Goal: Task Accomplishment & Management: Complete application form

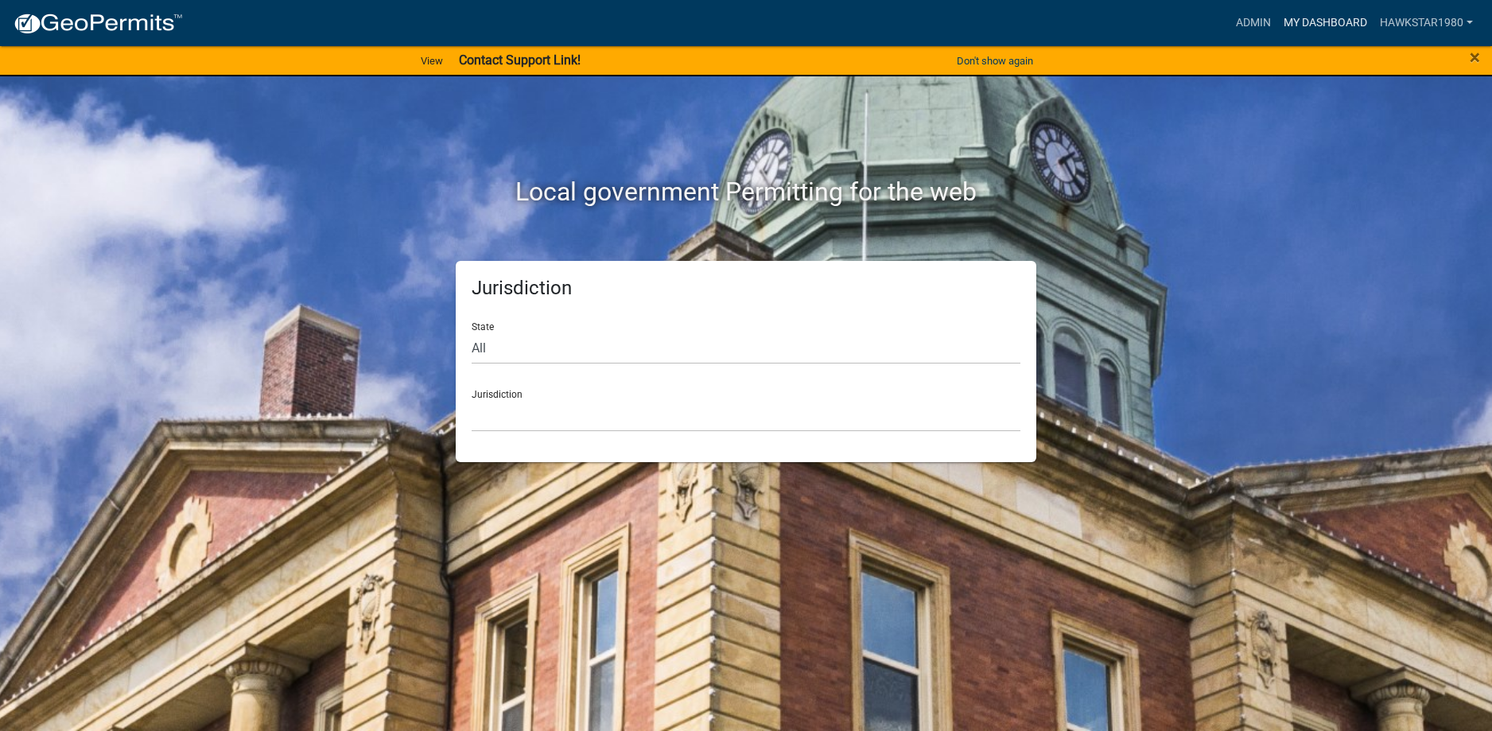
click at [1328, 17] on link "My Dashboard" at bounding box center [1325, 23] width 96 height 30
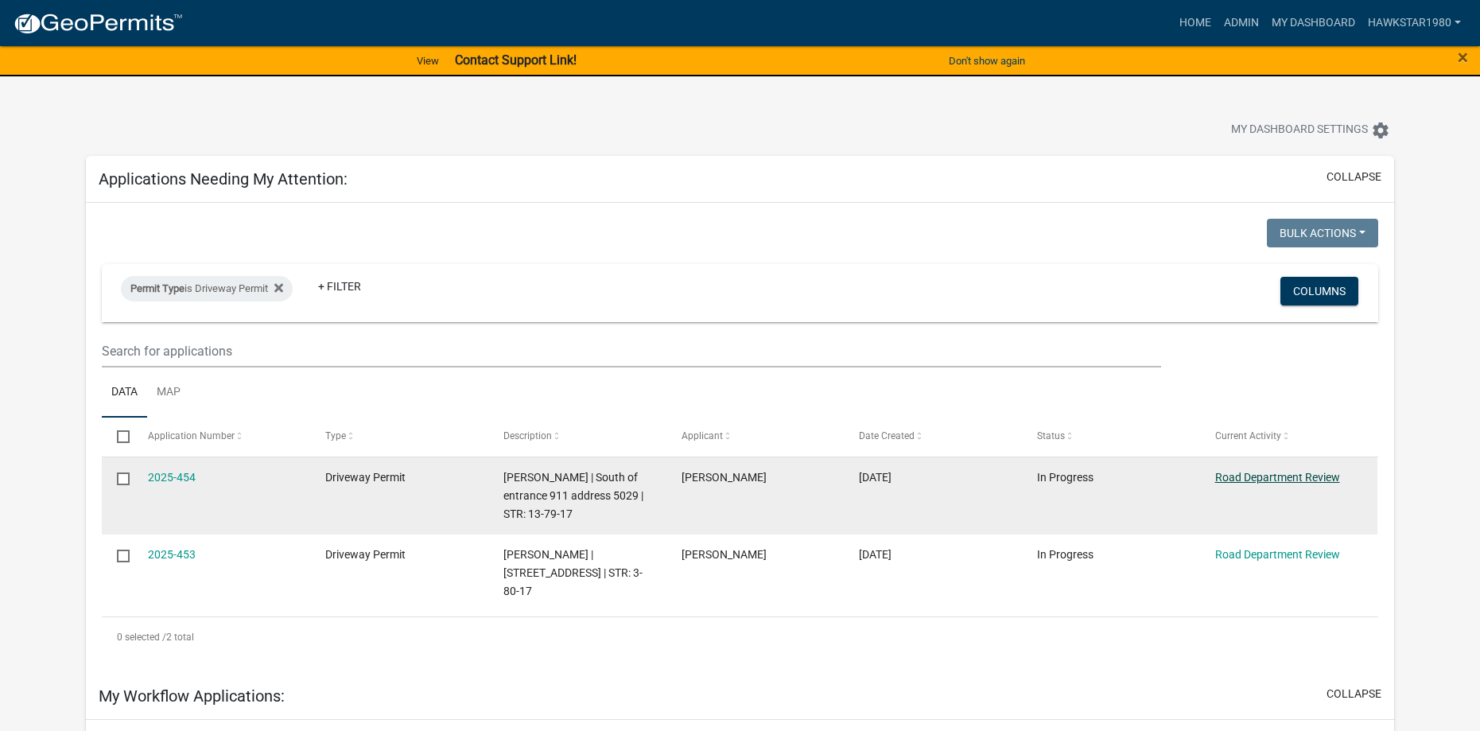
click at [1287, 478] on link "Road Department Review" at bounding box center [1277, 477] width 125 height 13
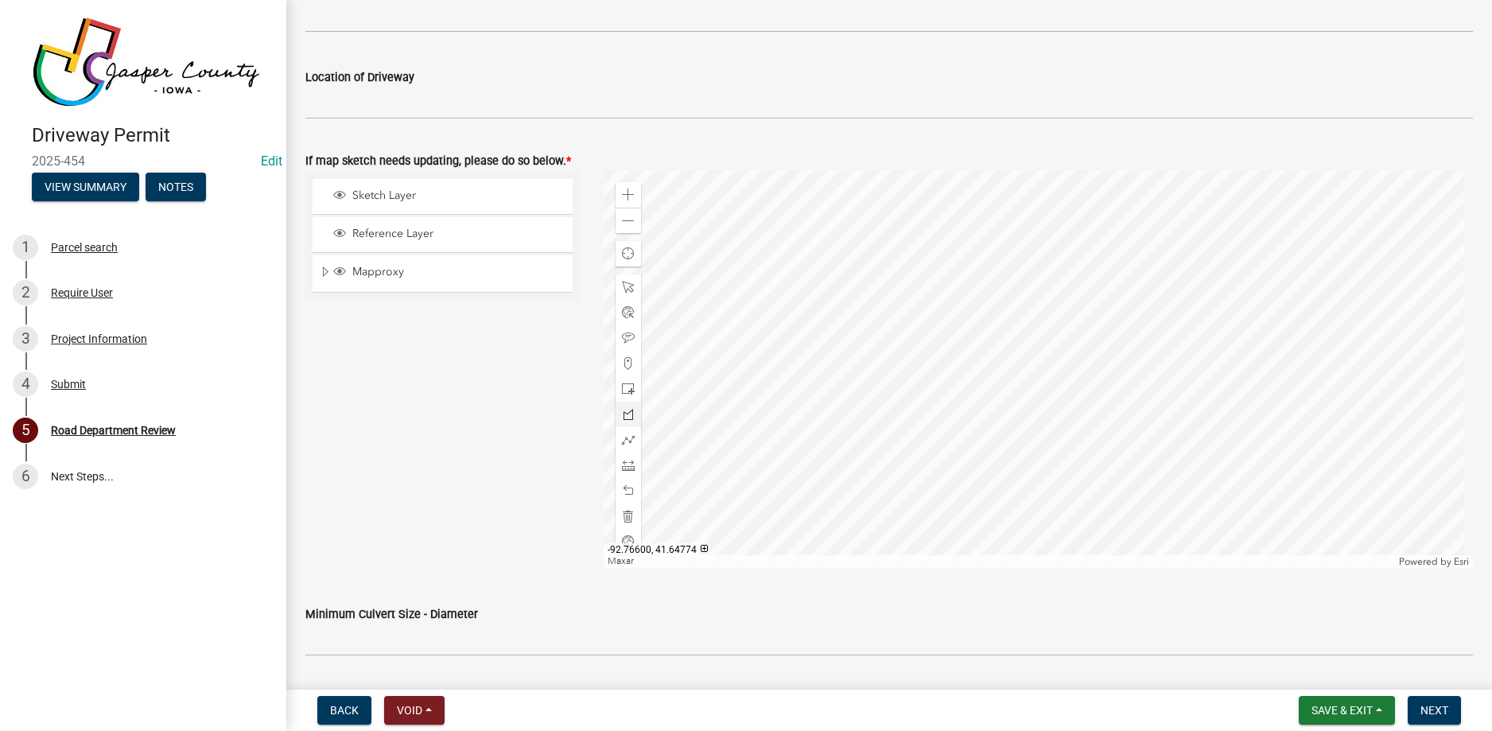
scroll to position [716, 0]
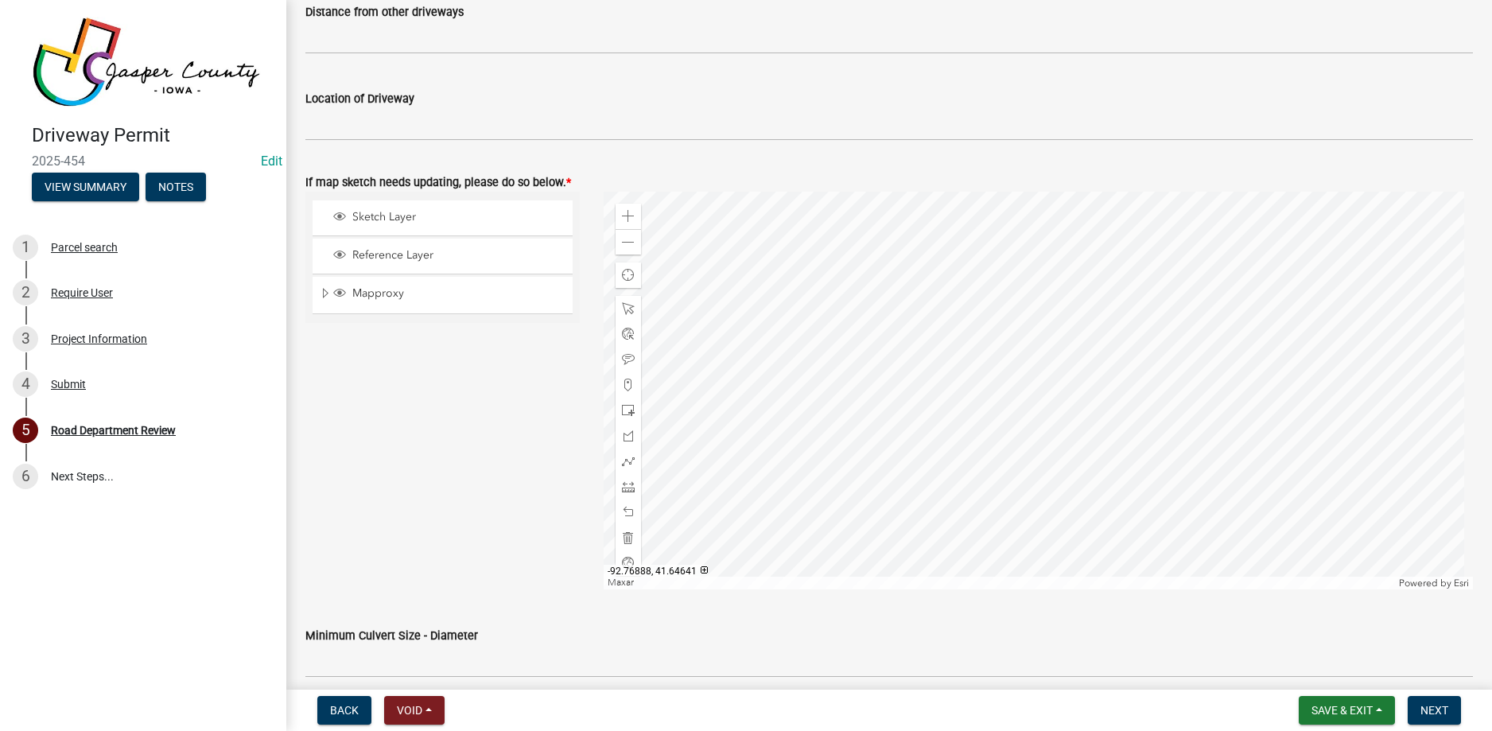
click at [832, 387] on div at bounding box center [1039, 391] width 870 height 398
click at [622, 219] on span at bounding box center [628, 216] width 13 height 13
click at [839, 360] on div at bounding box center [1039, 391] width 870 height 398
click at [622, 387] on span at bounding box center [628, 385] width 13 height 13
click at [838, 362] on div at bounding box center [1039, 391] width 870 height 398
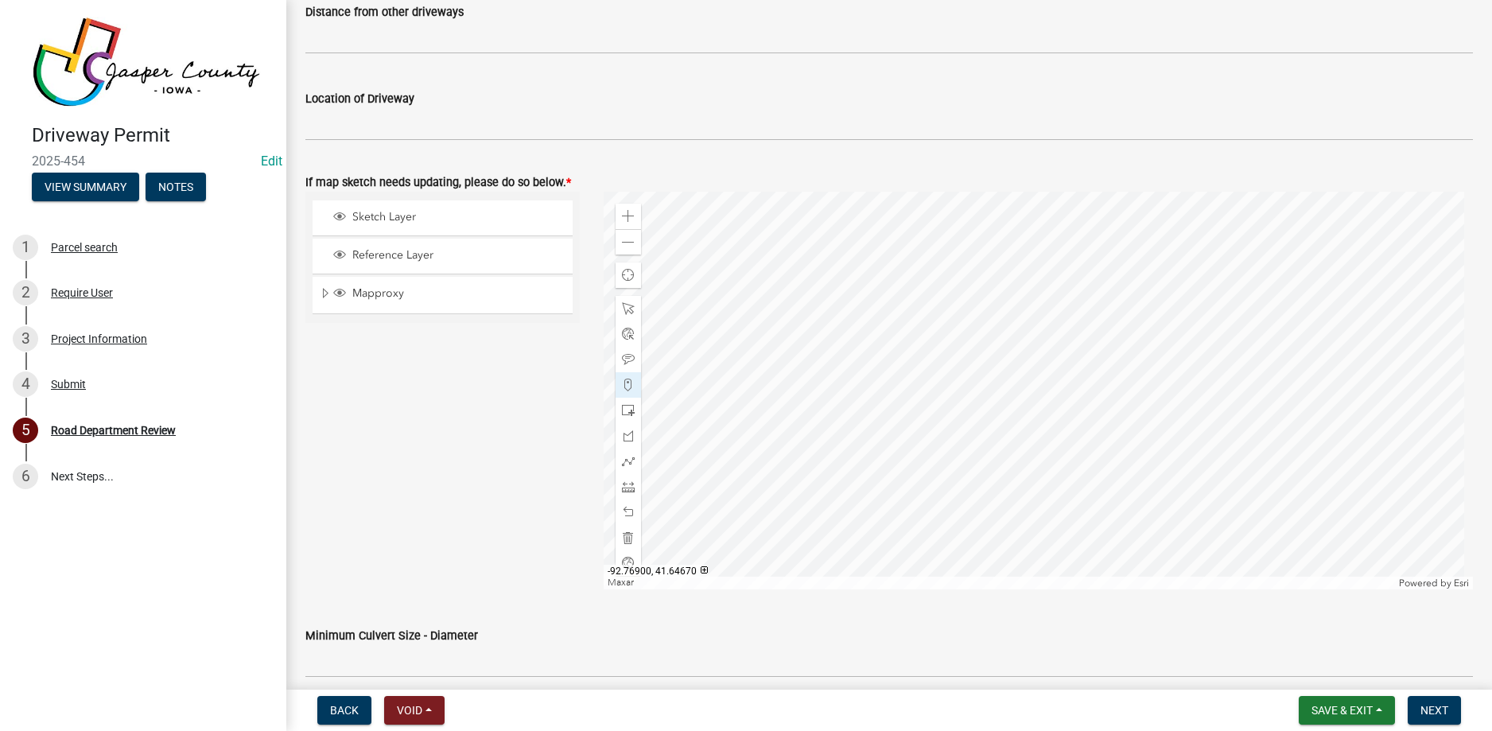
drag, startPoint x: 441, startPoint y: 342, endPoint x: 467, endPoint y: 436, distance: 97.2
click at [467, 436] on div "Sketch Layer Reference Layer Mapproxy County Zoning Labels Parcel Numbers Parce…" at bounding box center [442, 391] width 298 height 398
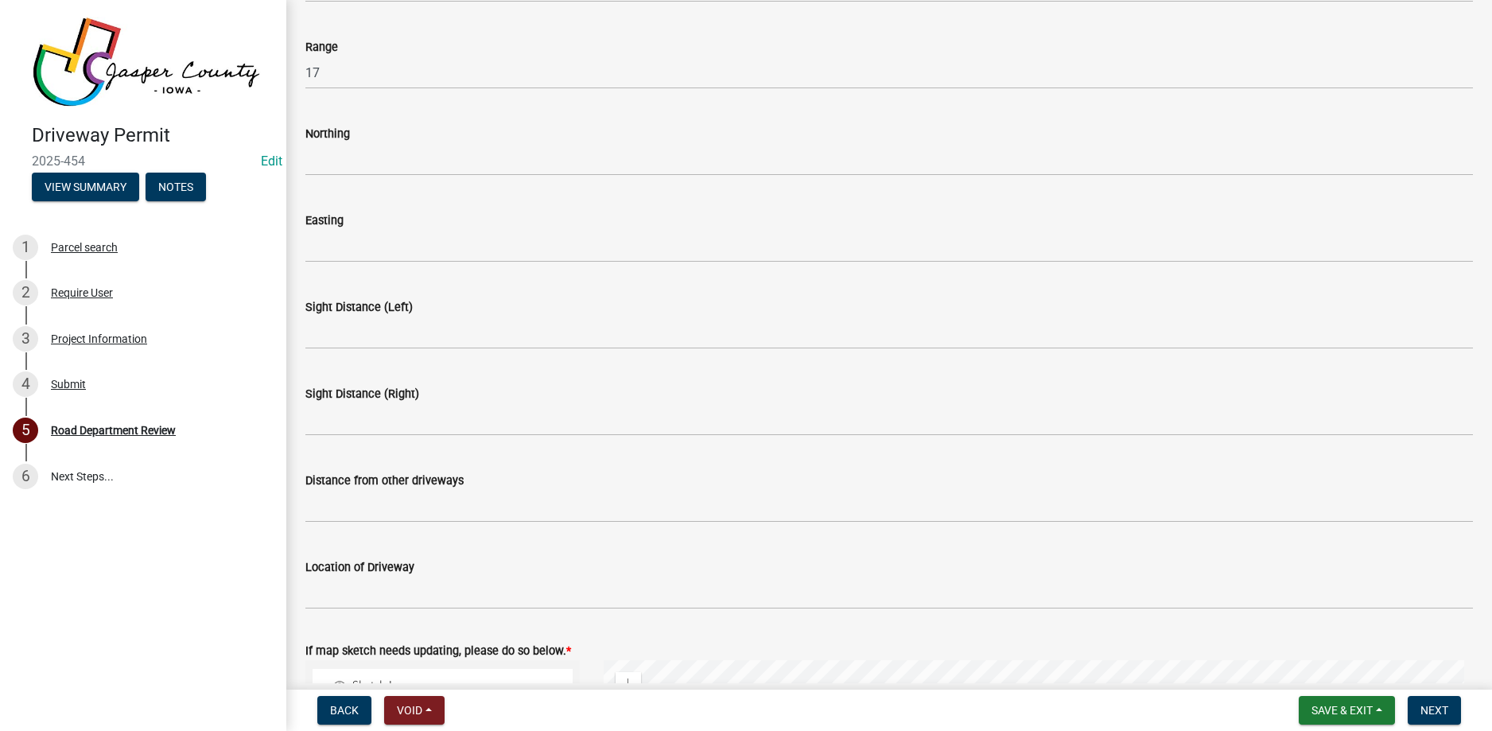
scroll to position [159, 0]
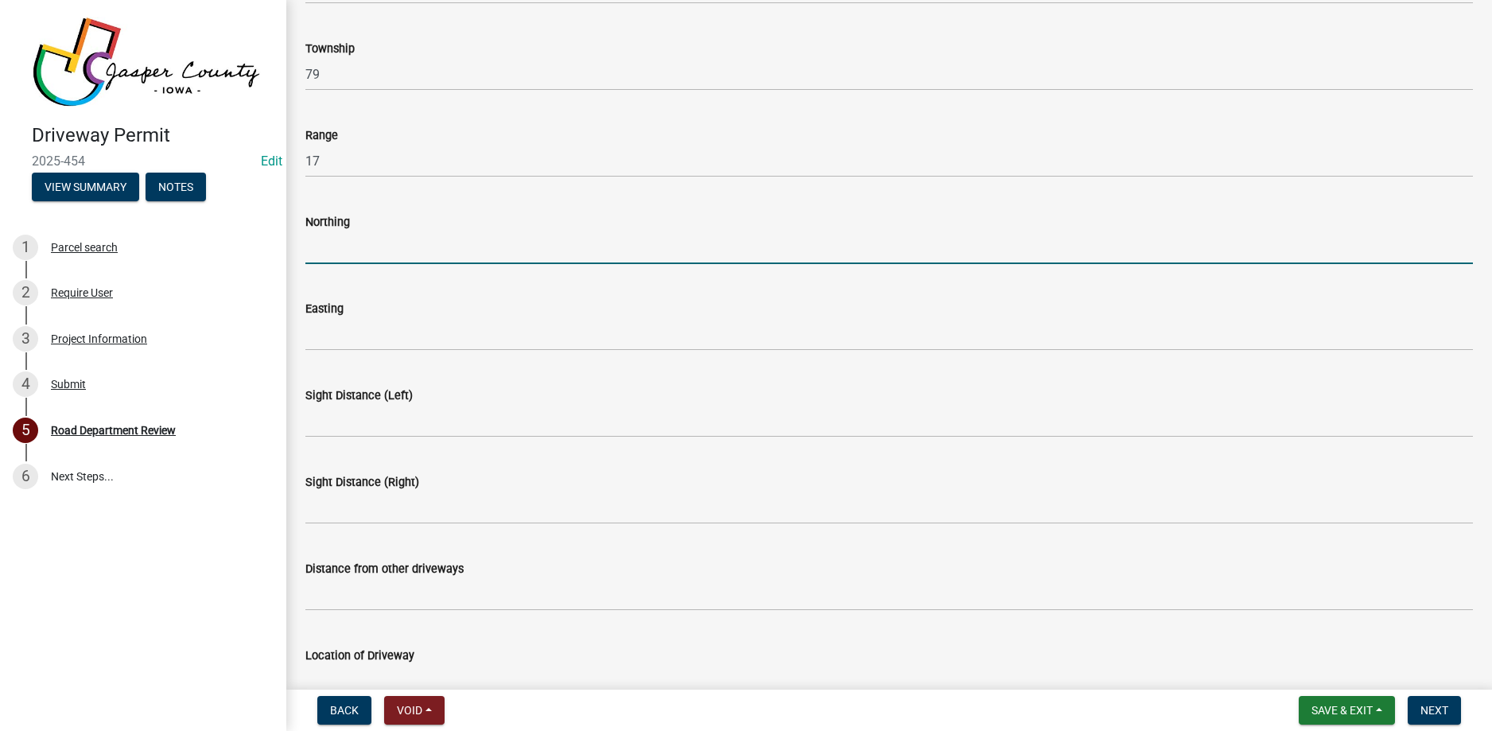
click at [406, 250] on input "Northing" at bounding box center [889, 247] width 1168 height 33
type input "41.64662"
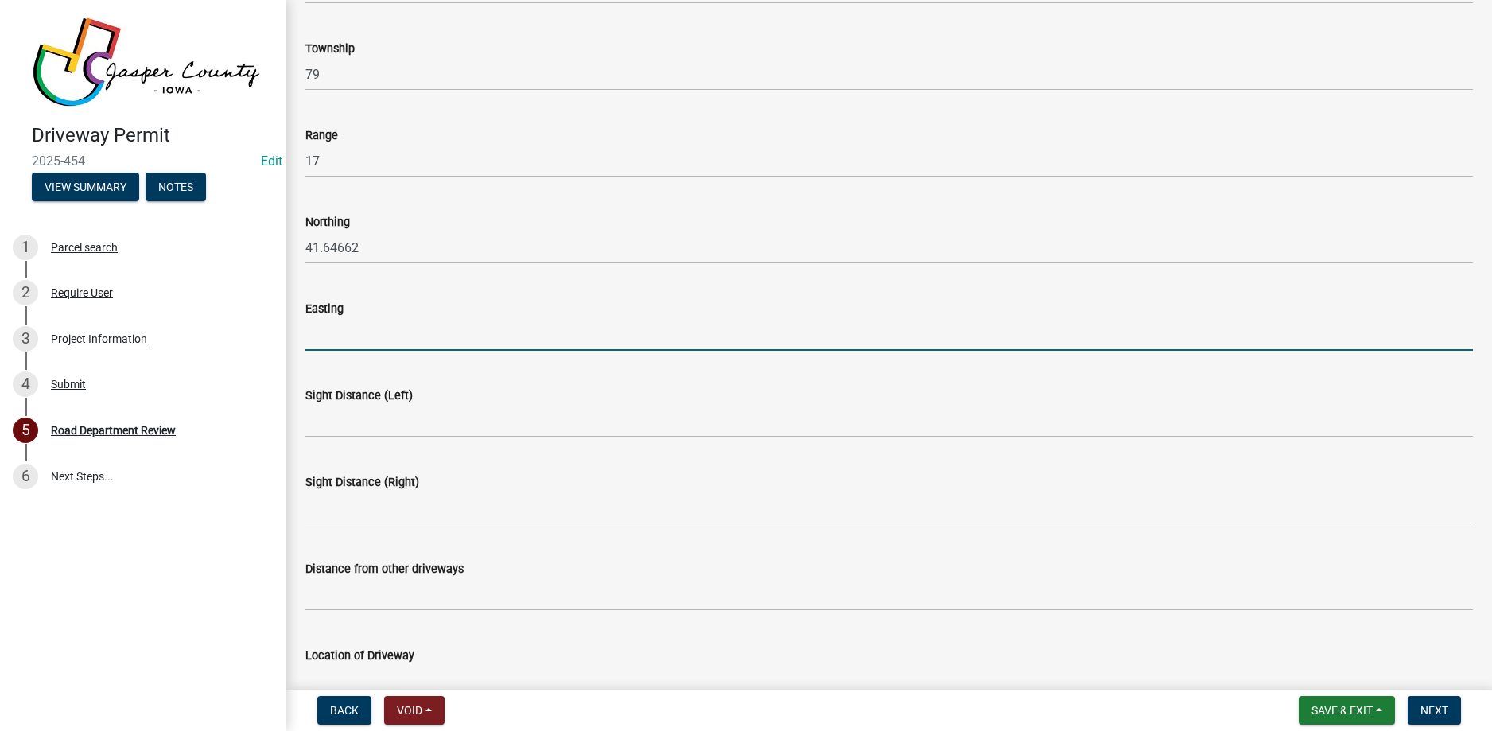
click at [368, 330] on input "Easting" at bounding box center [889, 334] width 1168 height 33
click at [354, 334] on input "-92.76663" at bounding box center [889, 334] width 1168 height 33
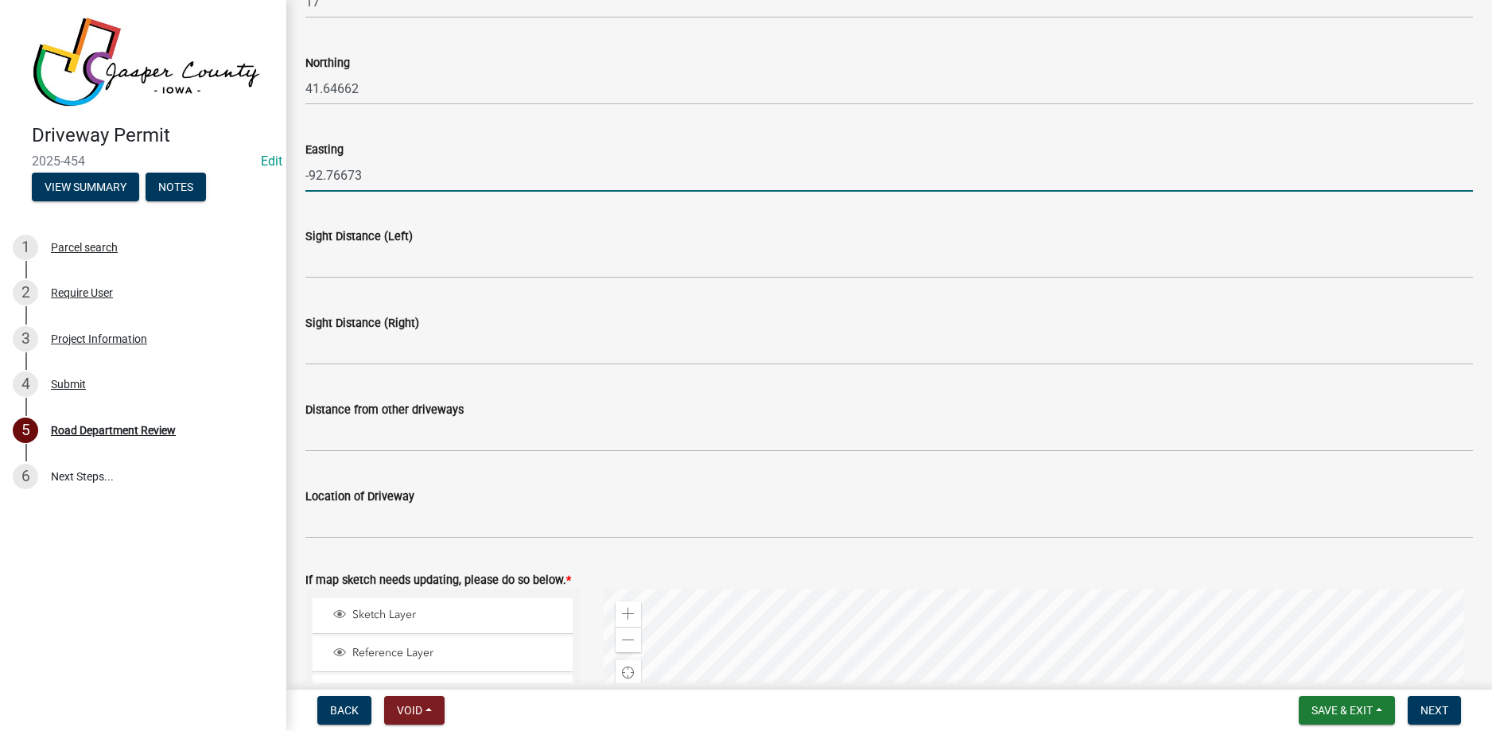
type input "-92.76673"
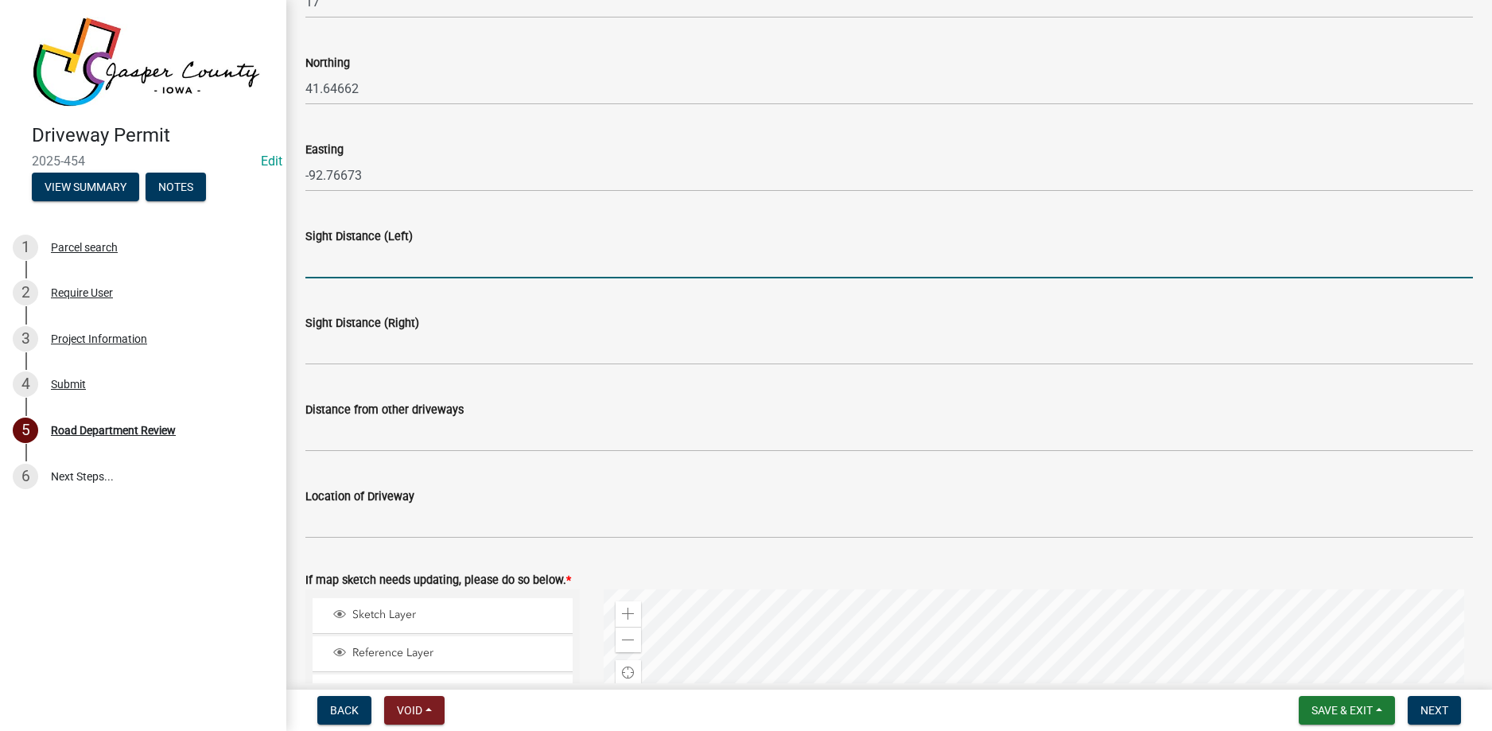
click at [451, 266] on input "Sight Distance (Left)" at bounding box center [889, 262] width 1168 height 33
type input "500"
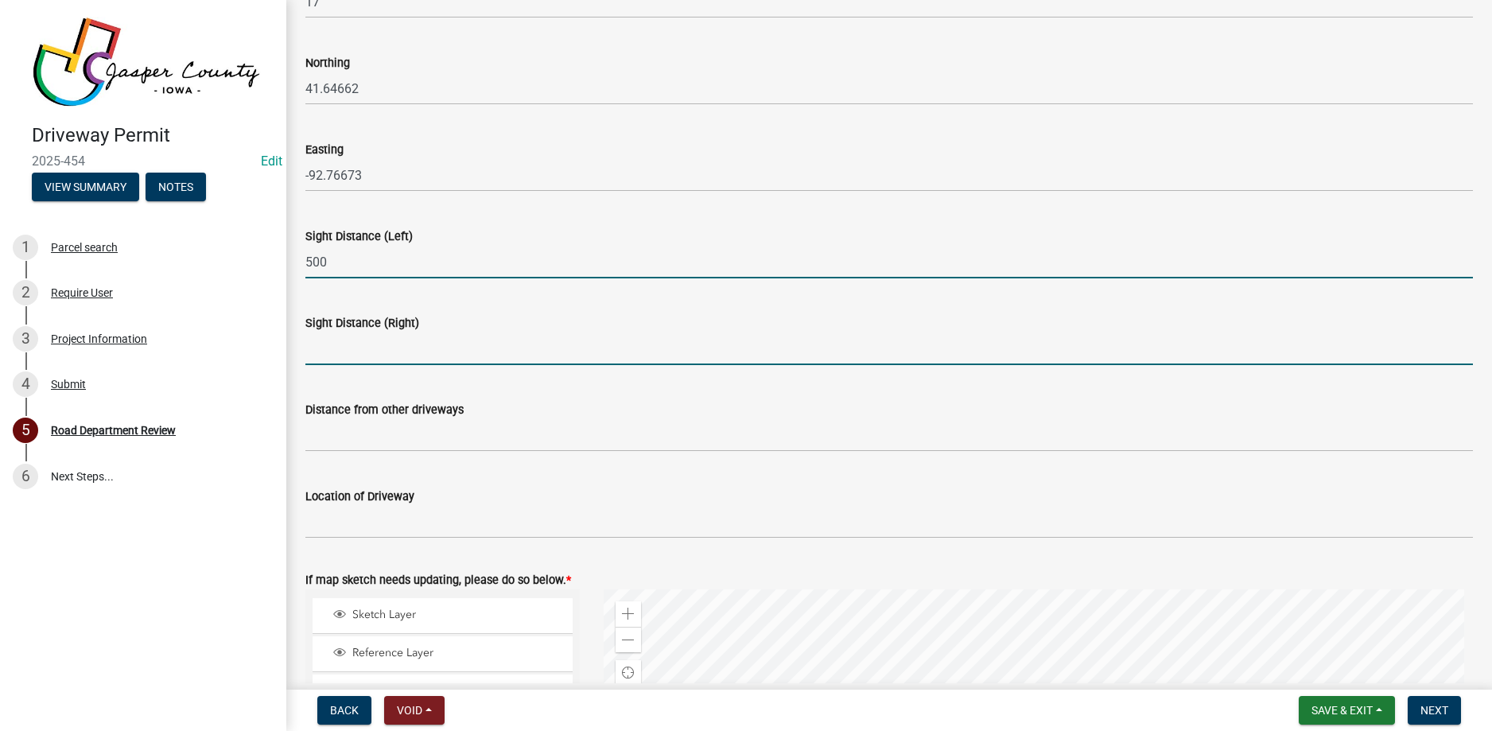
click at [321, 348] on input "Sight Distance (Right)" at bounding box center [889, 348] width 1168 height 33
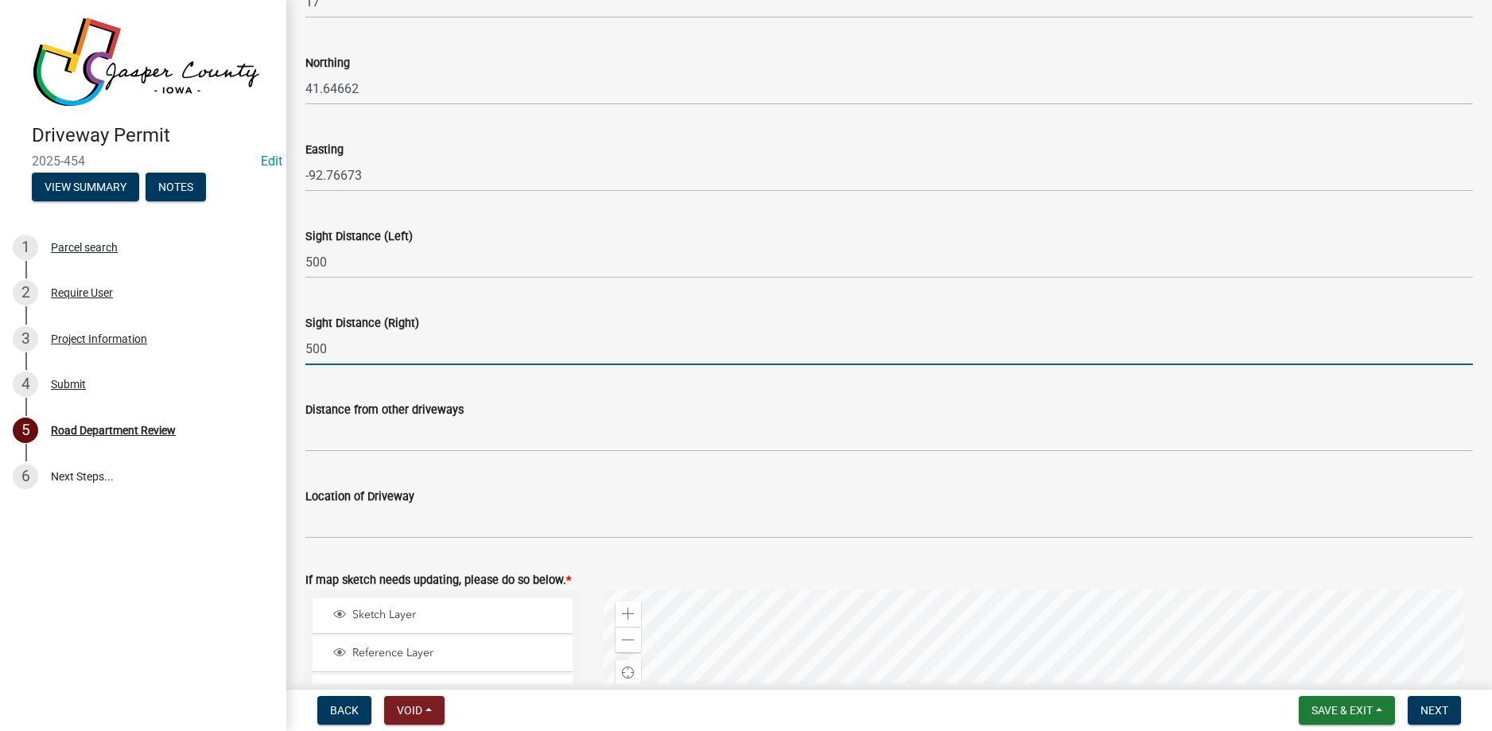
type input "500+"
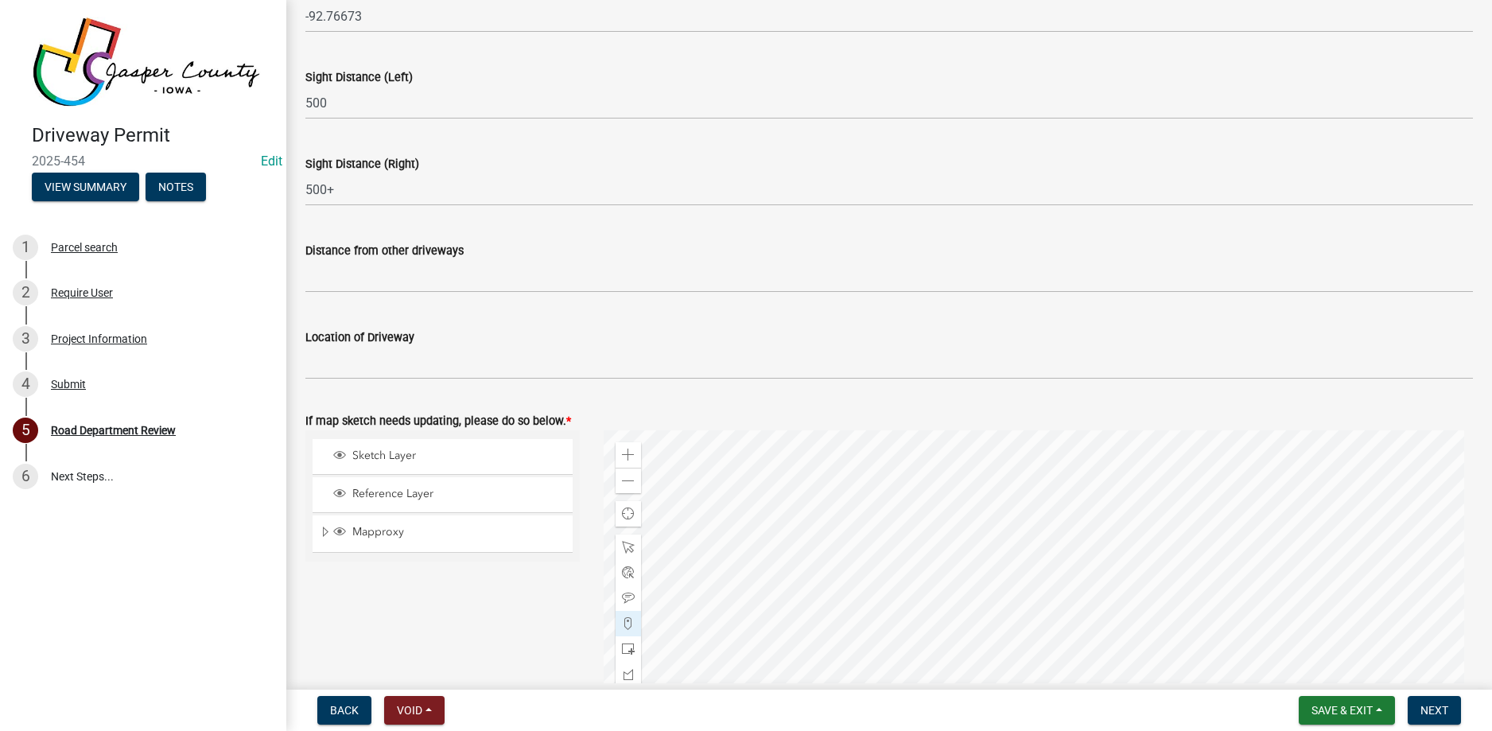
scroll to position [398, 0]
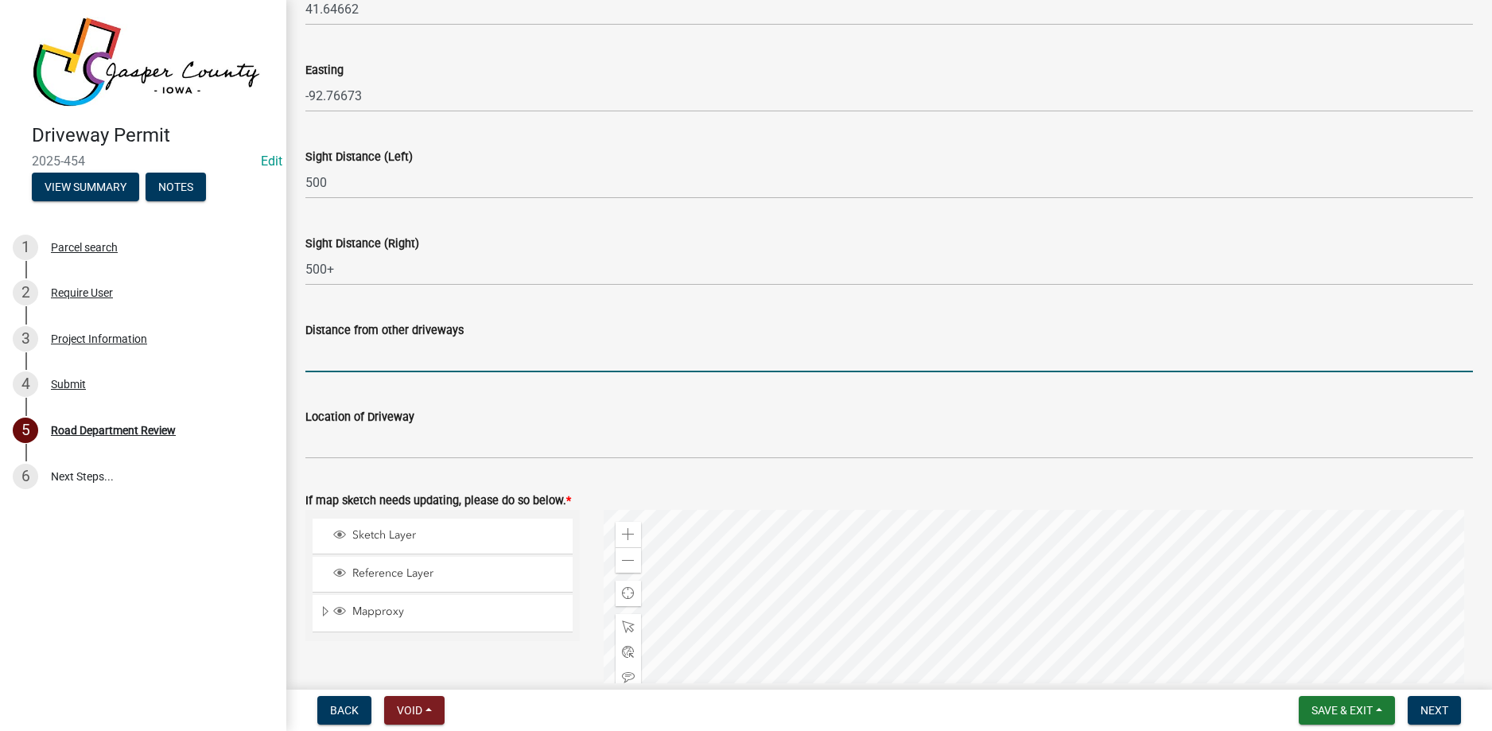
click at [389, 363] on input "Distance from other driveways" at bounding box center [889, 356] width 1168 height 33
click at [461, 353] on input "390' south of entrance at" at bounding box center [889, 356] width 1168 height 33
type input "390' south of entrance at [STREET_ADDRESS]"
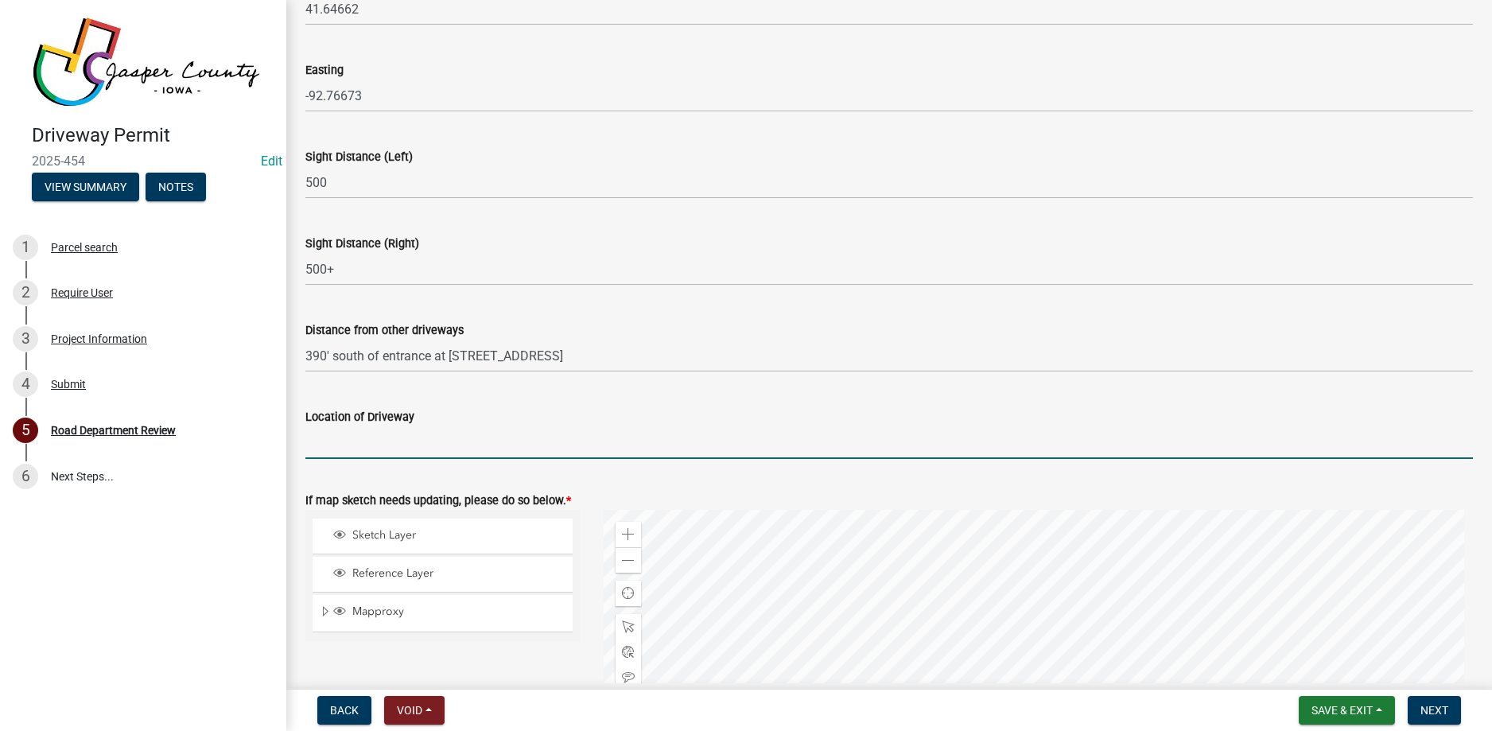
click at [398, 438] on input "Location of Driveway" at bounding box center [889, 442] width 1168 height 33
type input "620'"
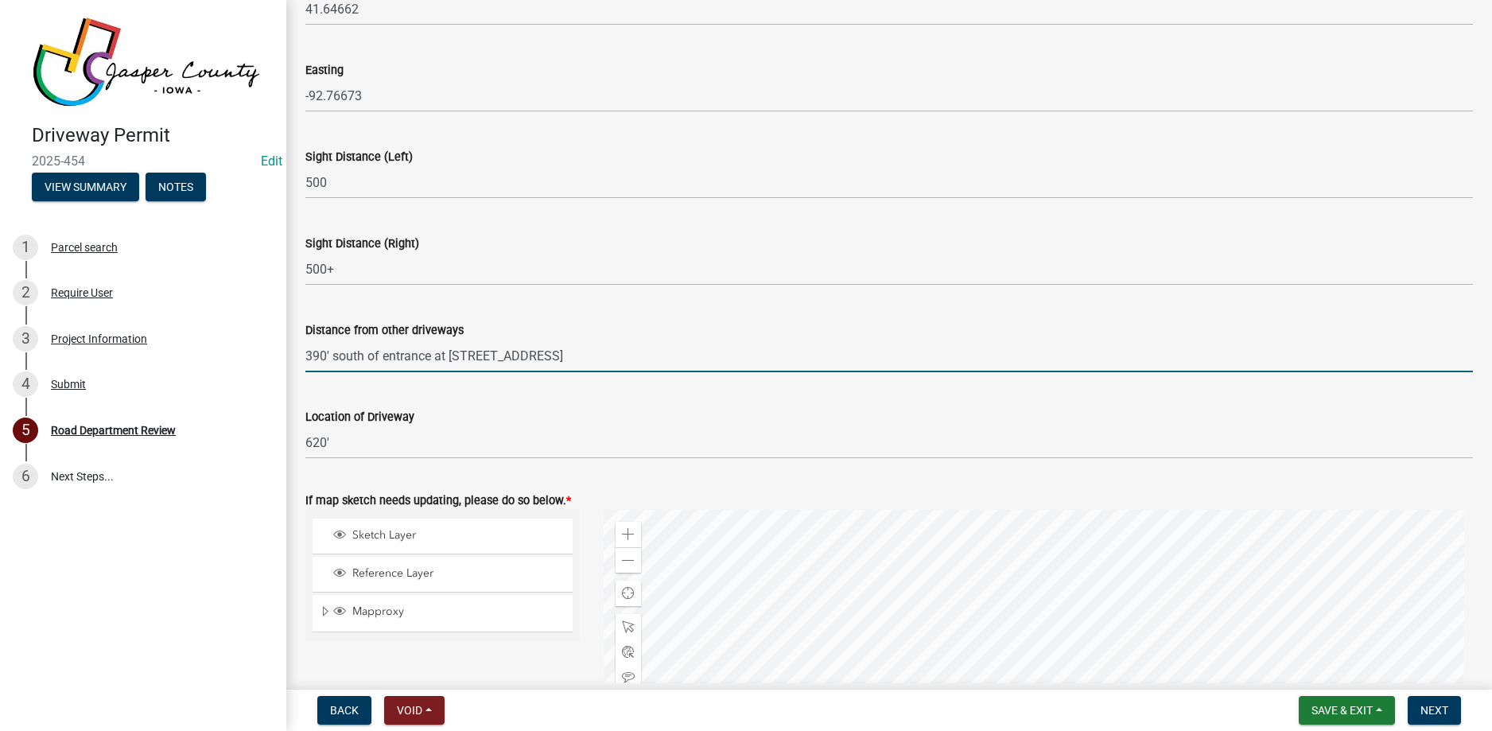
click at [324, 353] on input "390' south of entrance at [STREET_ADDRESS]" at bounding box center [889, 356] width 1168 height 33
type input "415' south of entrance at [STREET_ADDRESS]"
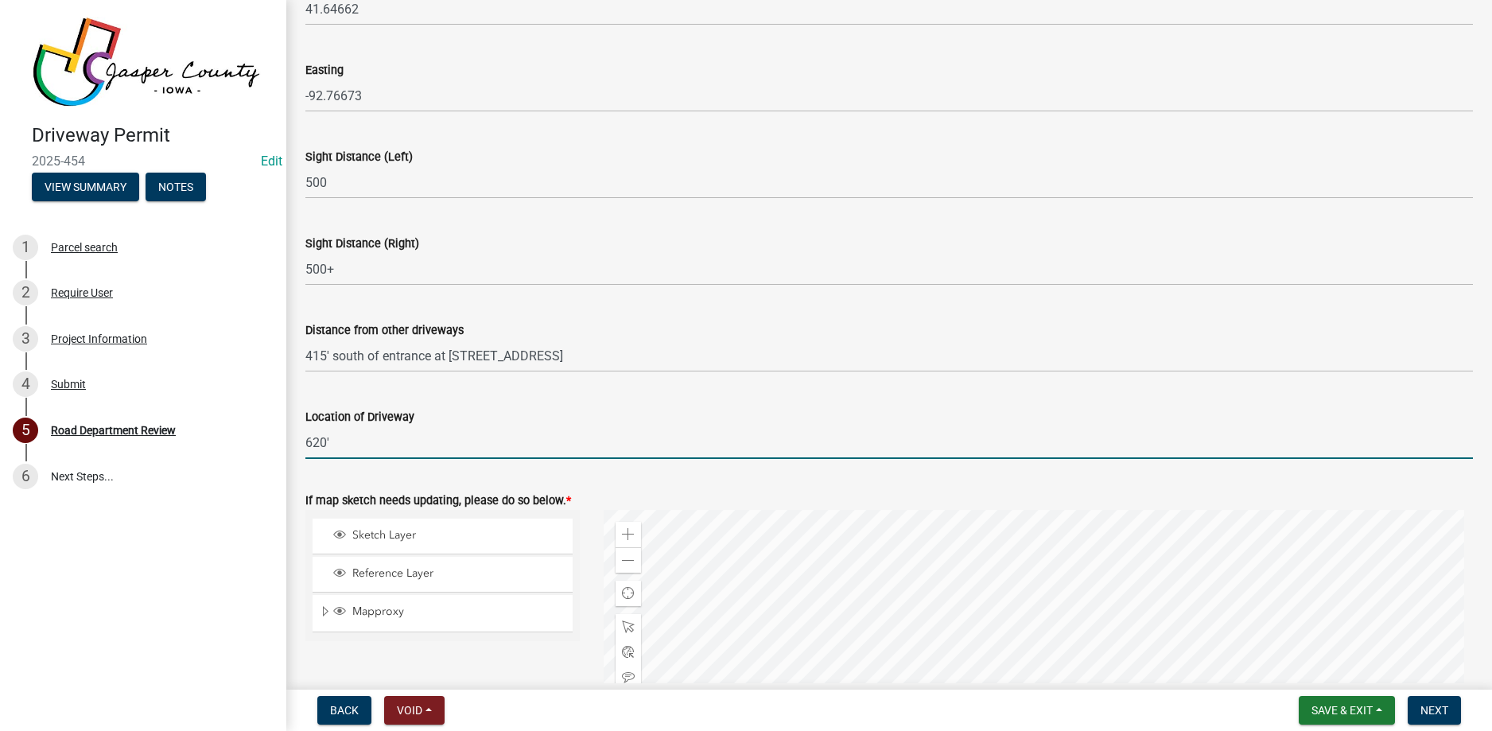
click at [333, 444] on input "620'" at bounding box center [889, 442] width 1168 height 33
type input "6"
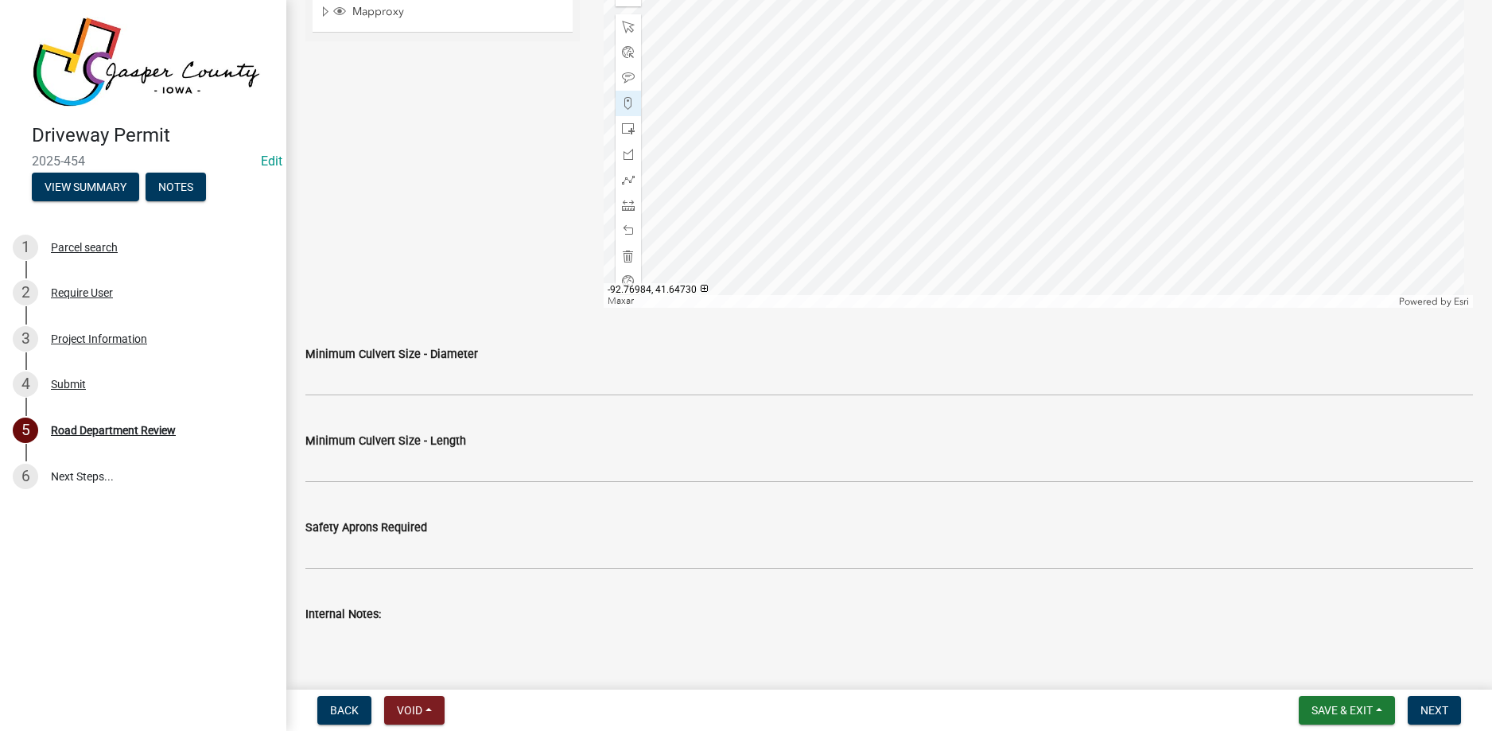
scroll to position [1034, 0]
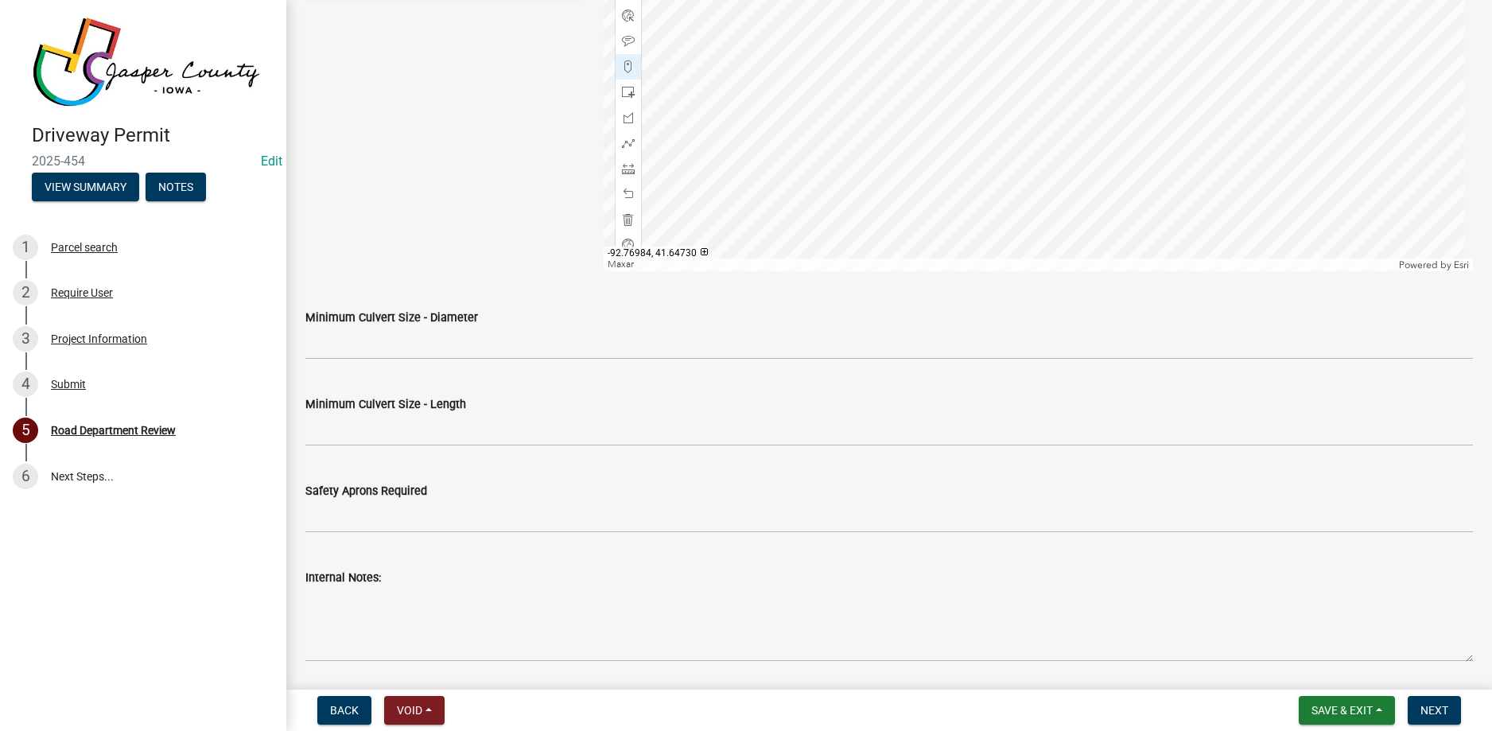
type input "585' north of S [GEOGRAPHIC_DATA] E on E [GEOGRAPHIC_DATA]"
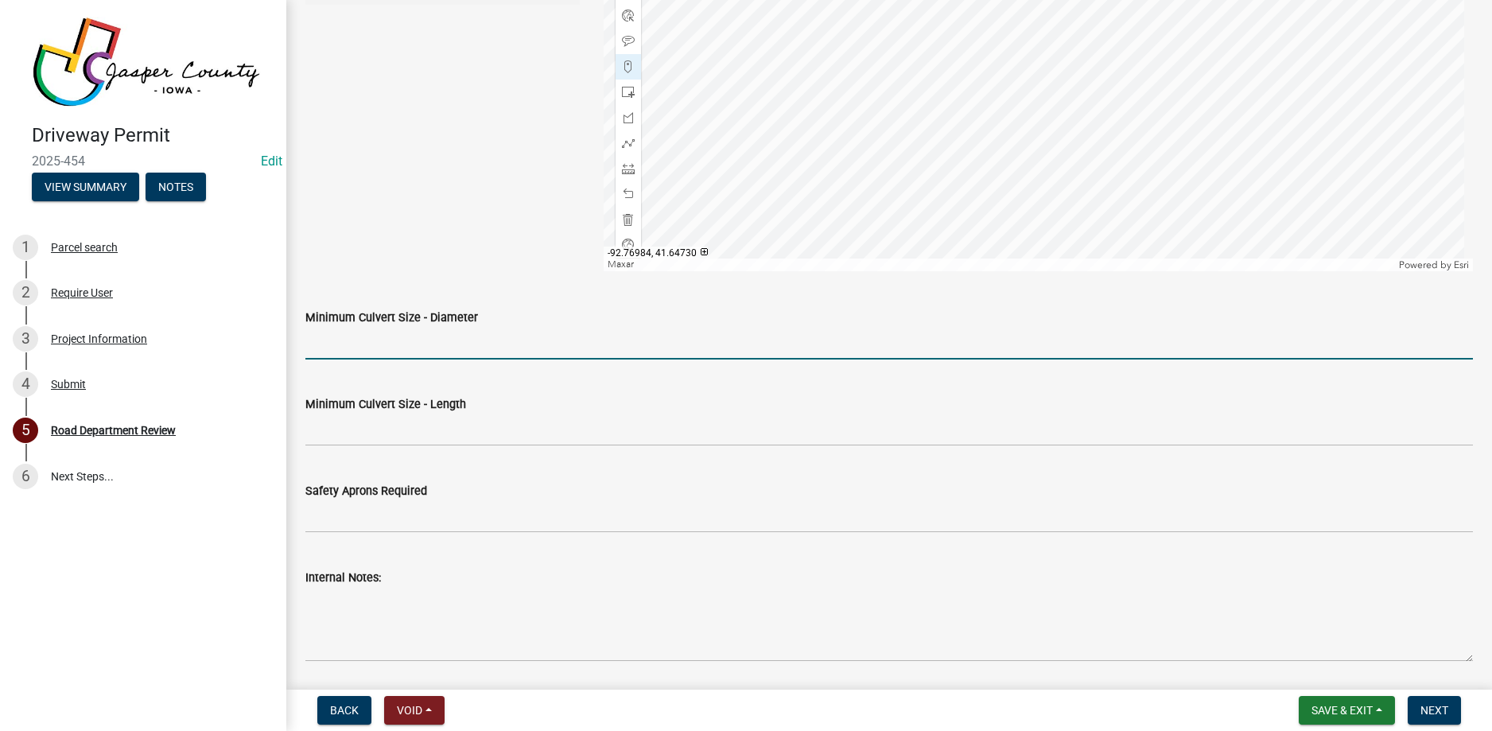
click at [537, 333] on input "Minimum Culvert Size - Diameter" at bounding box center [889, 343] width 1168 height 33
type input "15""
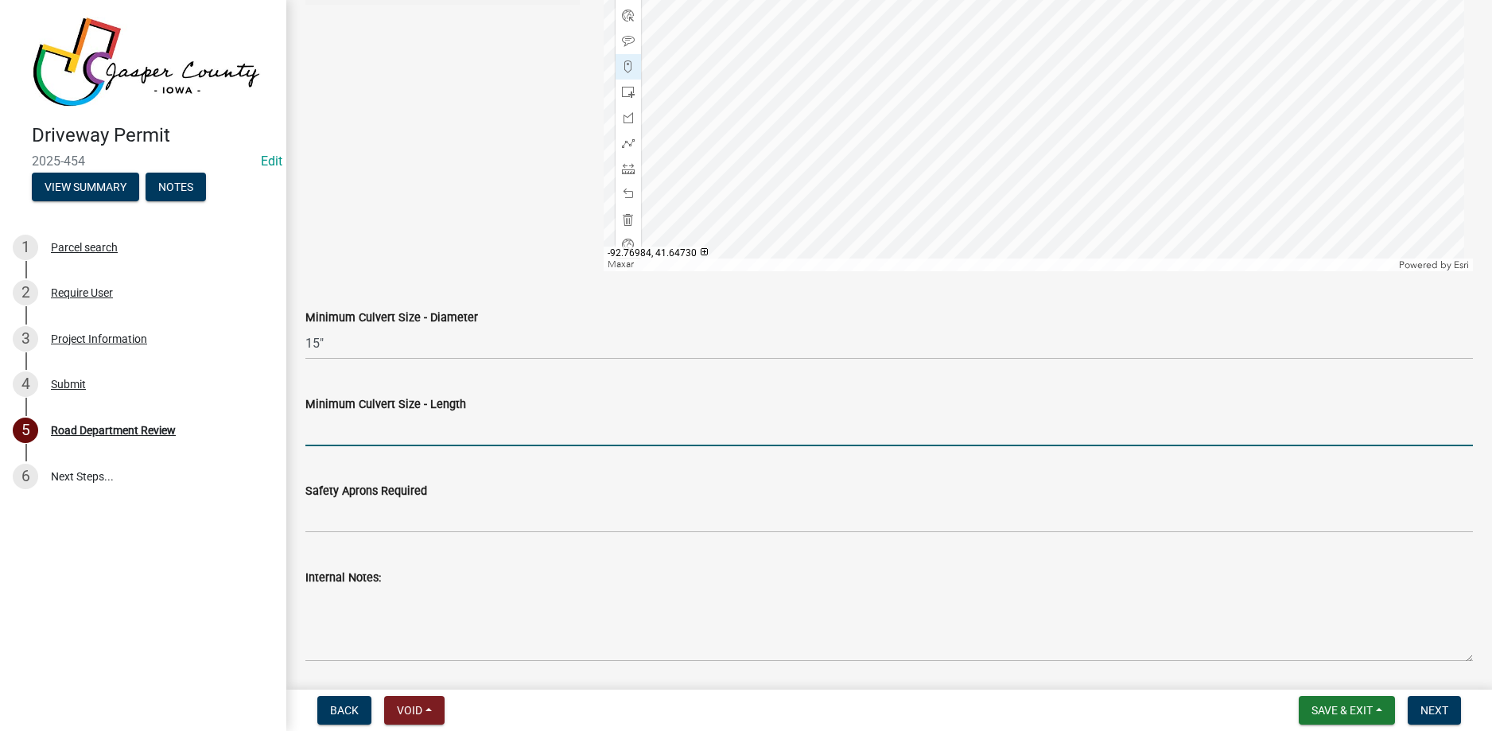
click at [334, 430] on input "Minimum Culvert Size - Length" at bounding box center [889, 430] width 1168 height 33
type input "48'"
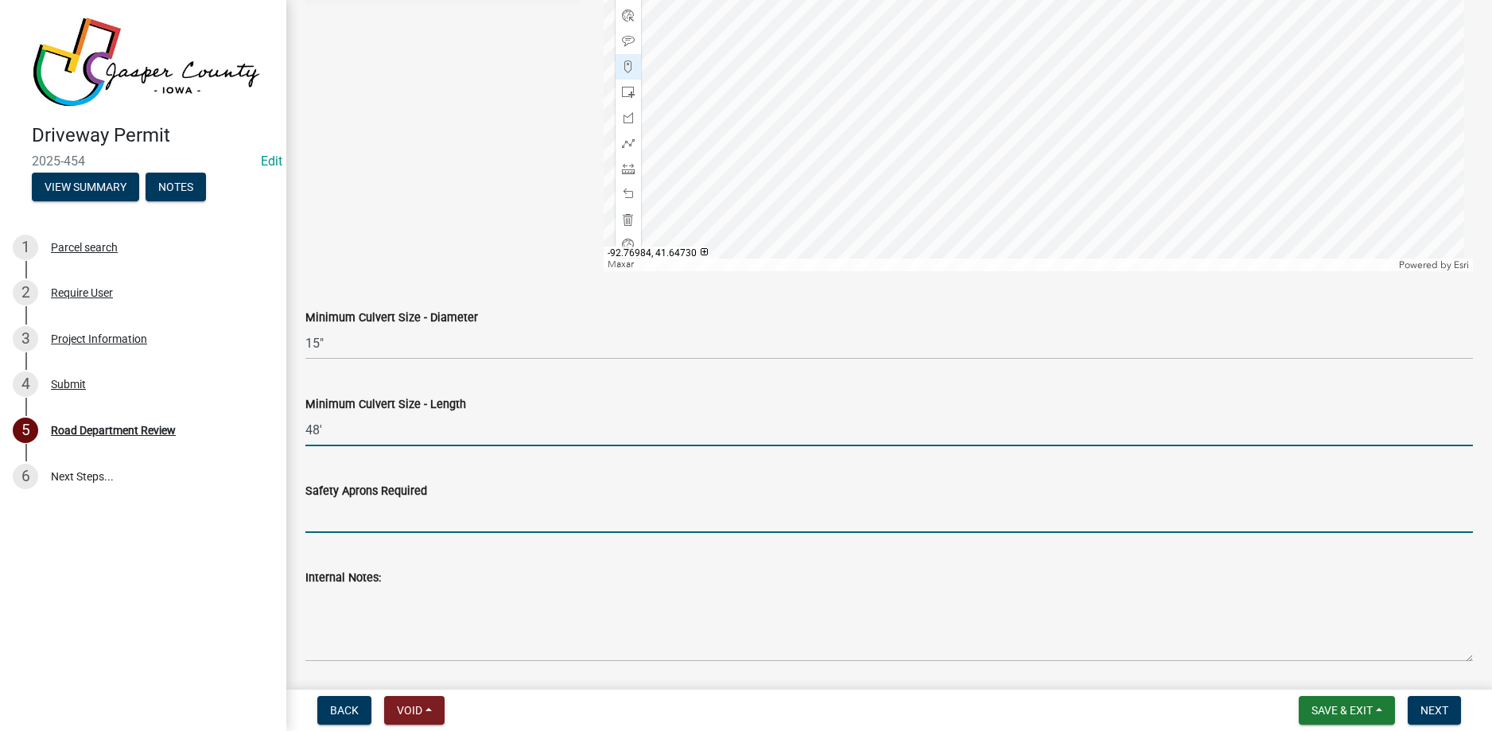
click at [528, 523] on input "Safety Aprons Required" at bounding box center [889, 516] width 1168 height 33
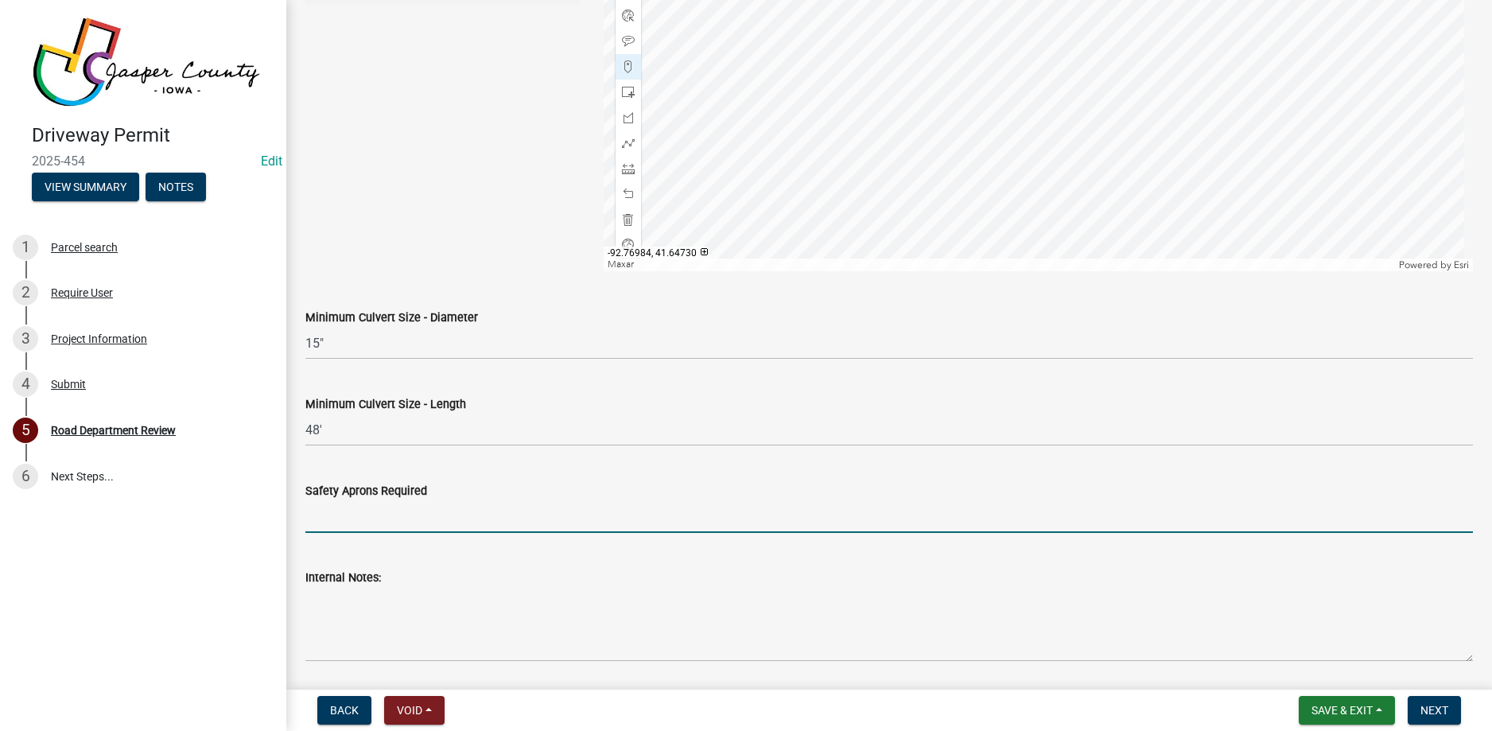
type input "saftey apron required or bevel cut the ends to match the 3:1 slope on the sides…"
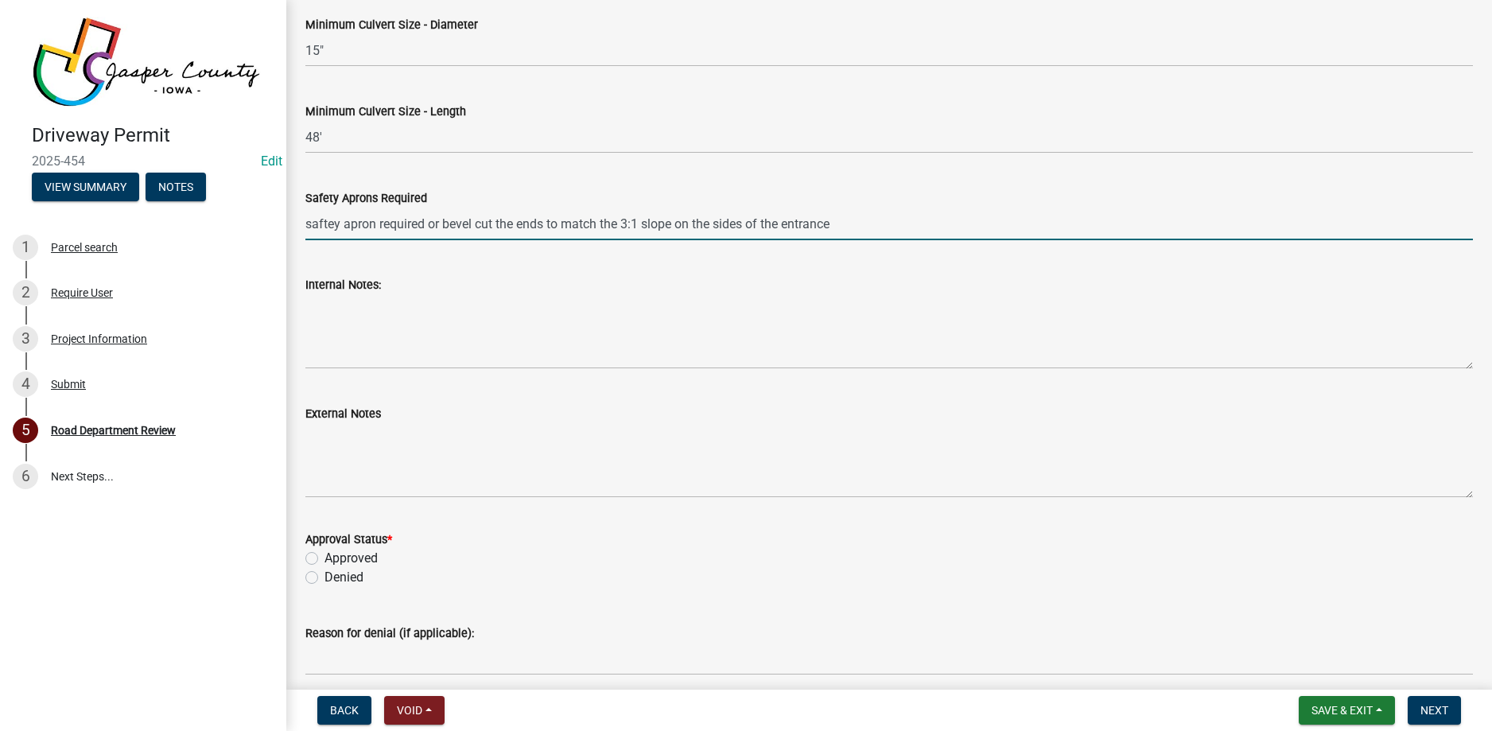
scroll to position [1352, 0]
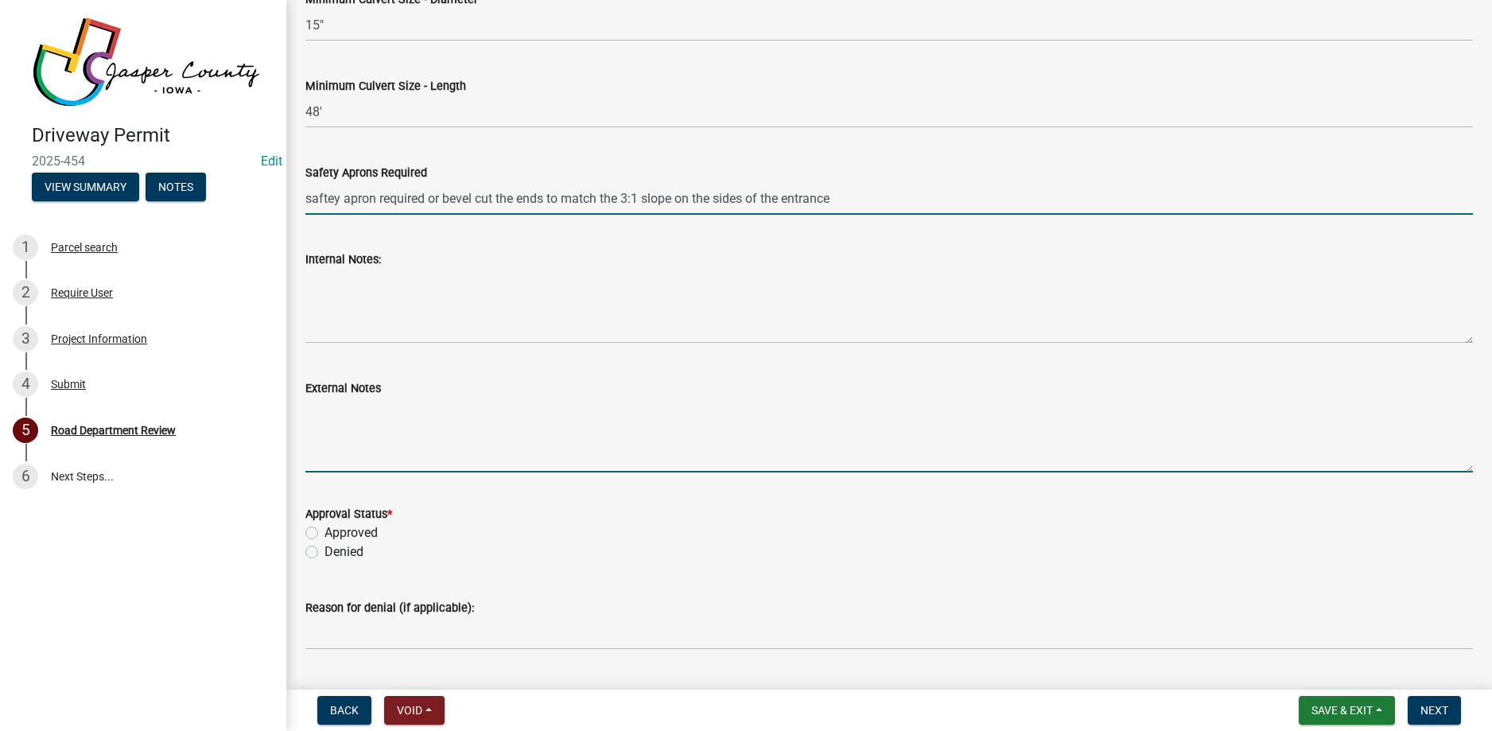
click at [345, 414] on textarea "External Notes" at bounding box center [889, 435] width 1168 height 75
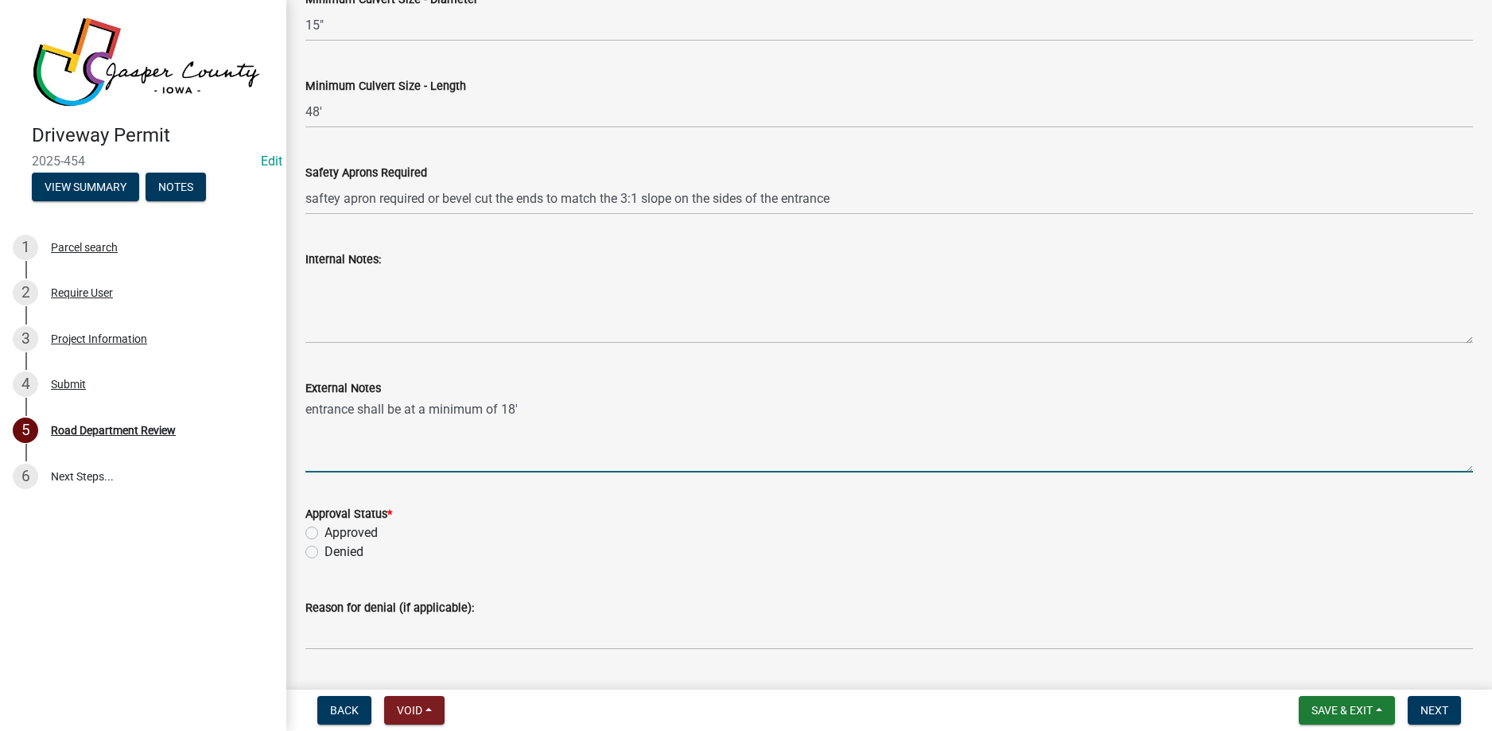
click at [311, 411] on textarea "entrance shall be at a minimum of 18'" at bounding box center [889, 435] width 1168 height 75
click at [522, 406] on textarea "Entrance shall be at a minimum of 18'" at bounding box center [889, 435] width 1168 height 75
click at [967, 412] on textarea "Entrance shall be at a minimum of 18'. Entrance shall slope away from road so n…" at bounding box center [889, 435] width 1168 height 75
type textarea "Entrance shall be at a minimum of 18'. Entrance shall slope away from road so n…"
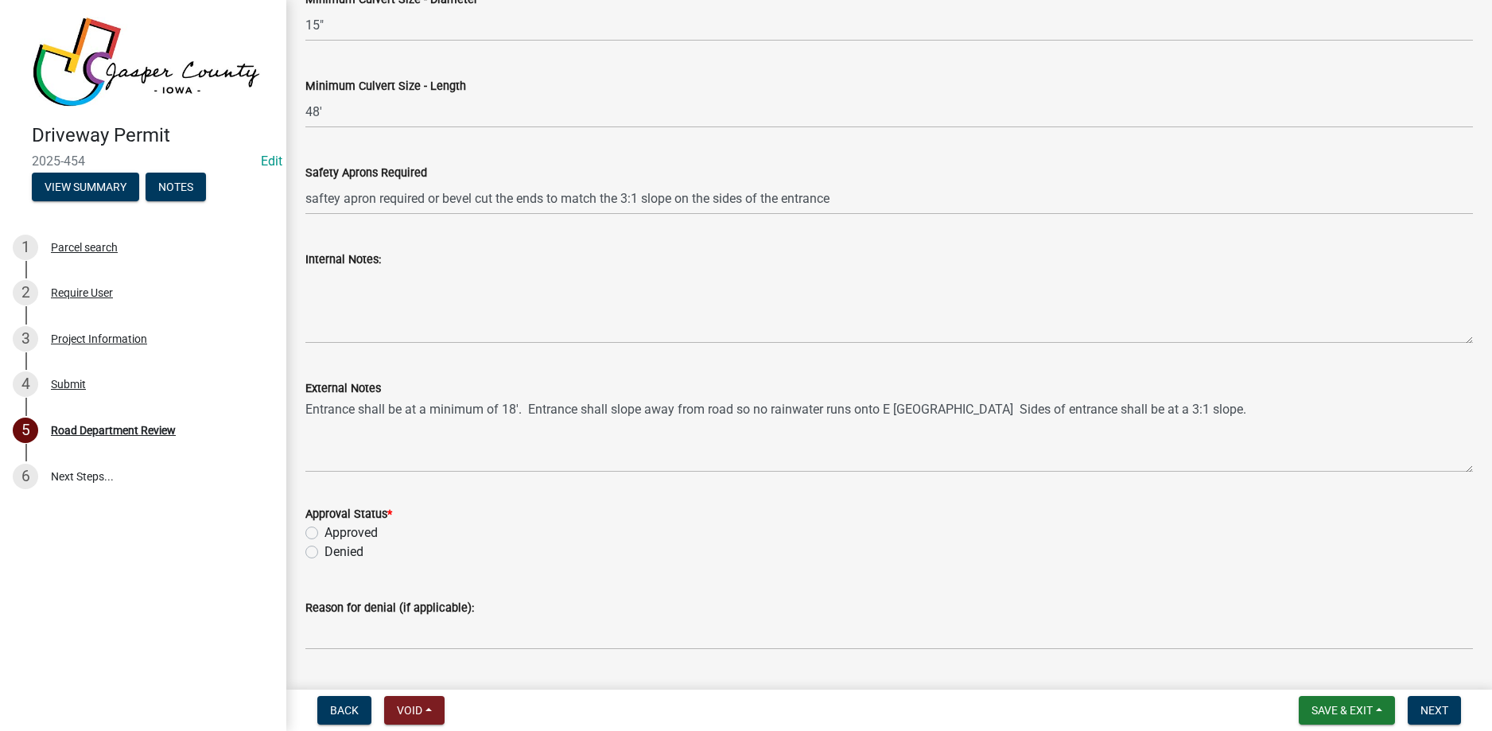
click at [324, 533] on label "Approved" at bounding box center [350, 532] width 53 height 19
click at [324, 533] on input "Approved" at bounding box center [329, 528] width 10 height 10
radio input "true"
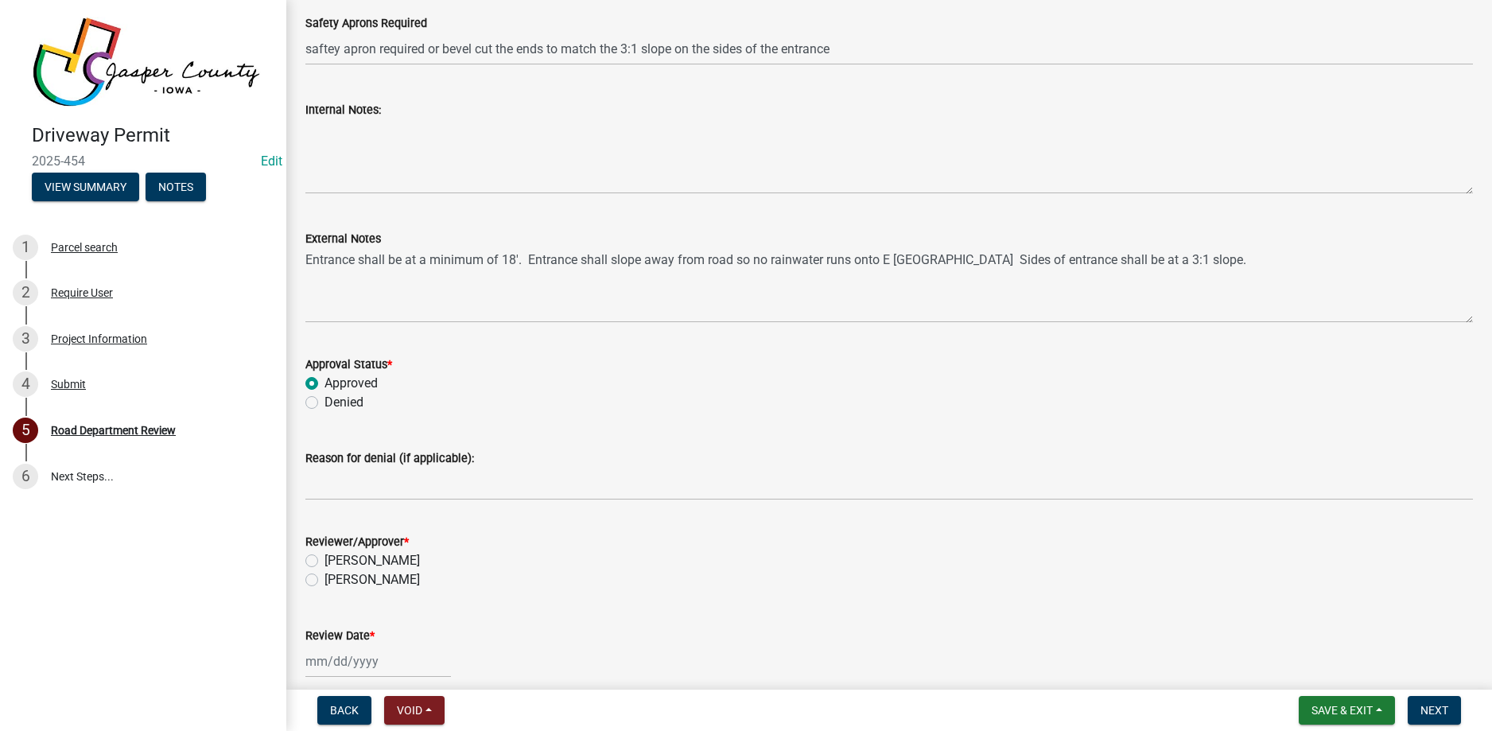
scroll to position [1591, 0]
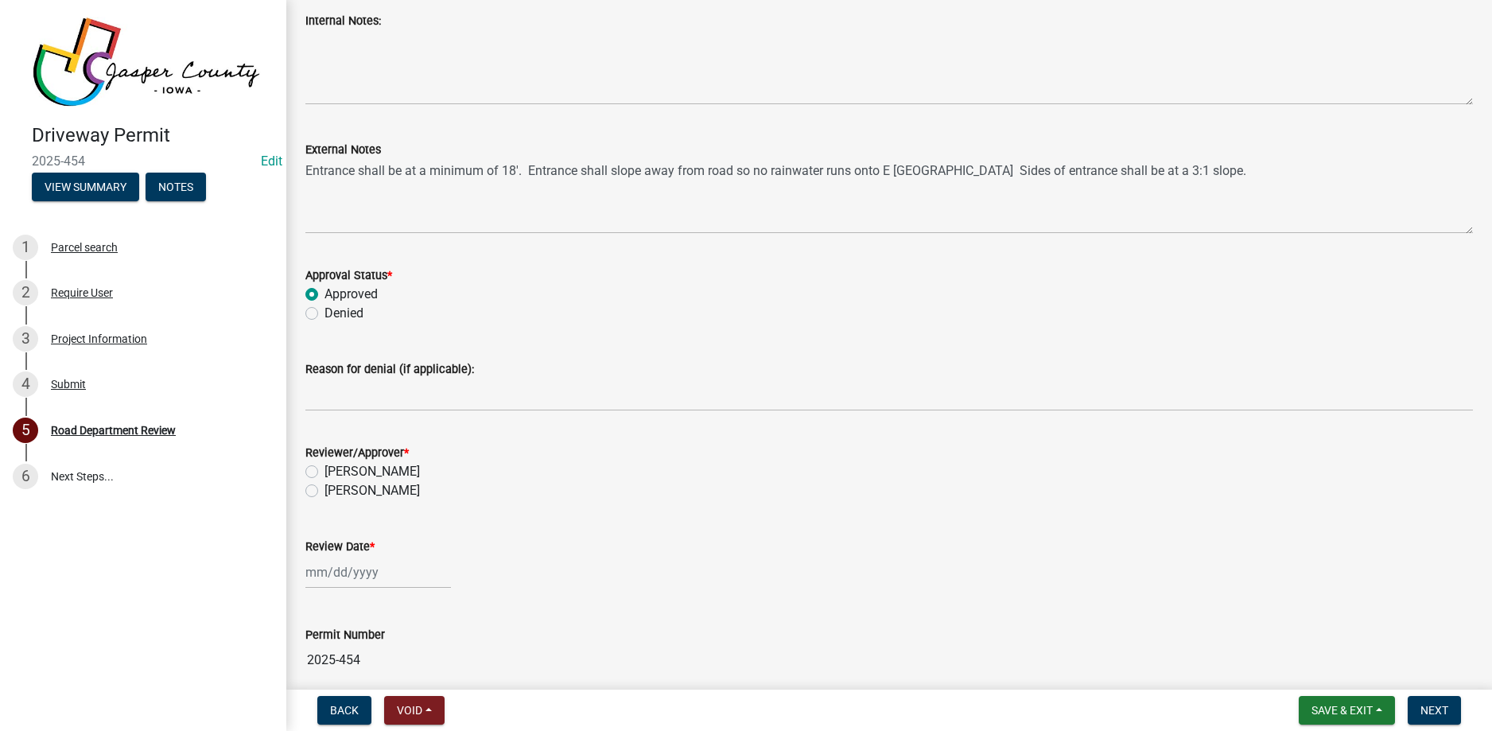
click at [324, 490] on label "[PERSON_NAME]" at bounding box center [371, 490] width 95 height 19
click at [324, 490] on input "[PERSON_NAME]" at bounding box center [329, 486] width 10 height 10
radio input "true"
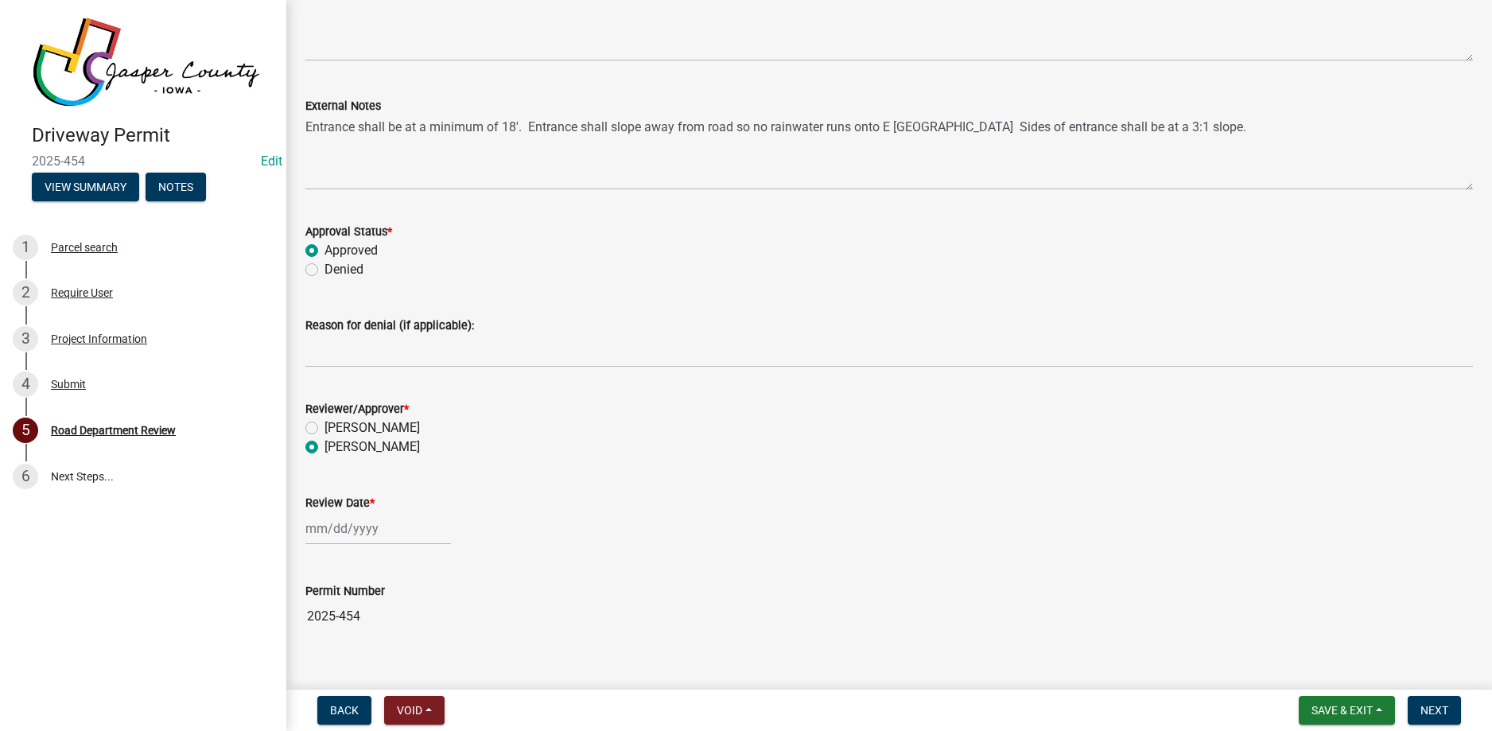
scroll to position [1658, 0]
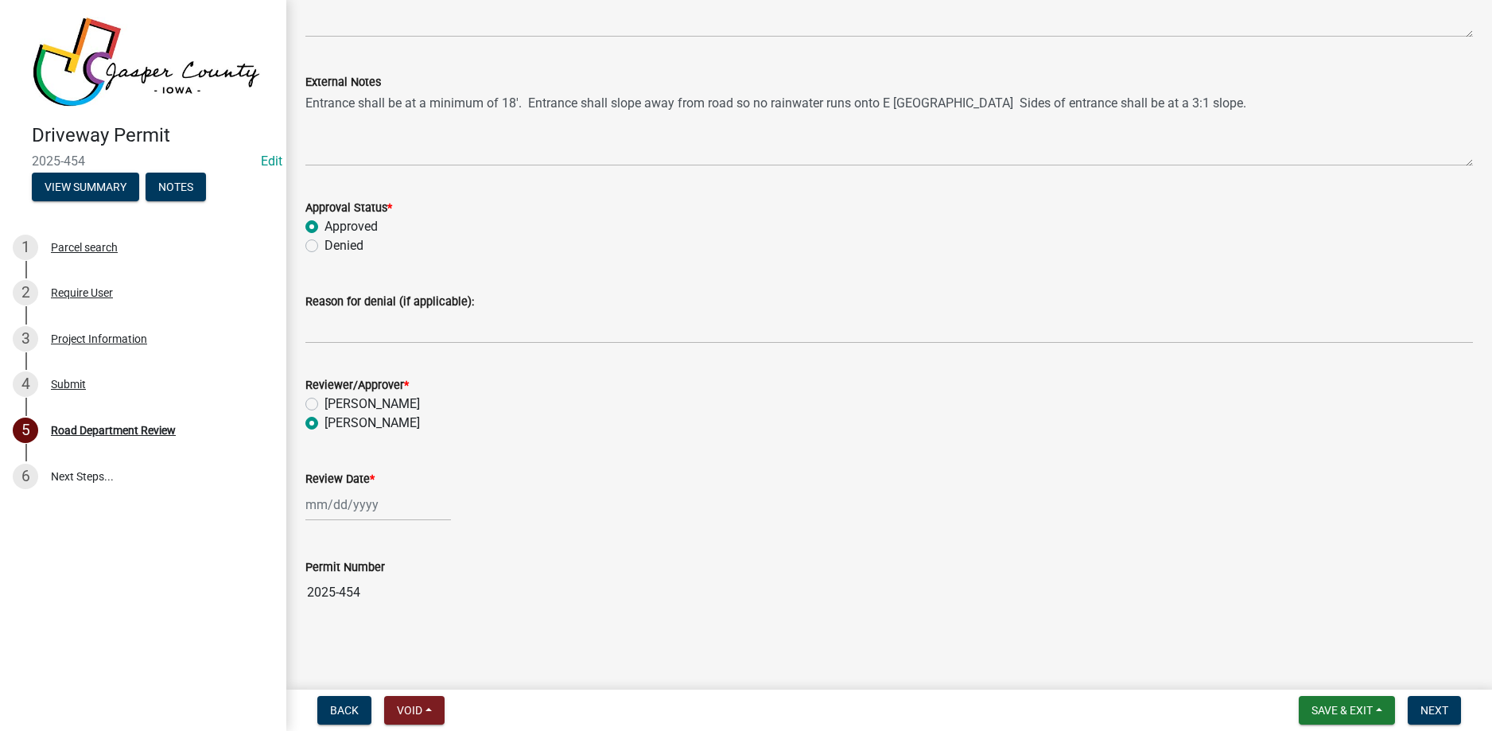
click at [385, 505] on div at bounding box center [378, 504] width 146 height 33
select select "9"
select select "2025"
click at [375, 392] on div "17" at bounding box center [371, 394] width 25 height 25
type input "[DATE]"
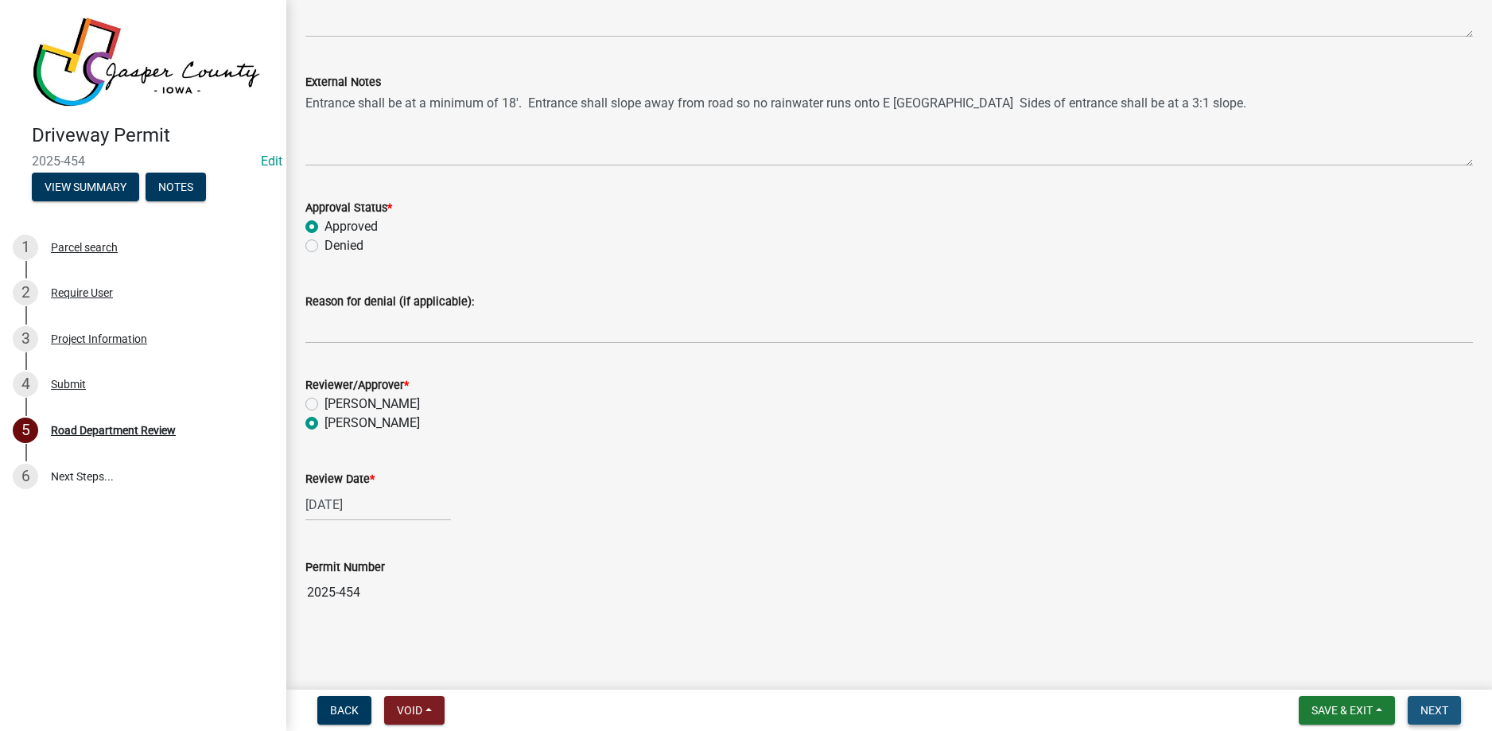
click at [1436, 710] on span "Next" at bounding box center [1434, 710] width 28 height 13
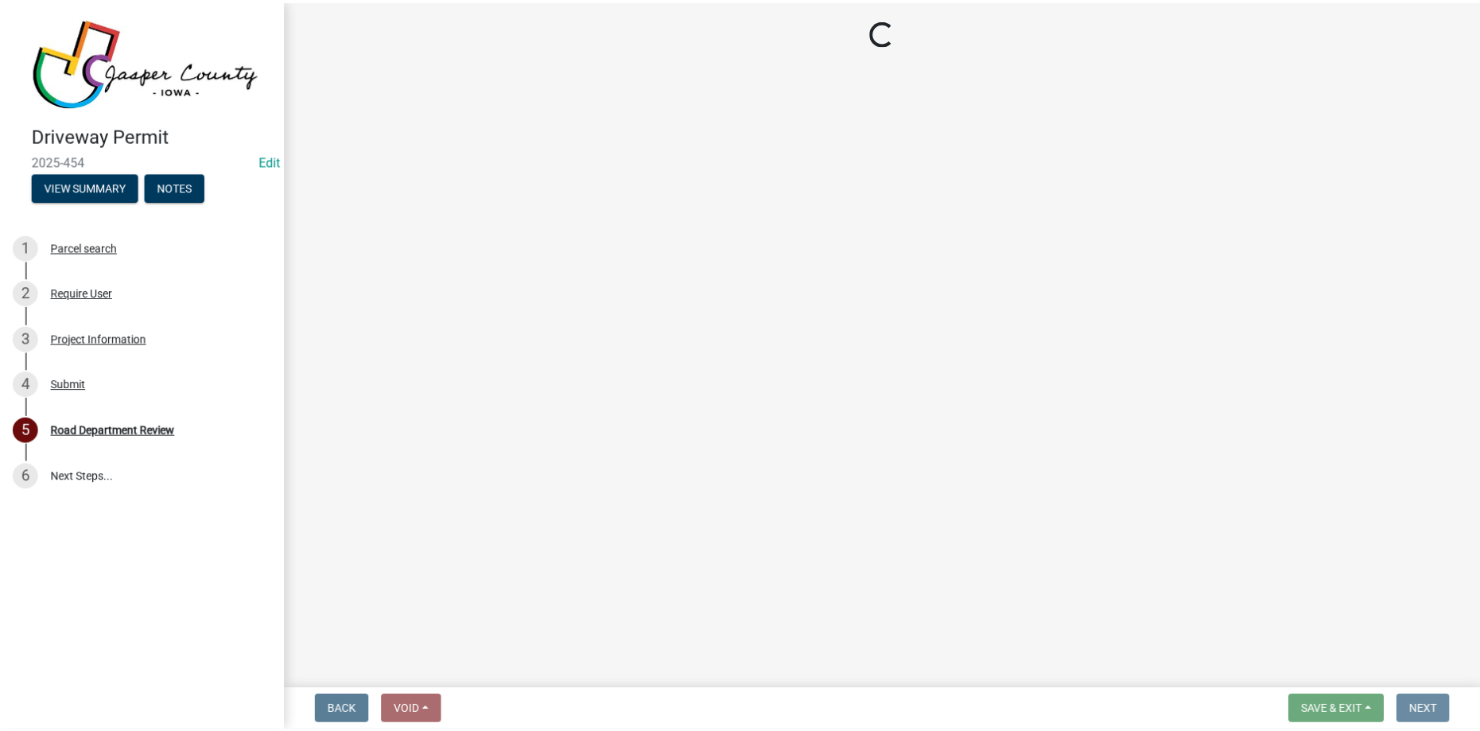
scroll to position [0, 0]
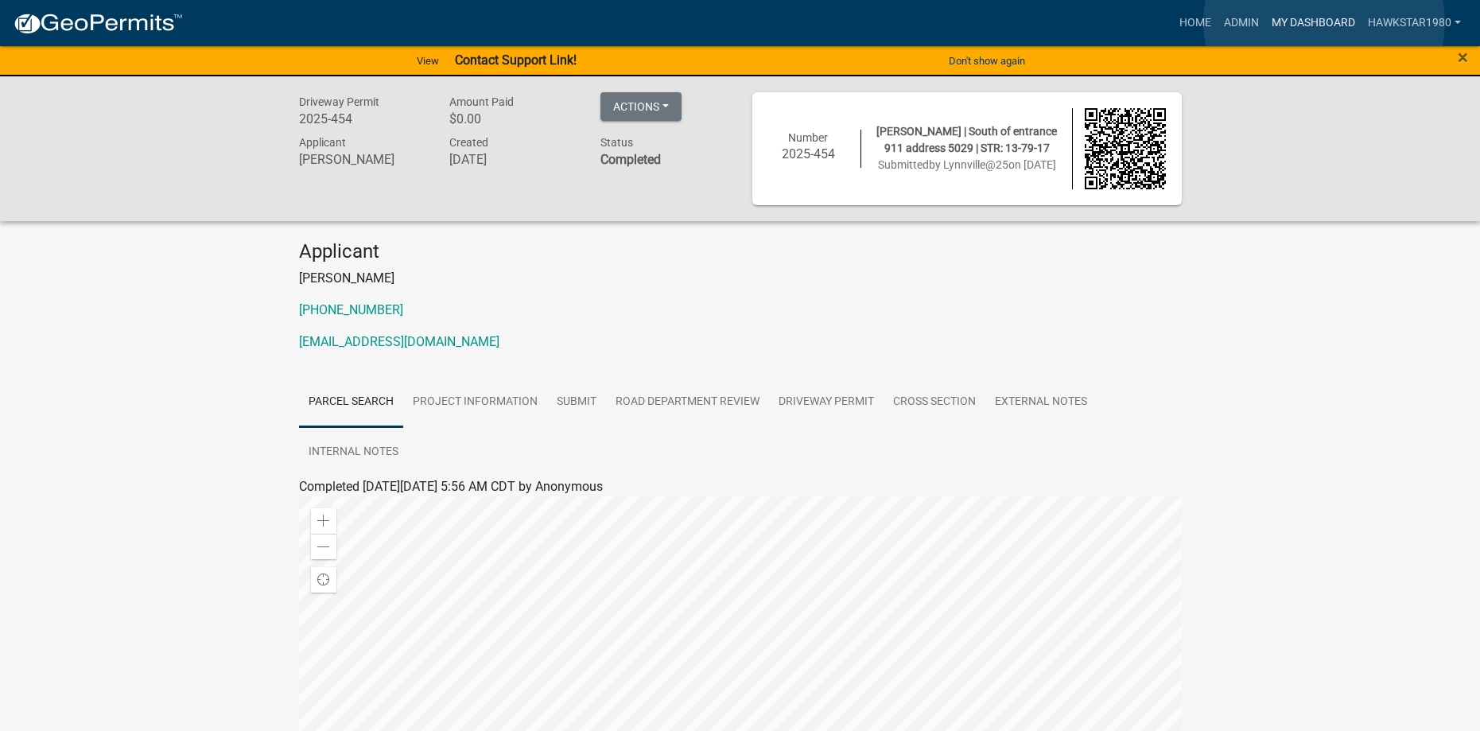
click at [1324, 22] on link "My Dashboard" at bounding box center [1313, 23] width 96 height 30
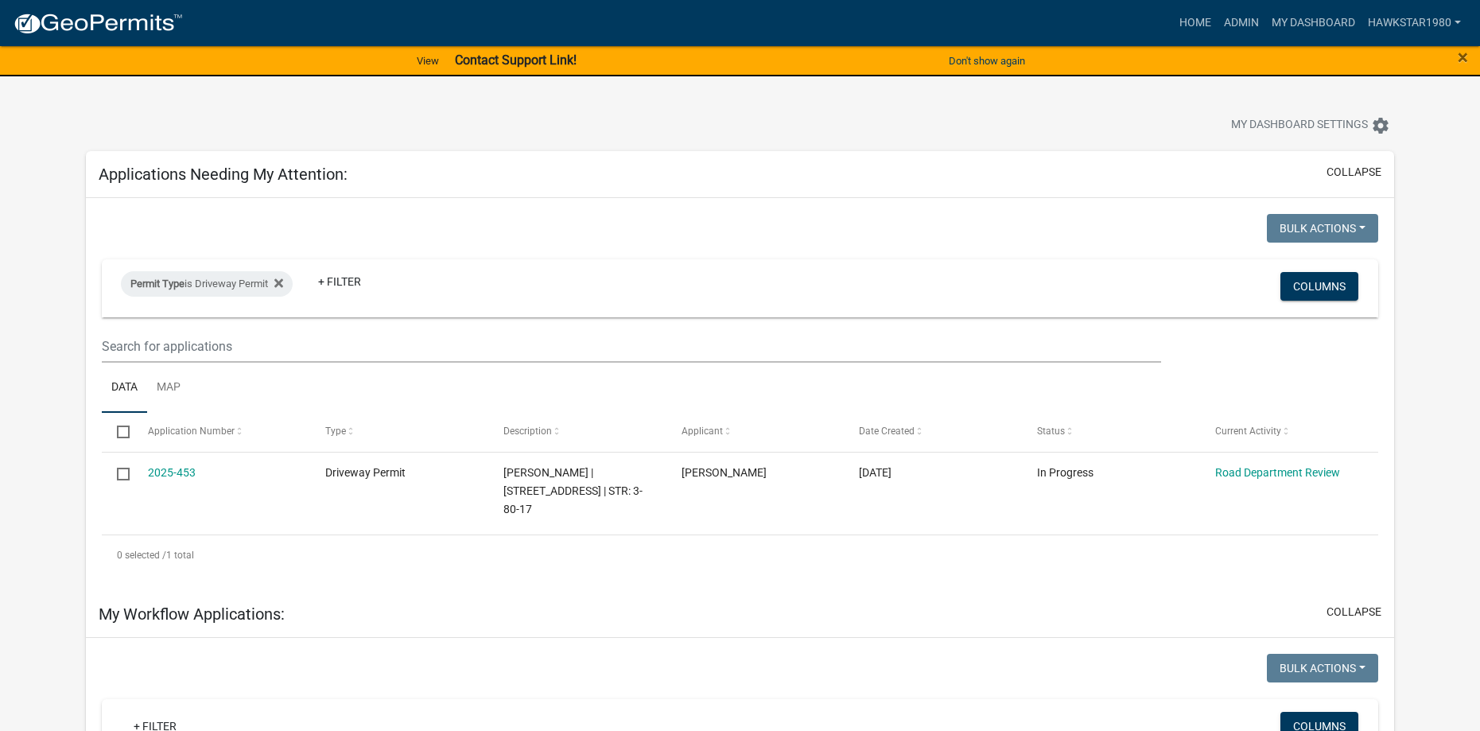
scroll to position [80, 0]
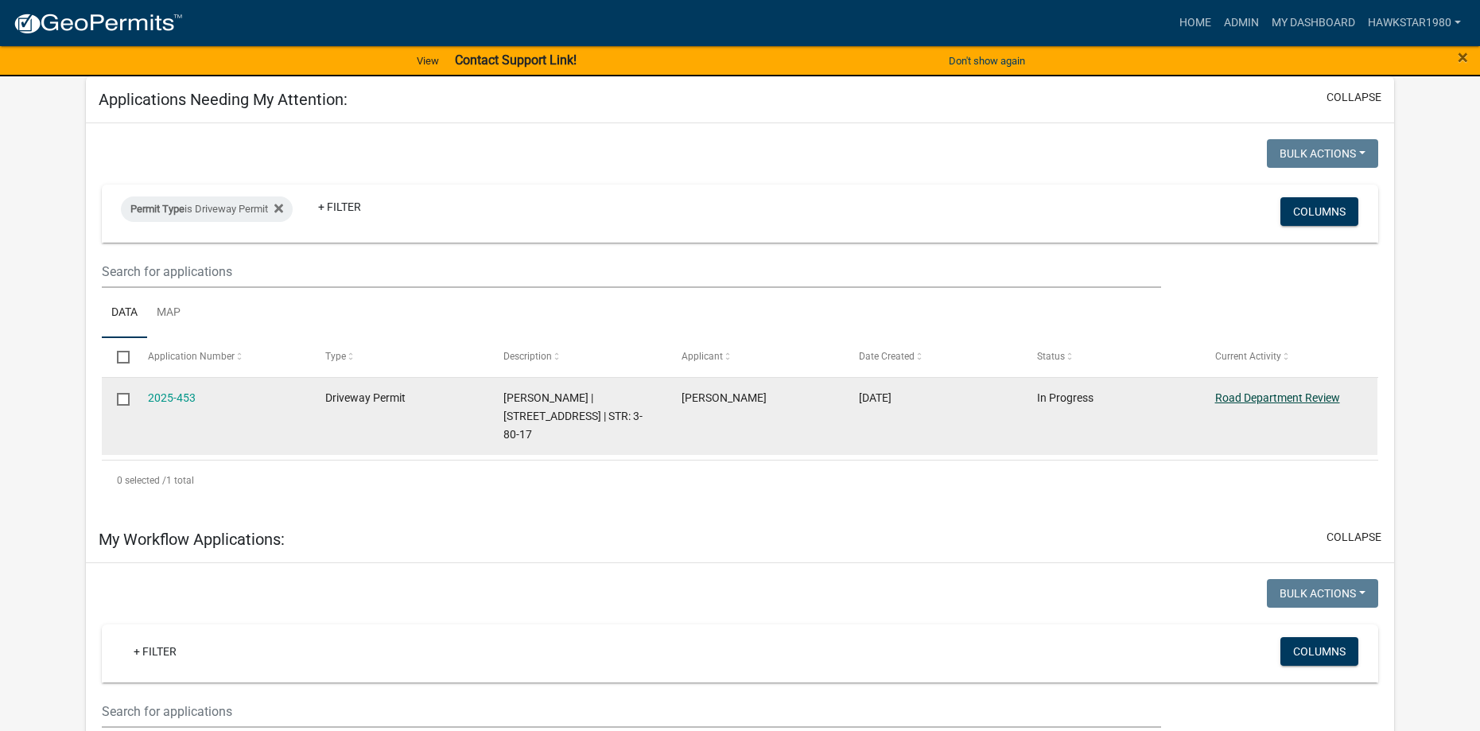
click at [1268, 398] on link "Road Department Review" at bounding box center [1277, 397] width 125 height 13
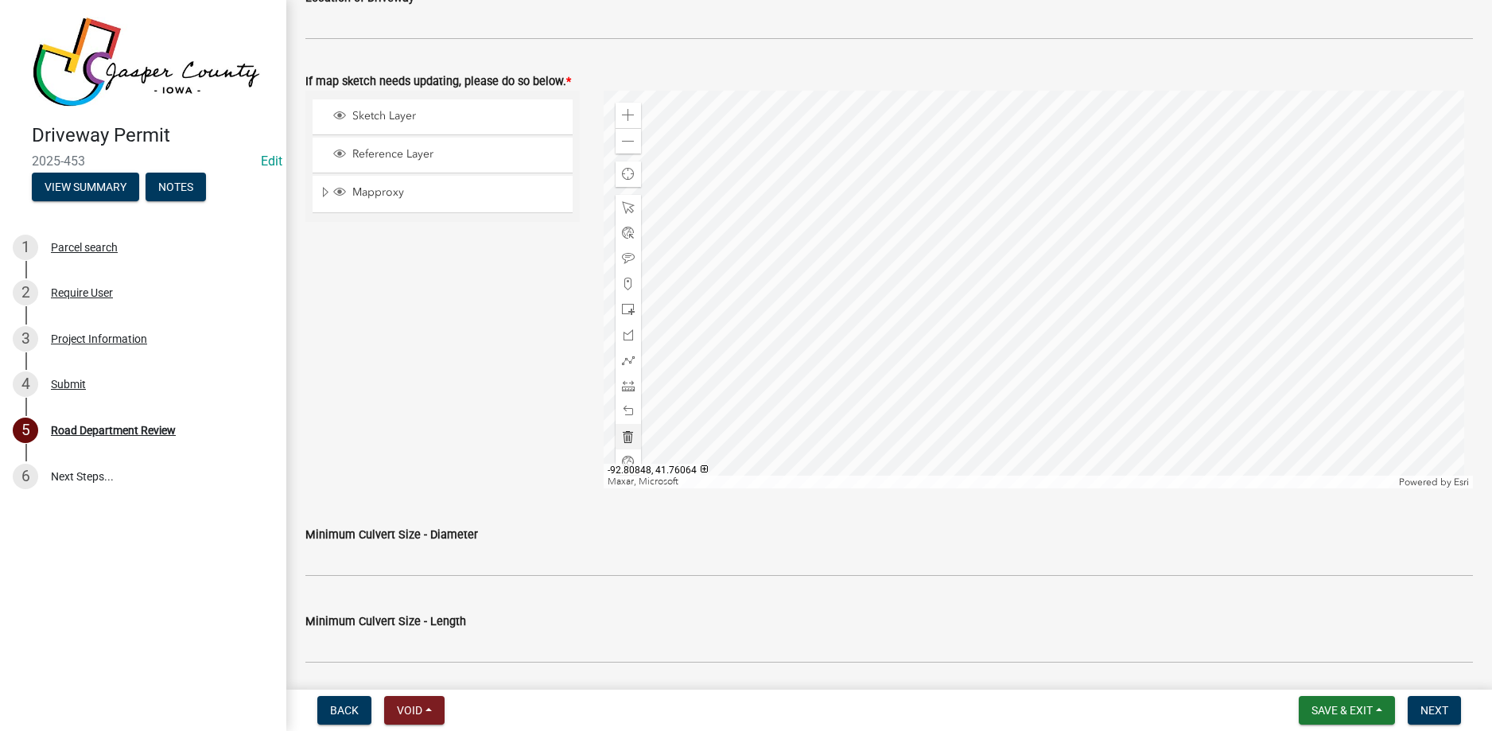
scroll to position [795, 0]
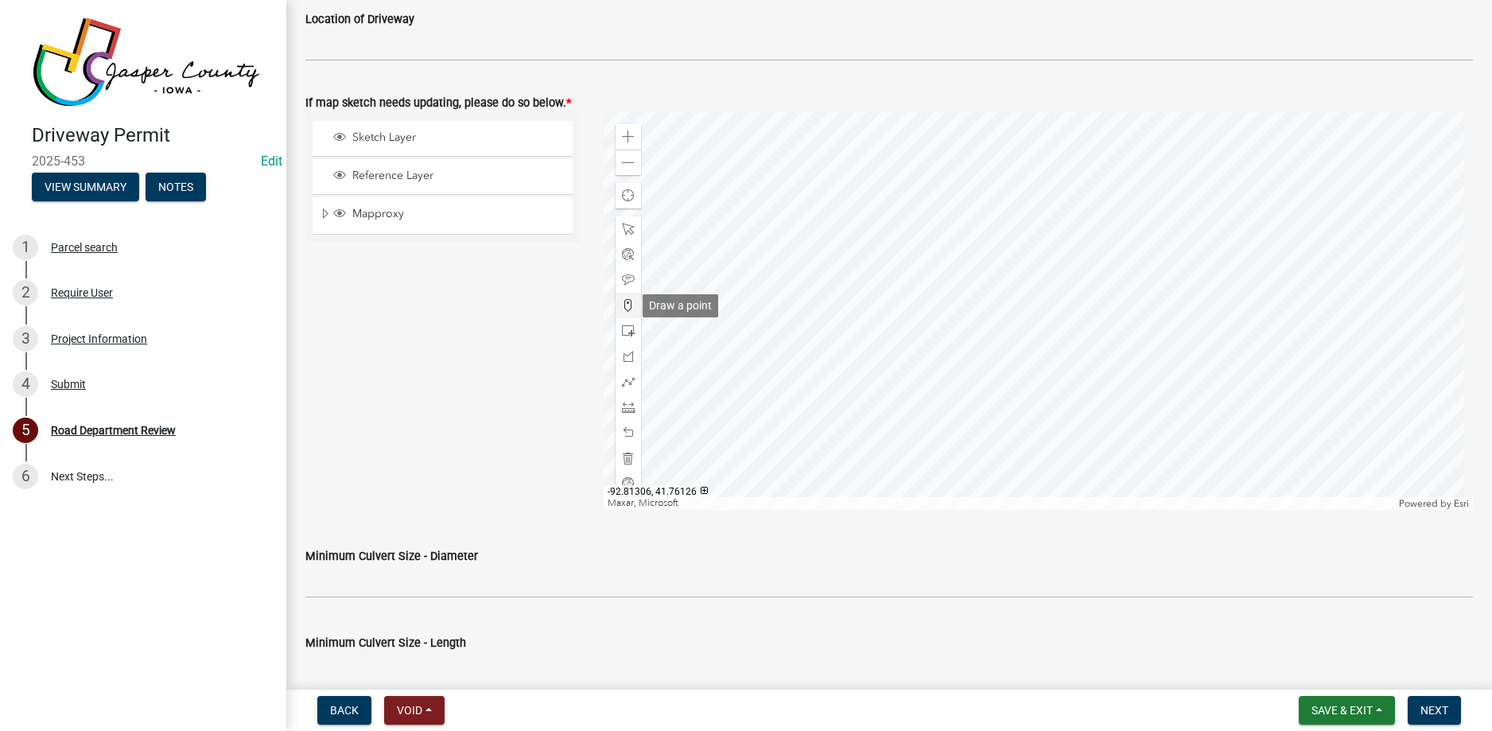
click at [629, 304] on span at bounding box center [628, 305] width 13 height 13
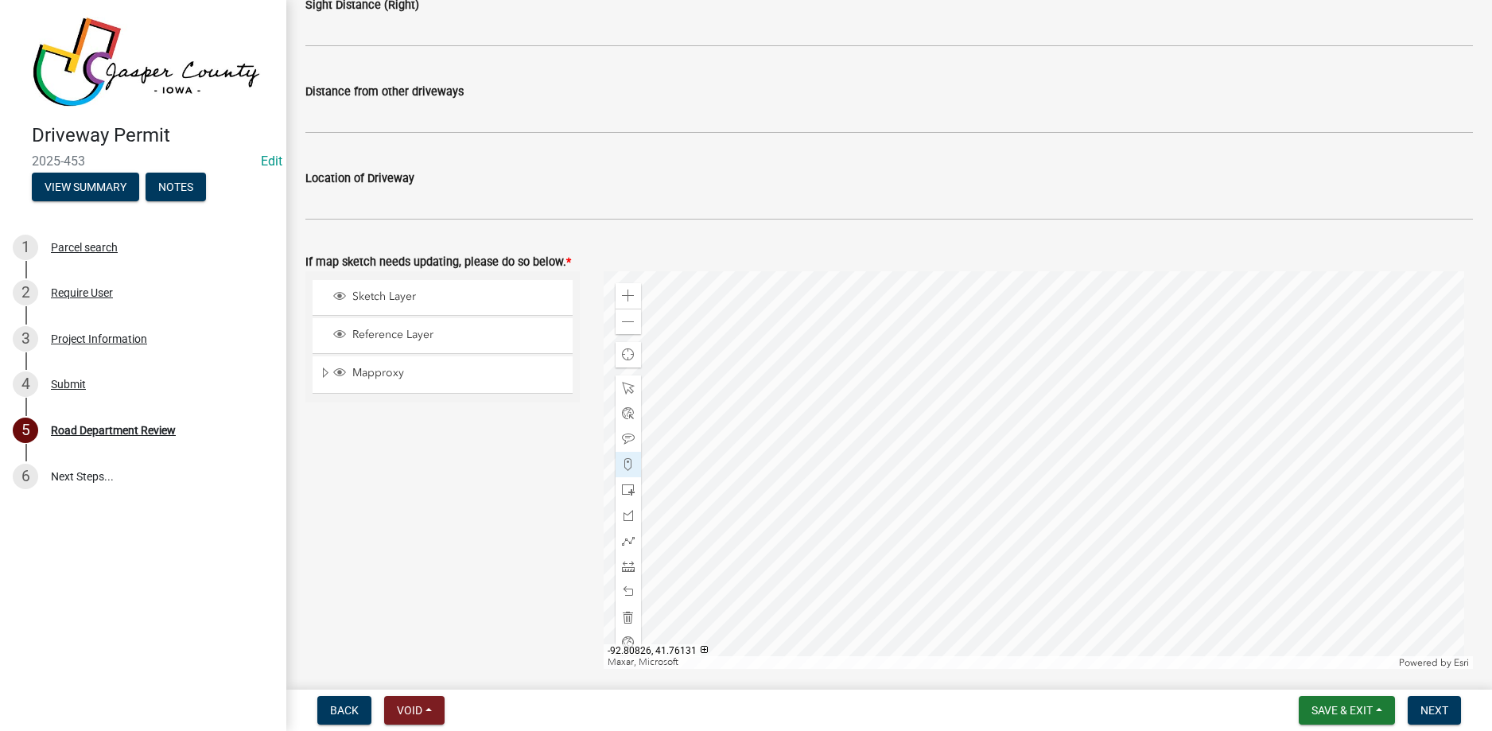
scroll to position [716, 0]
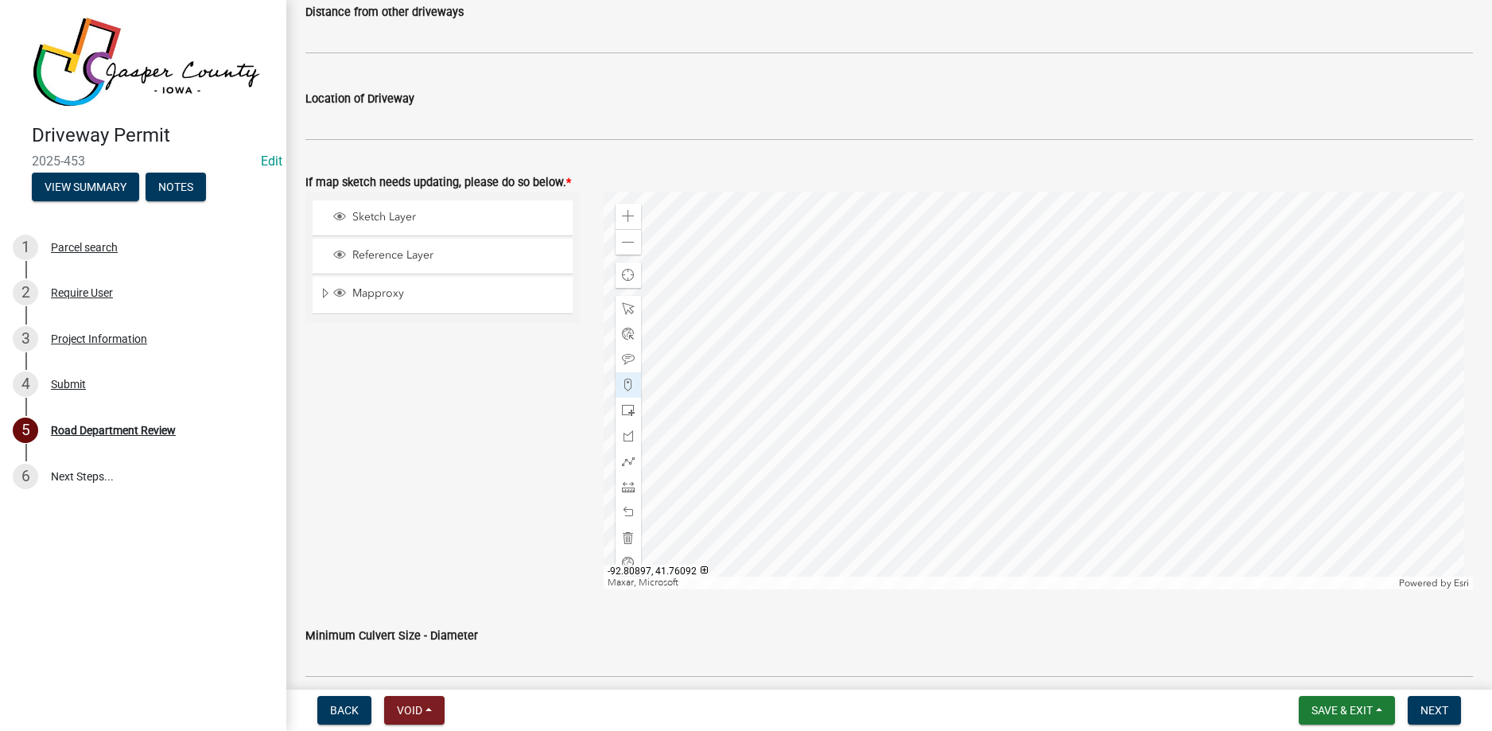
click at [938, 346] on div at bounding box center [1039, 391] width 870 height 398
click at [629, 219] on span at bounding box center [628, 216] width 13 height 13
click at [922, 437] on div at bounding box center [1039, 391] width 870 height 398
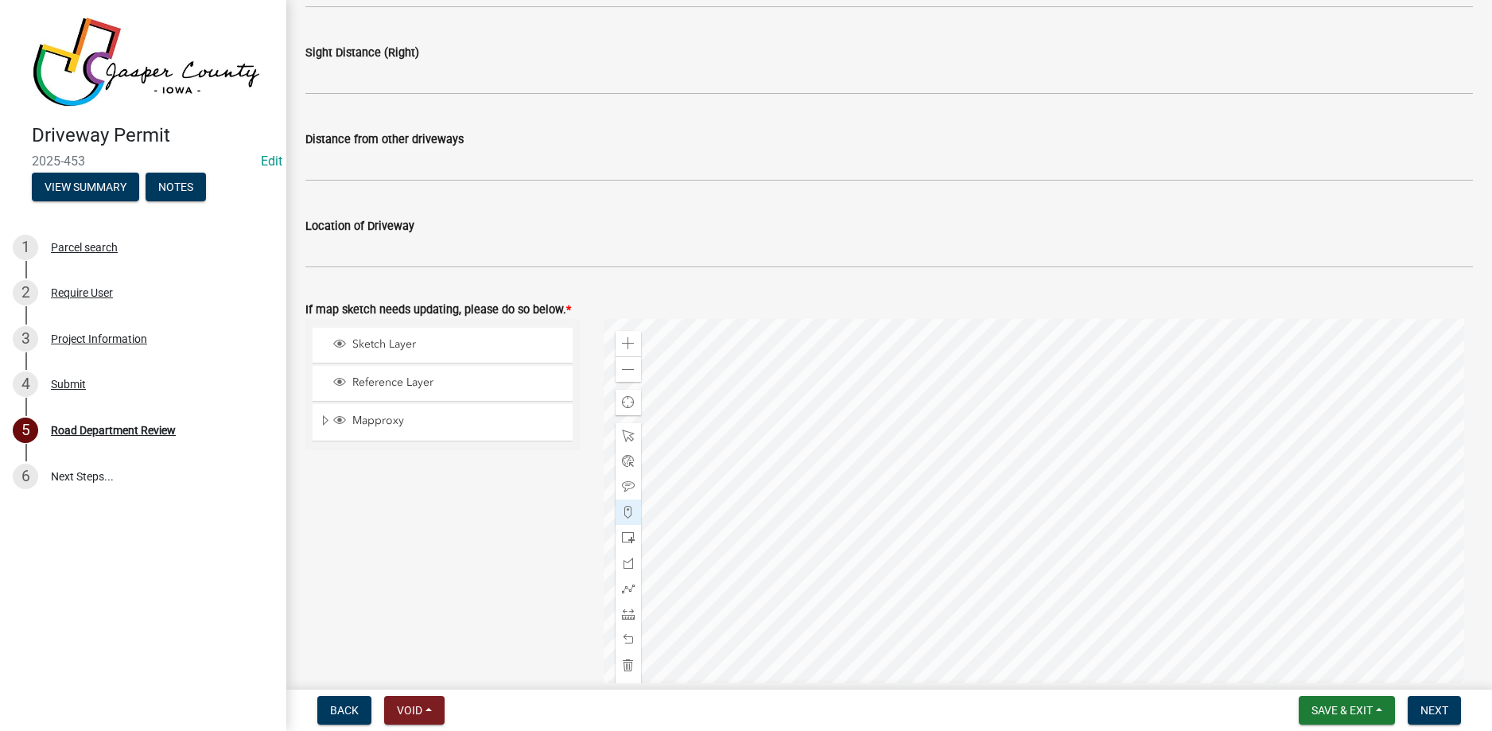
scroll to position [795, 0]
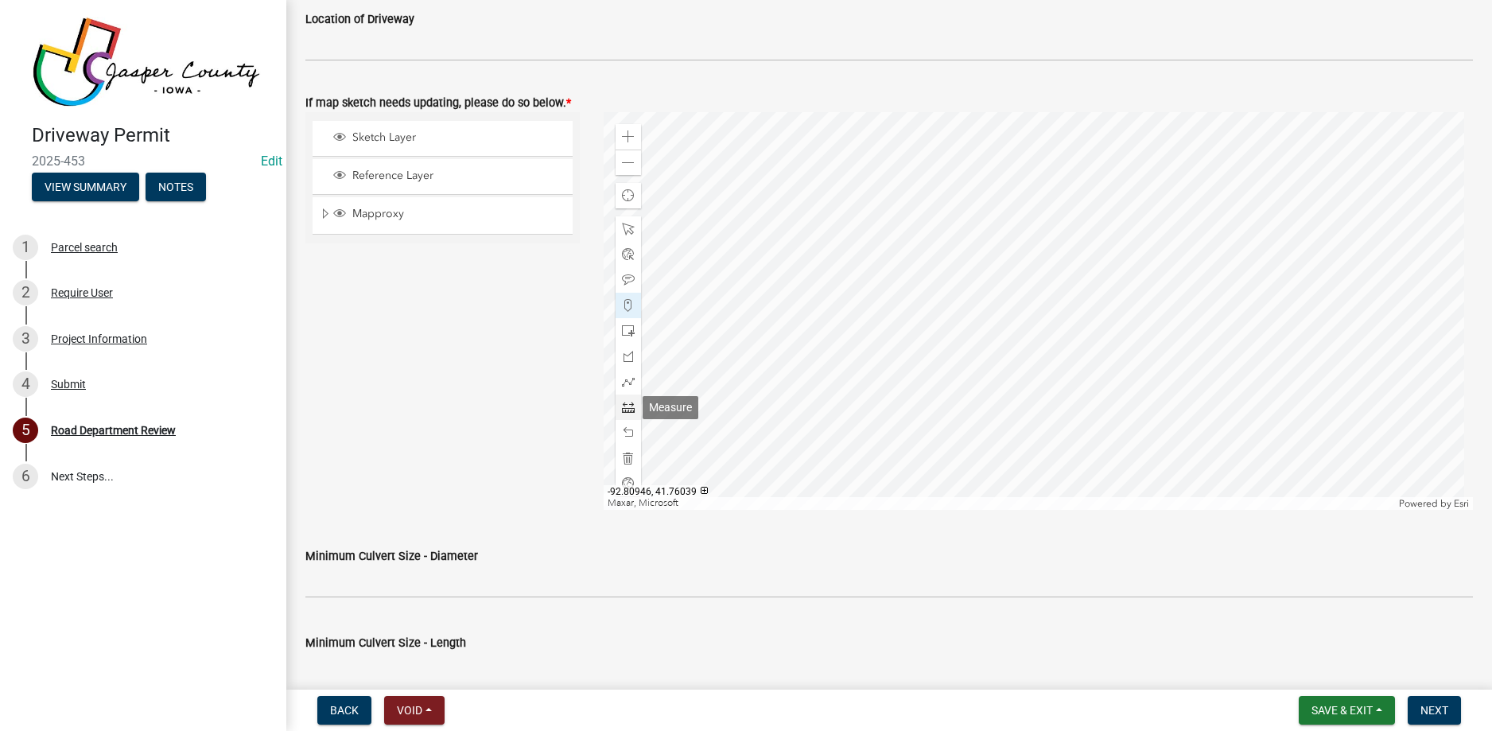
click at [622, 406] on span at bounding box center [628, 407] width 13 height 13
click at [961, 318] on div at bounding box center [1039, 311] width 870 height 398
click at [914, 318] on div at bounding box center [1039, 311] width 870 height 398
click at [628, 406] on span at bounding box center [628, 407] width 13 height 13
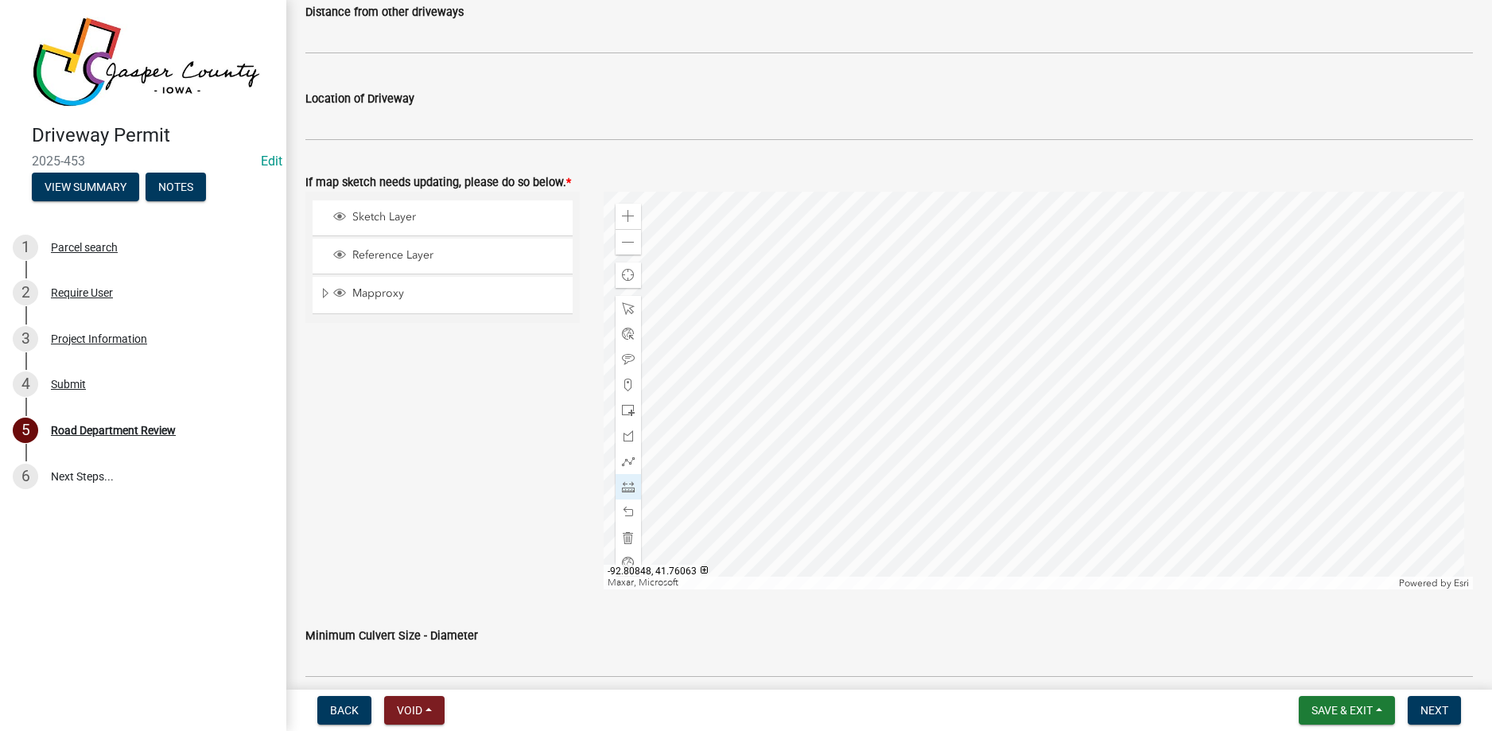
scroll to position [636, 0]
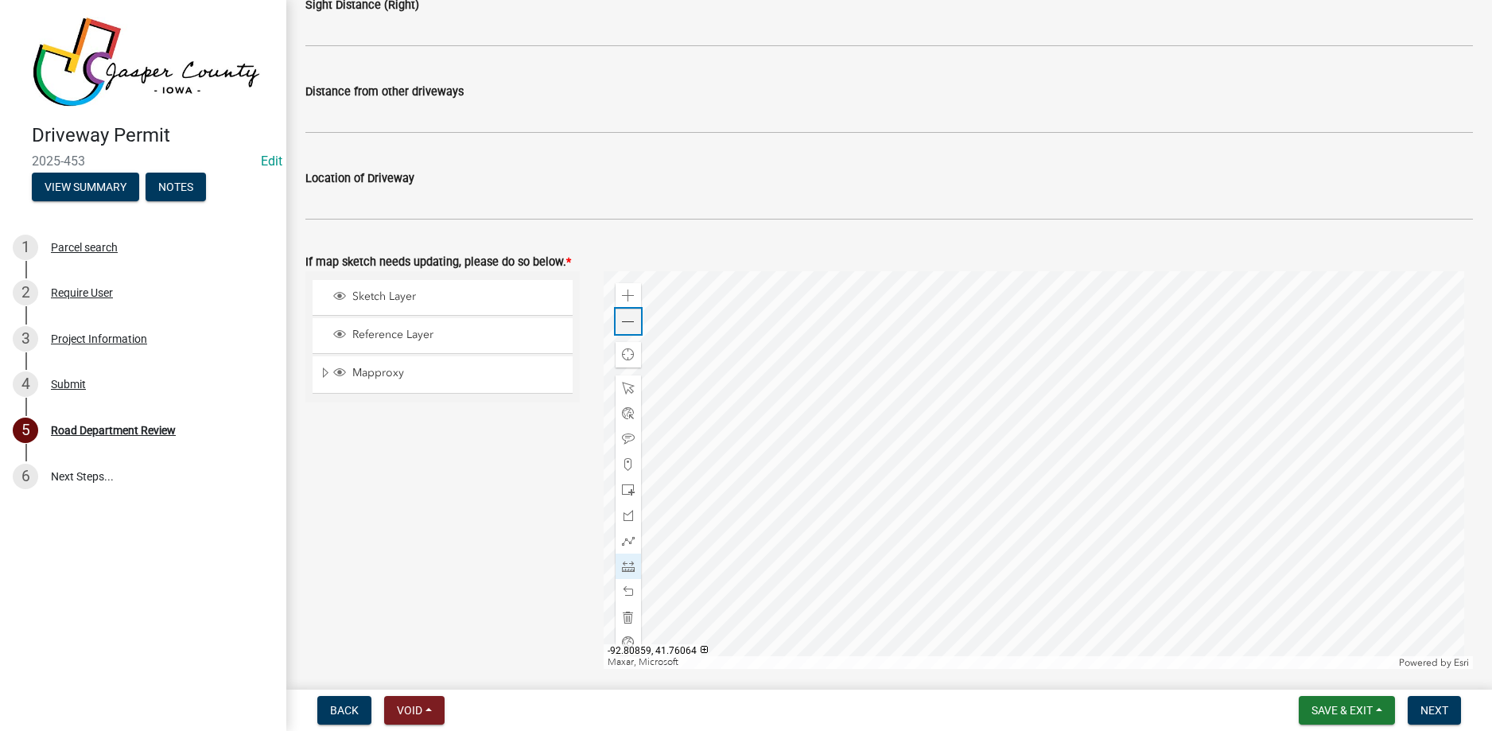
click at [628, 327] on span at bounding box center [628, 322] width 13 height 13
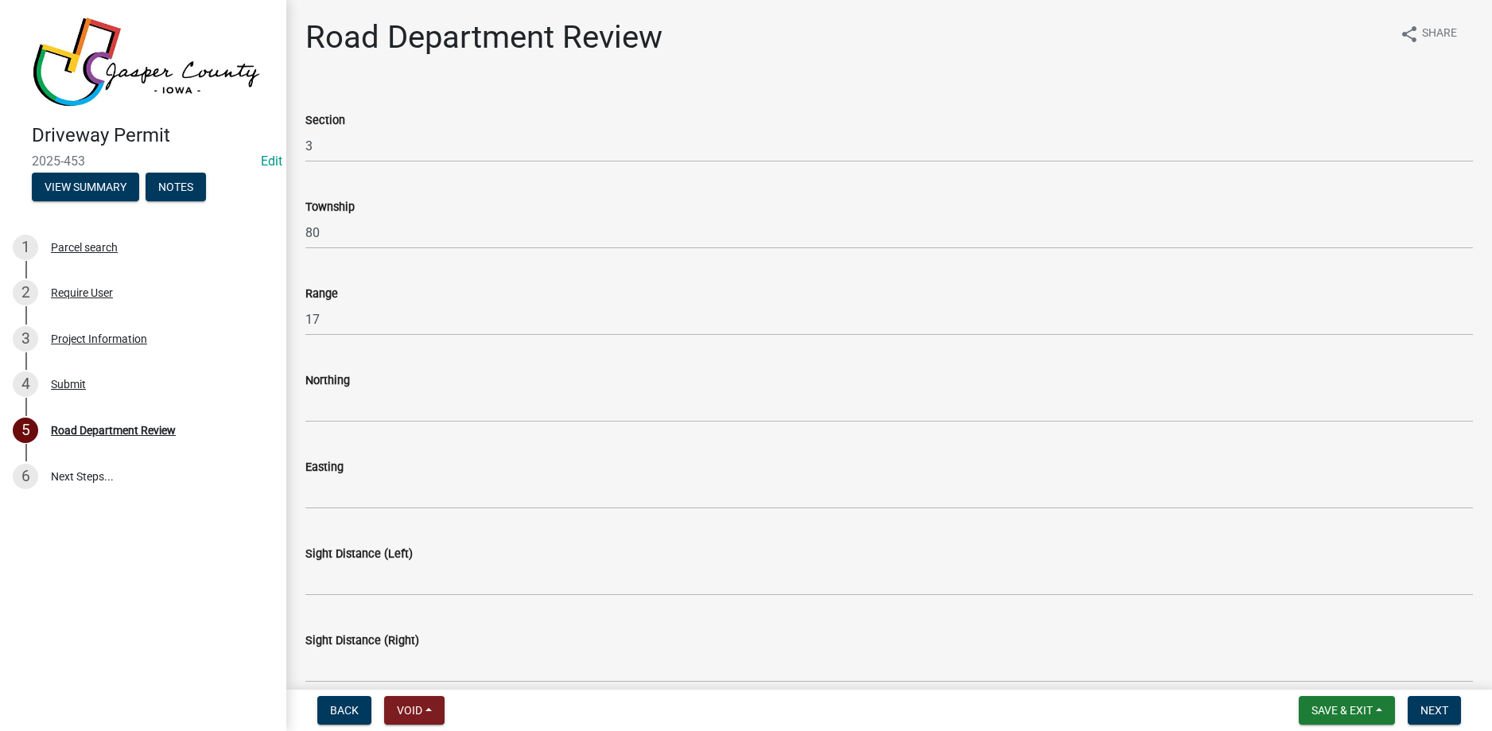
scroll to position [0, 0]
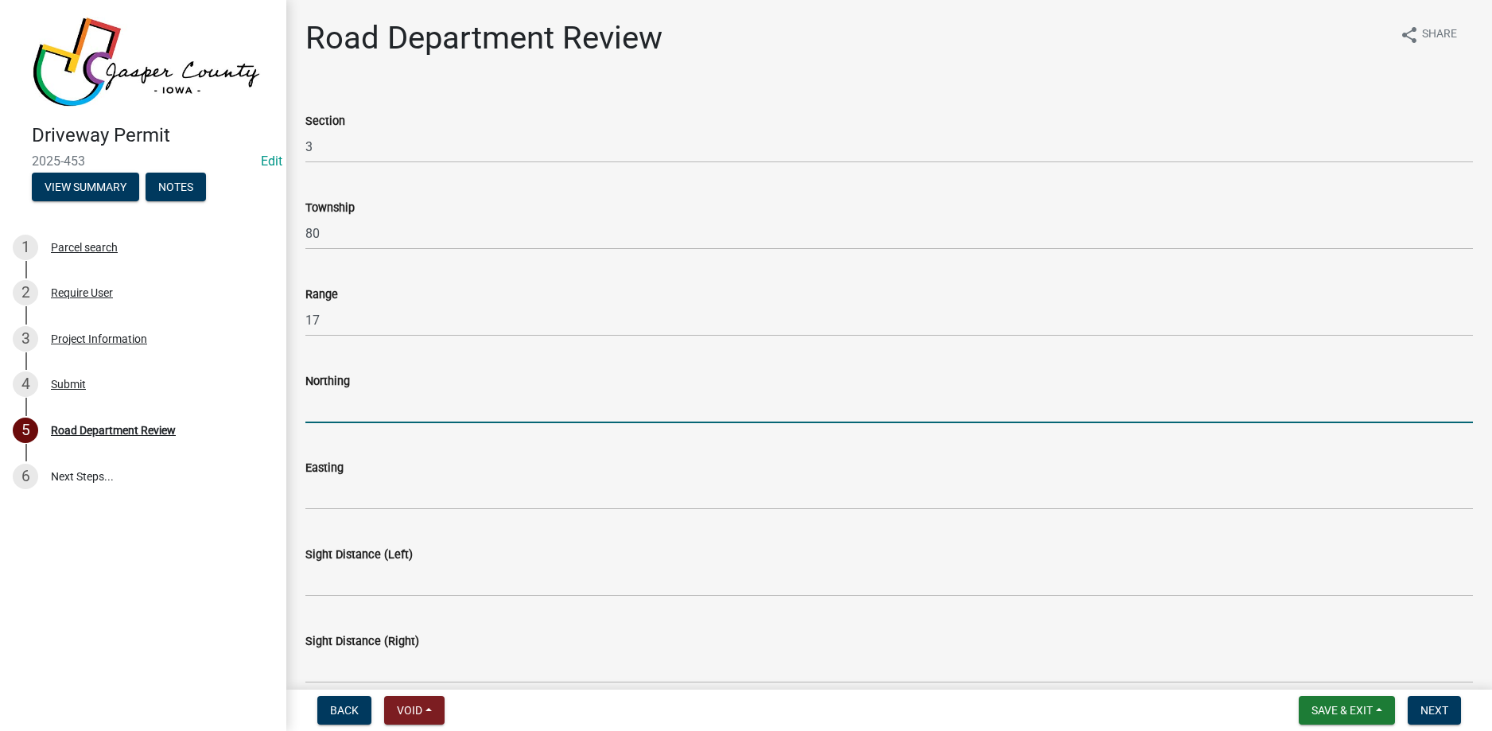
click at [406, 410] on input "Northing" at bounding box center [889, 407] width 1168 height 33
type input "41.76051"
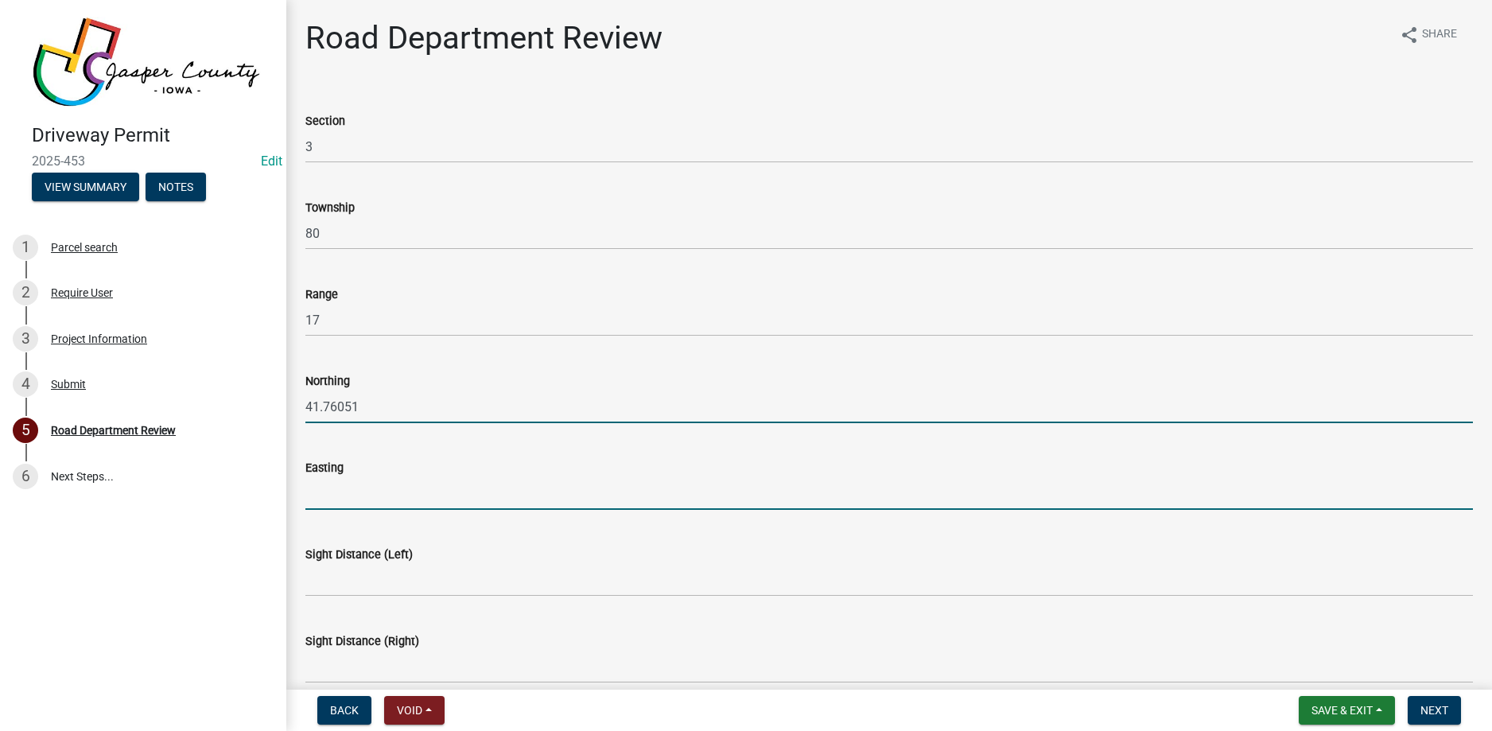
click at [361, 493] on input "Easting" at bounding box center [889, 493] width 1168 height 33
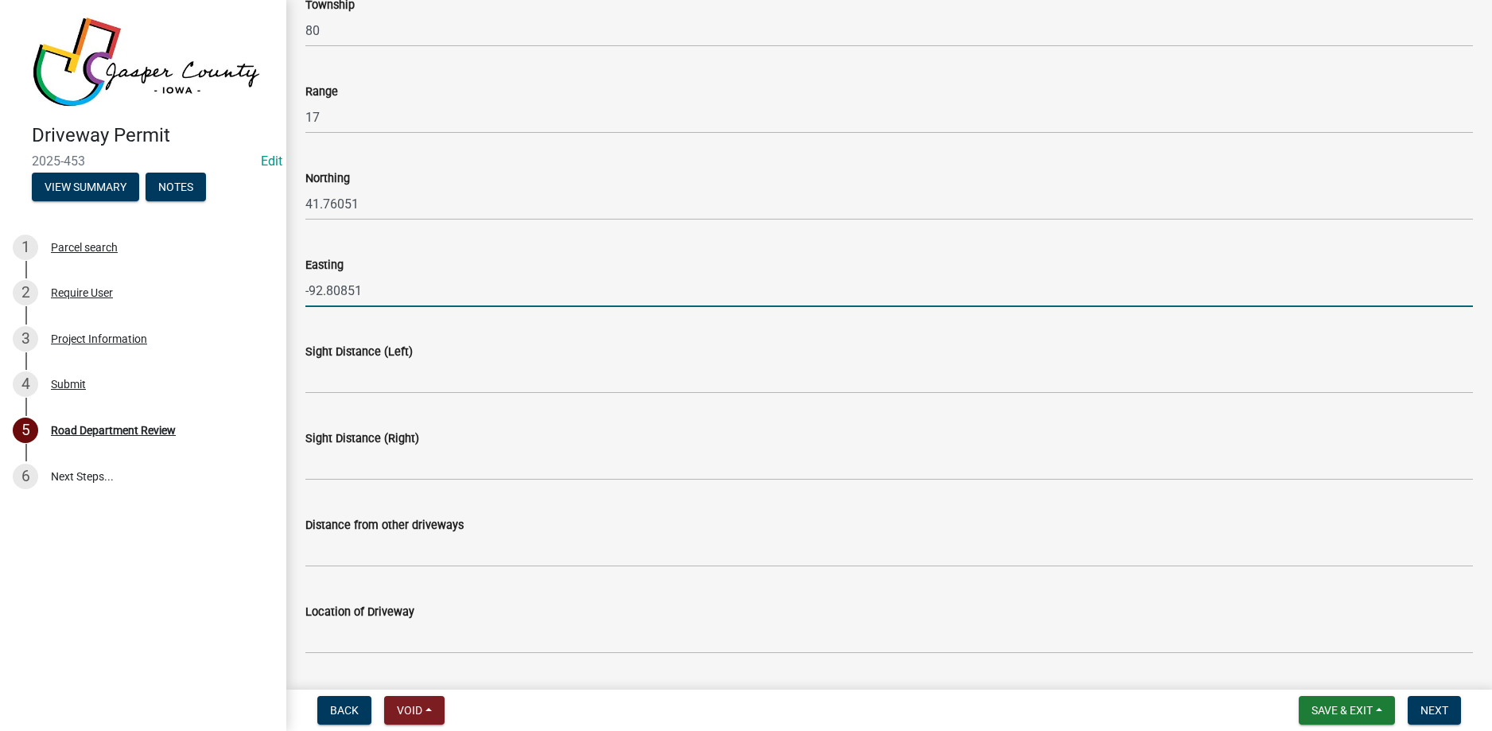
scroll to position [239, 0]
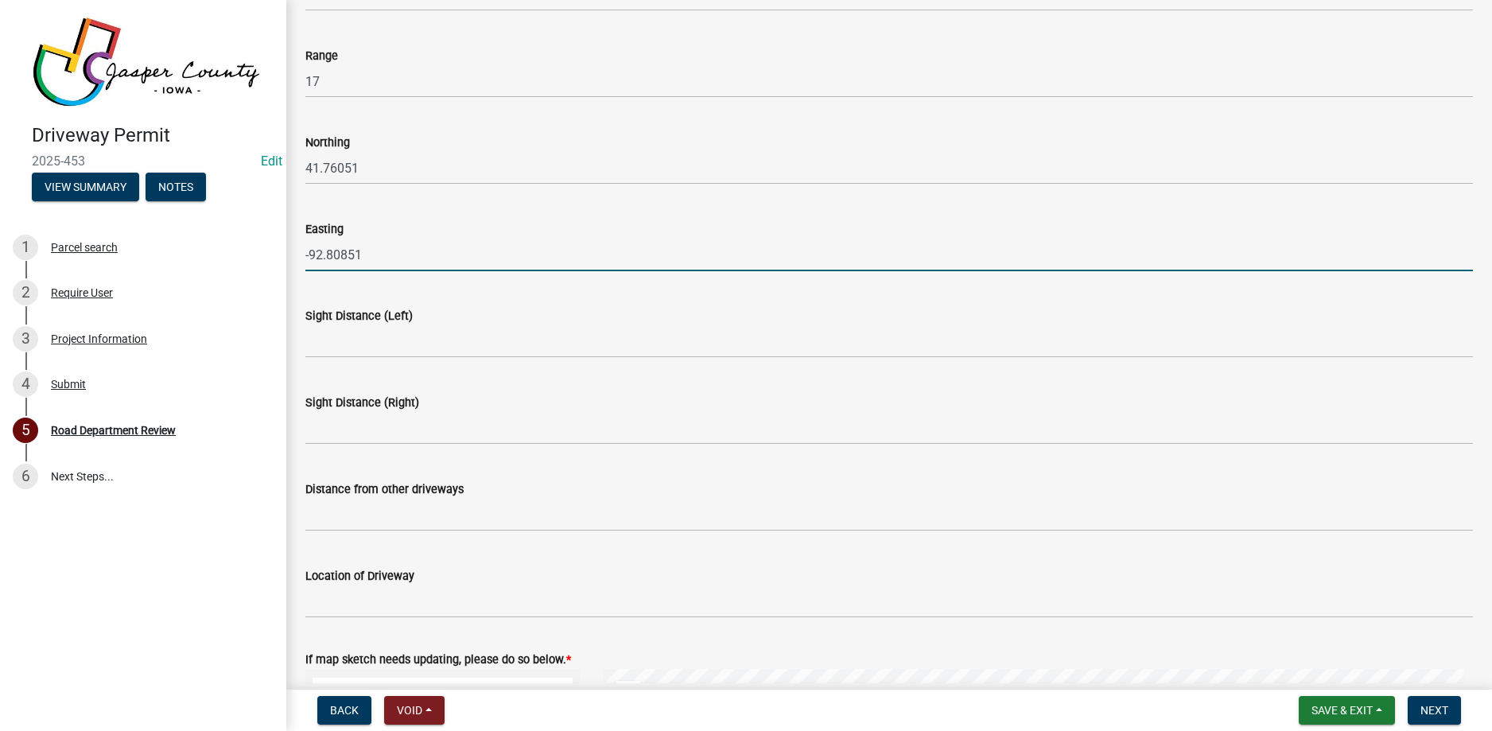
type input "-92.80851"
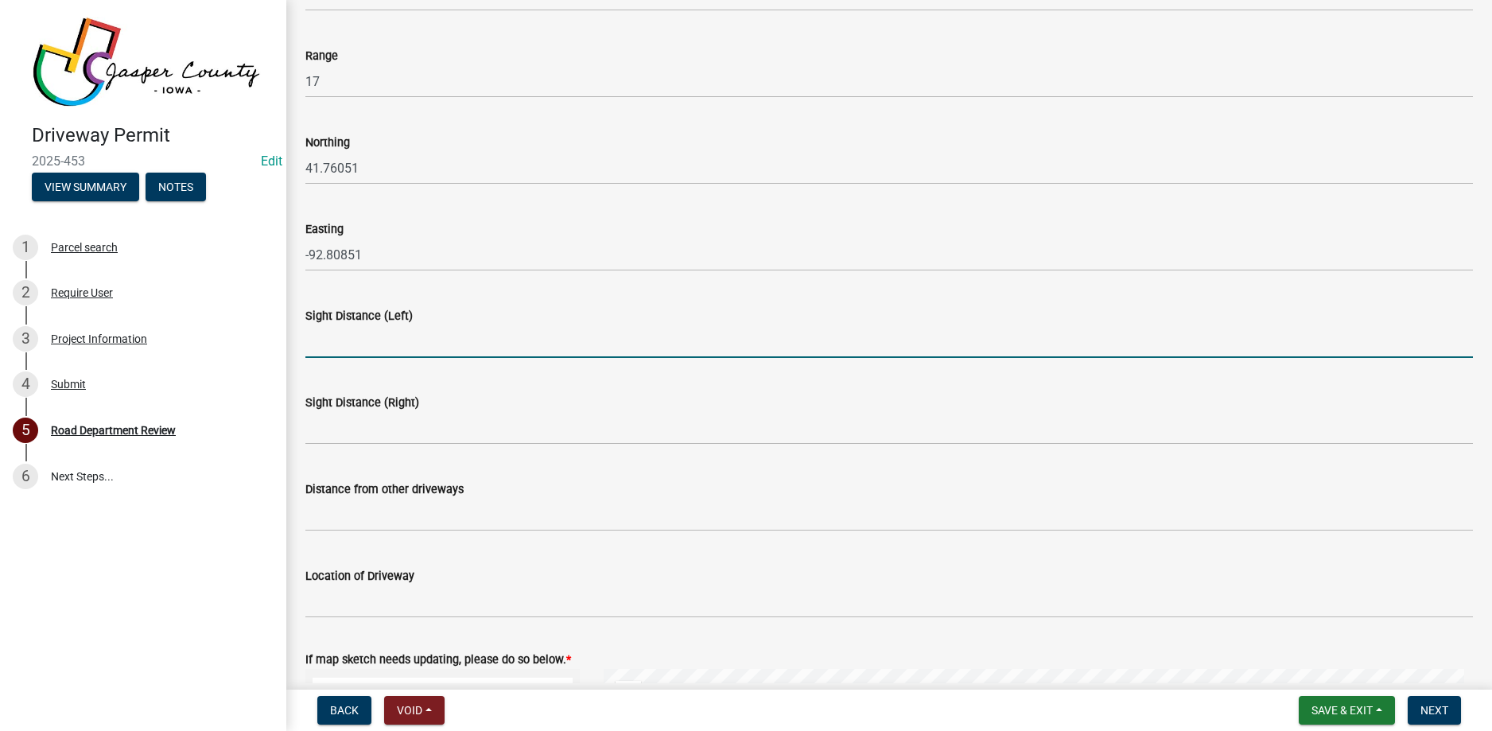
click at [441, 333] on input "Sight Distance (Left)" at bounding box center [889, 341] width 1168 height 33
type input "500+"
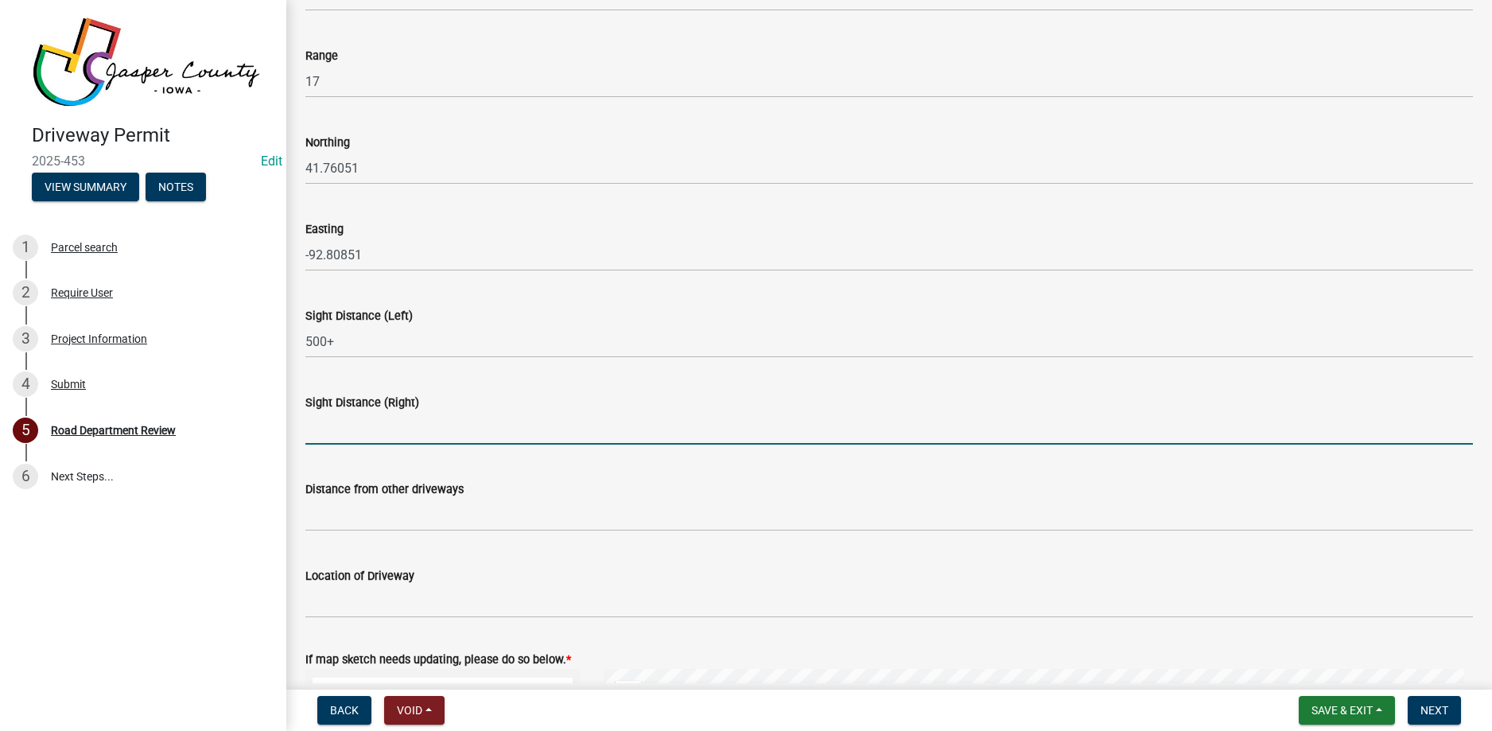
click at [348, 430] on input "Sight Distance (Right)" at bounding box center [889, 428] width 1168 height 33
type input "500+"
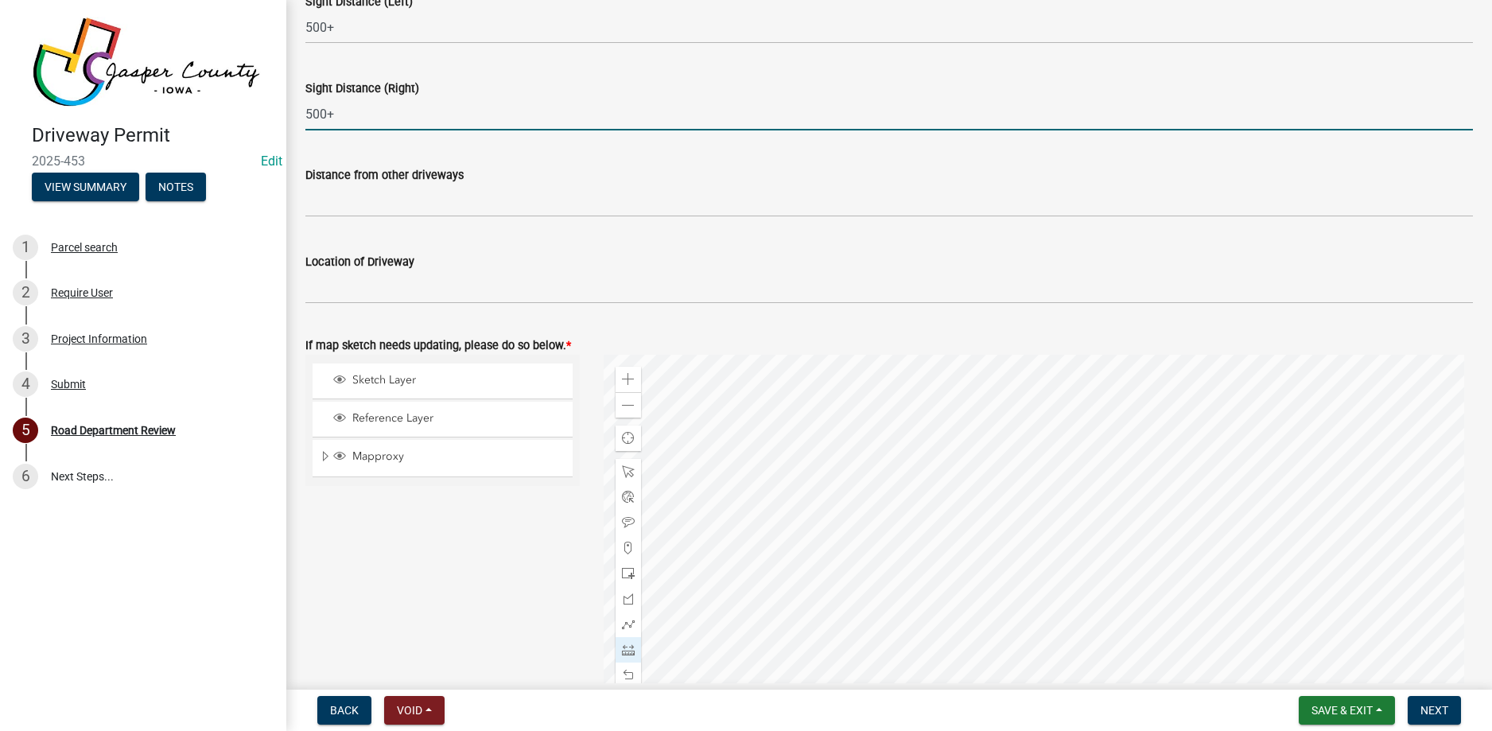
scroll to position [636, 0]
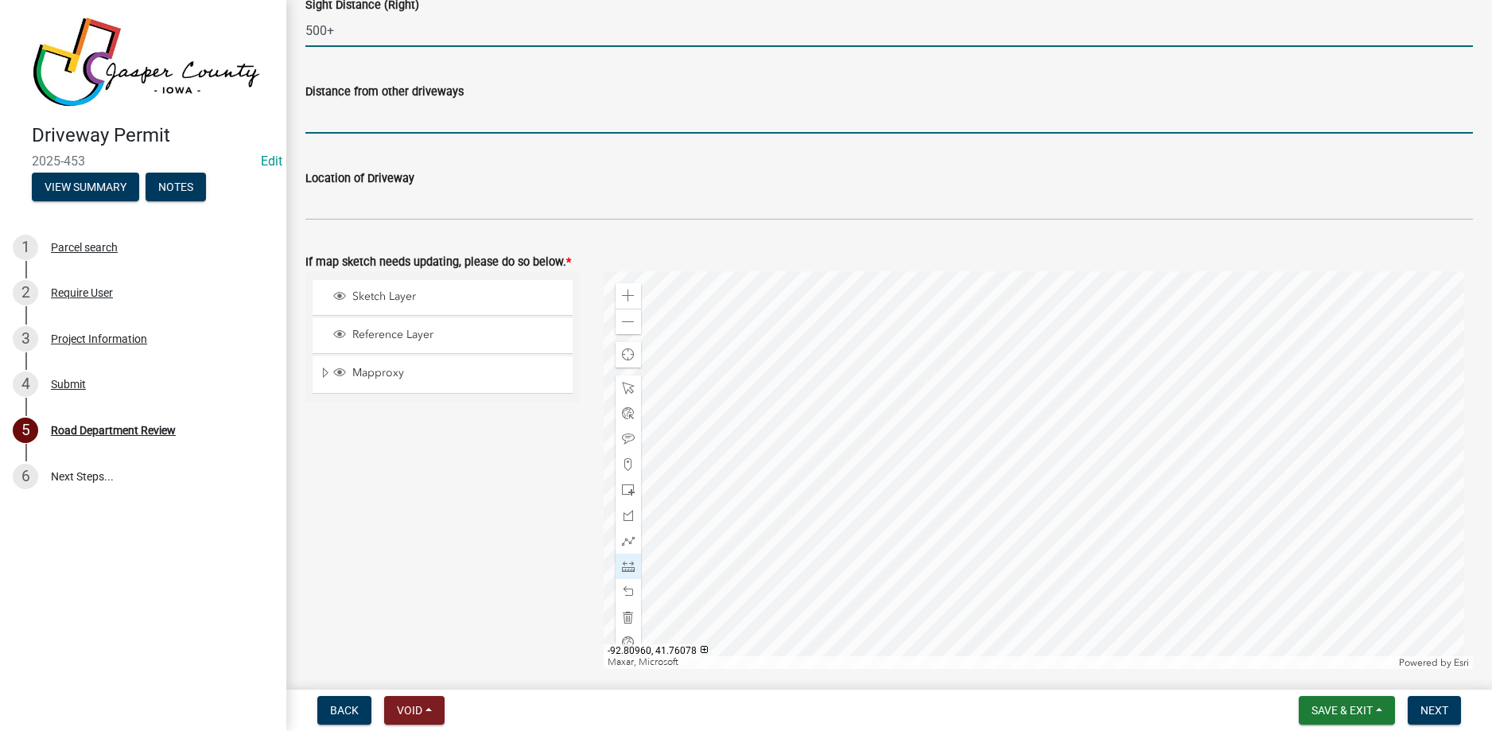
click at [354, 111] on input "Distance from other driveways" at bounding box center [889, 117] width 1168 height 33
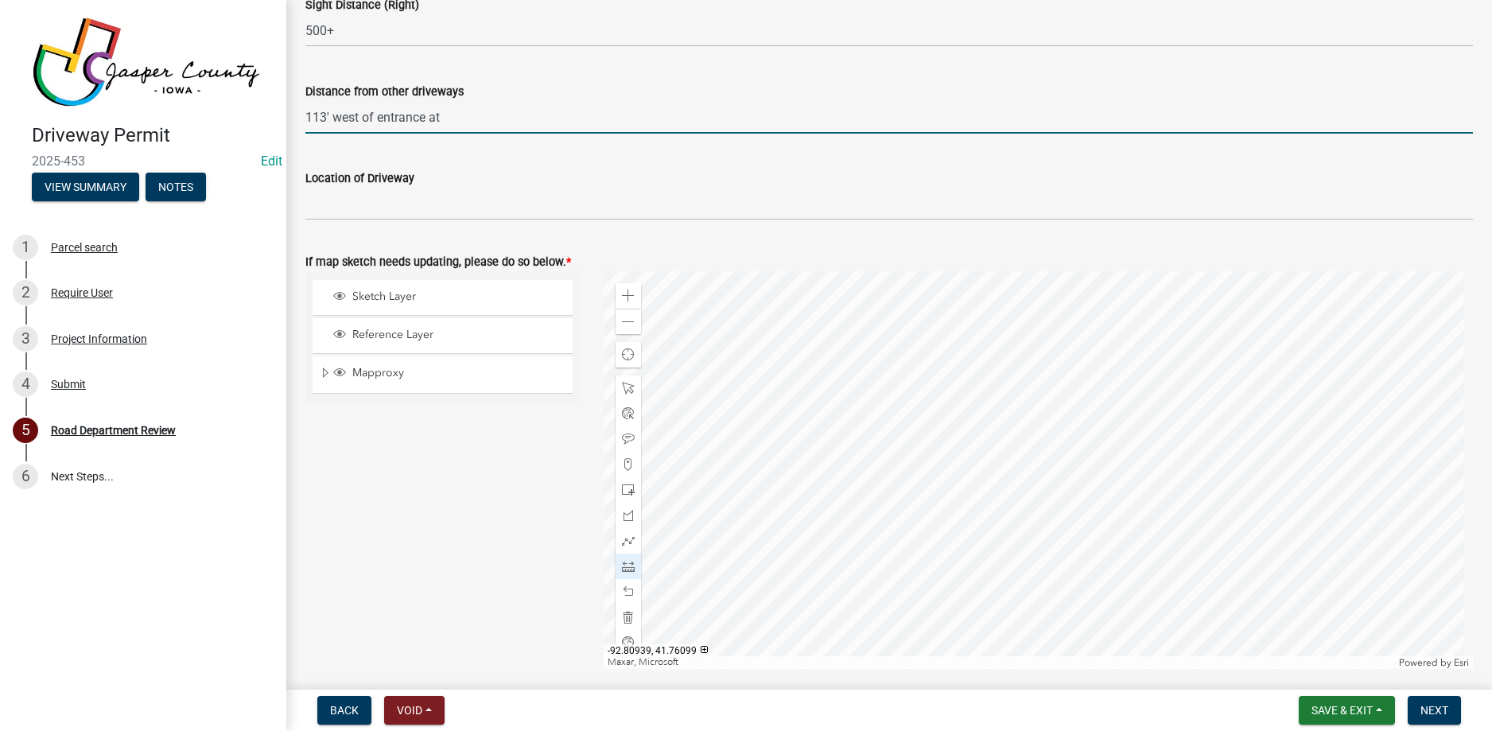
click at [460, 123] on input "113' west of entrance at" at bounding box center [889, 117] width 1168 height 33
type input "113' west of entrance at [STREET_ADDRESS]"
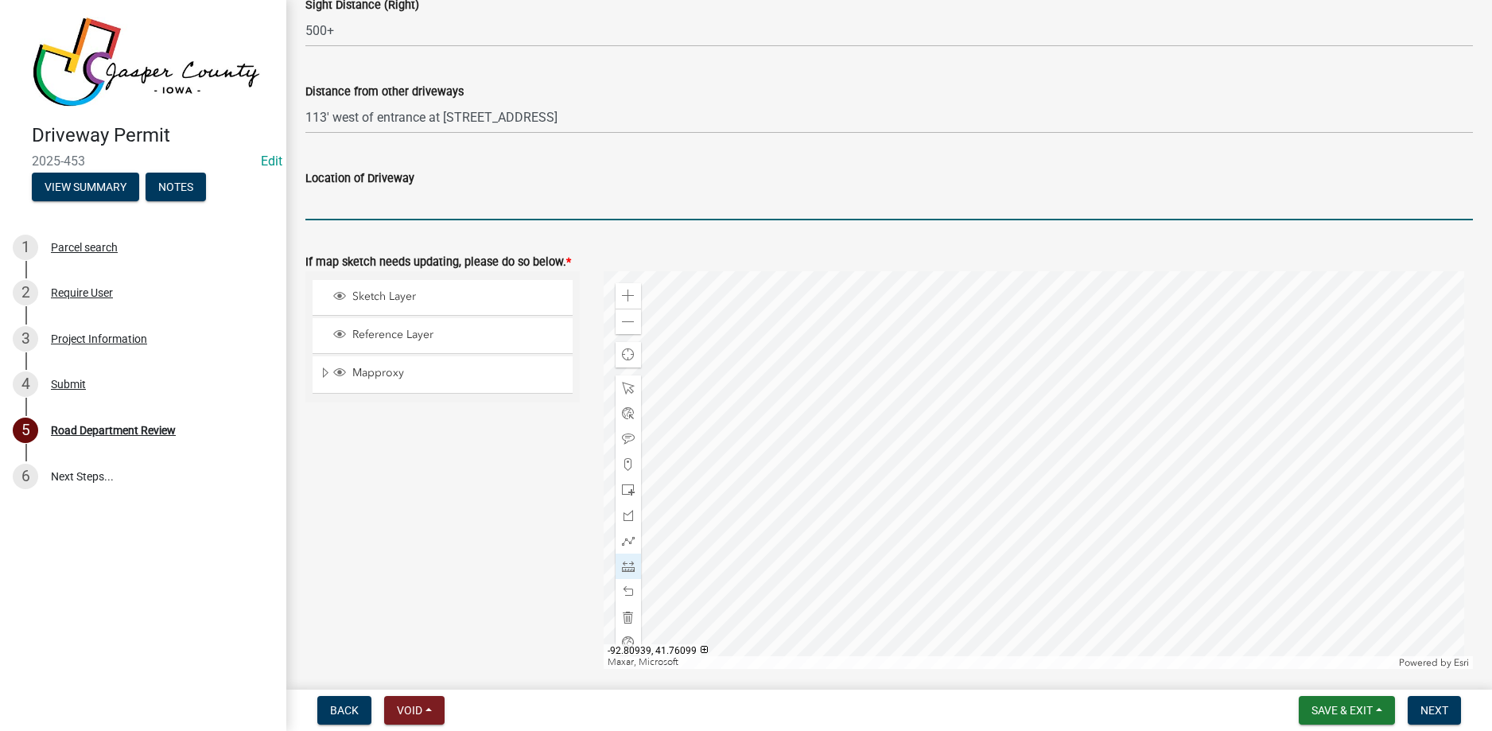
click at [375, 211] on input "Location of Driveway" at bounding box center [889, 204] width 1168 height 33
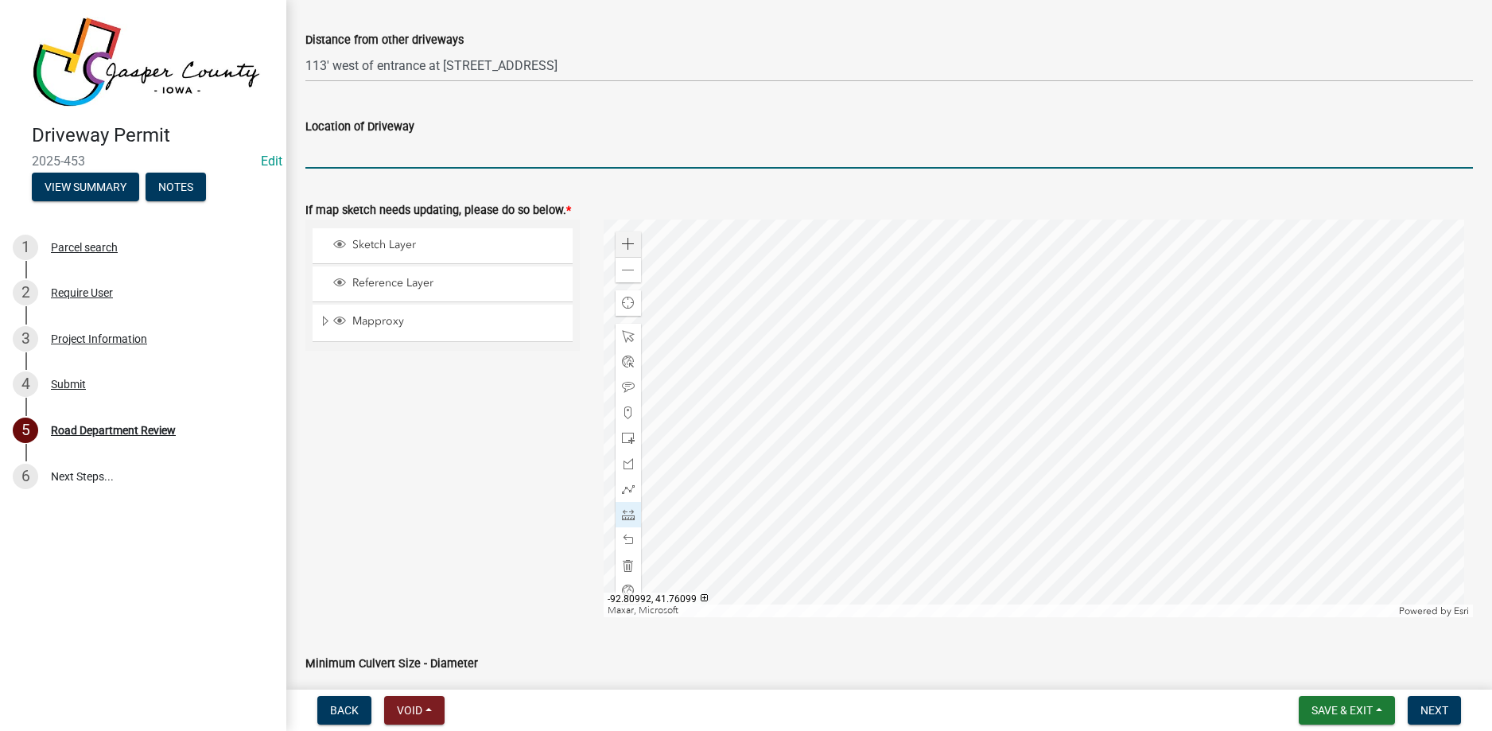
scroll to position [716, 0]
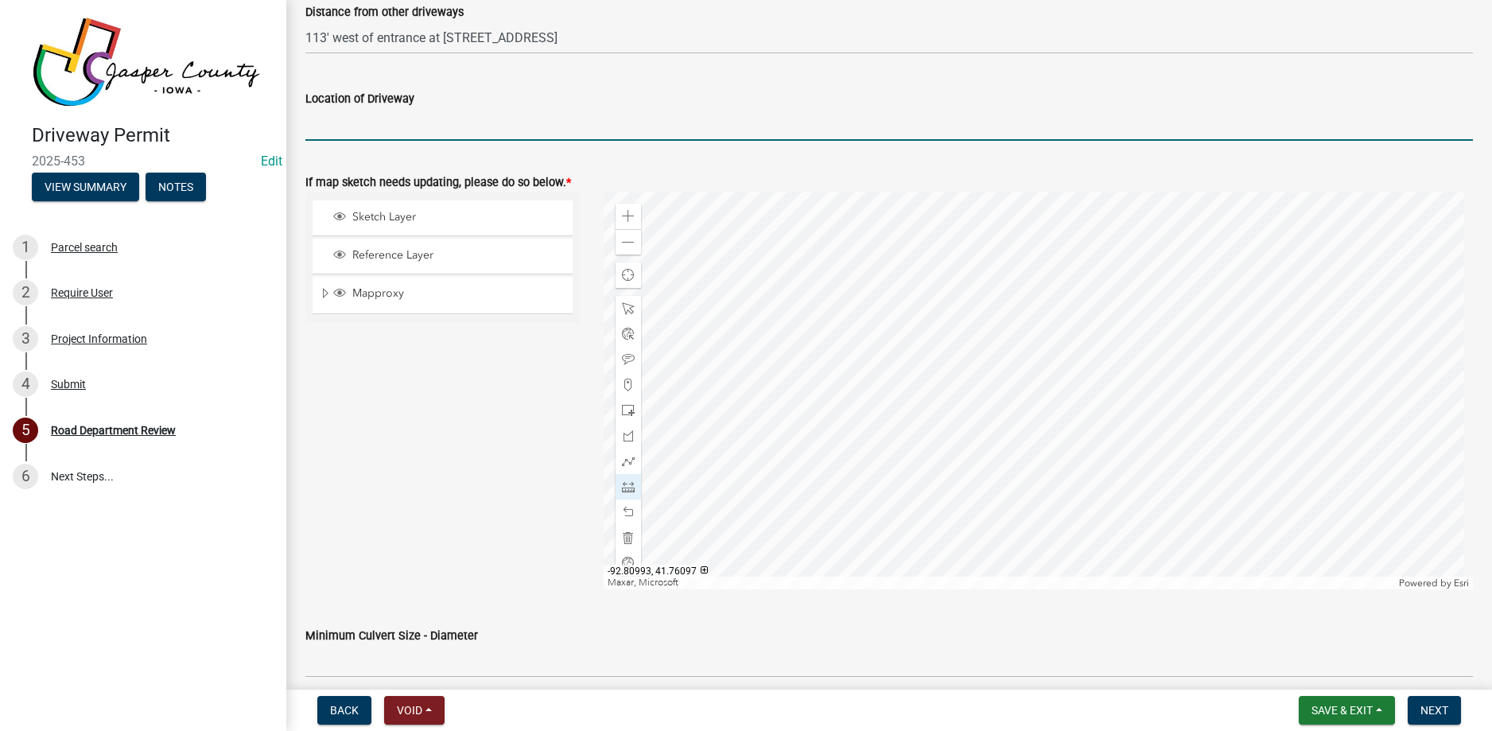
click at [350, 132] on input "Location of Driveway" at bounding box center [889, 124] width 1168 height 33
click at [393, 124] on input "6255' West of" at bounding box center [889, 124] width 1168 height 33
type input "6"
click at [424, 126] on input "1690' east of E [STREET_ADDRESS]" at bounding box center [889, 124] width 1168 height 33
click at [464, 121] on input "1690' east of E 136th [GEOGRAPHIC_DATA]" at bounding box center [889, 124] width 1168 height 33
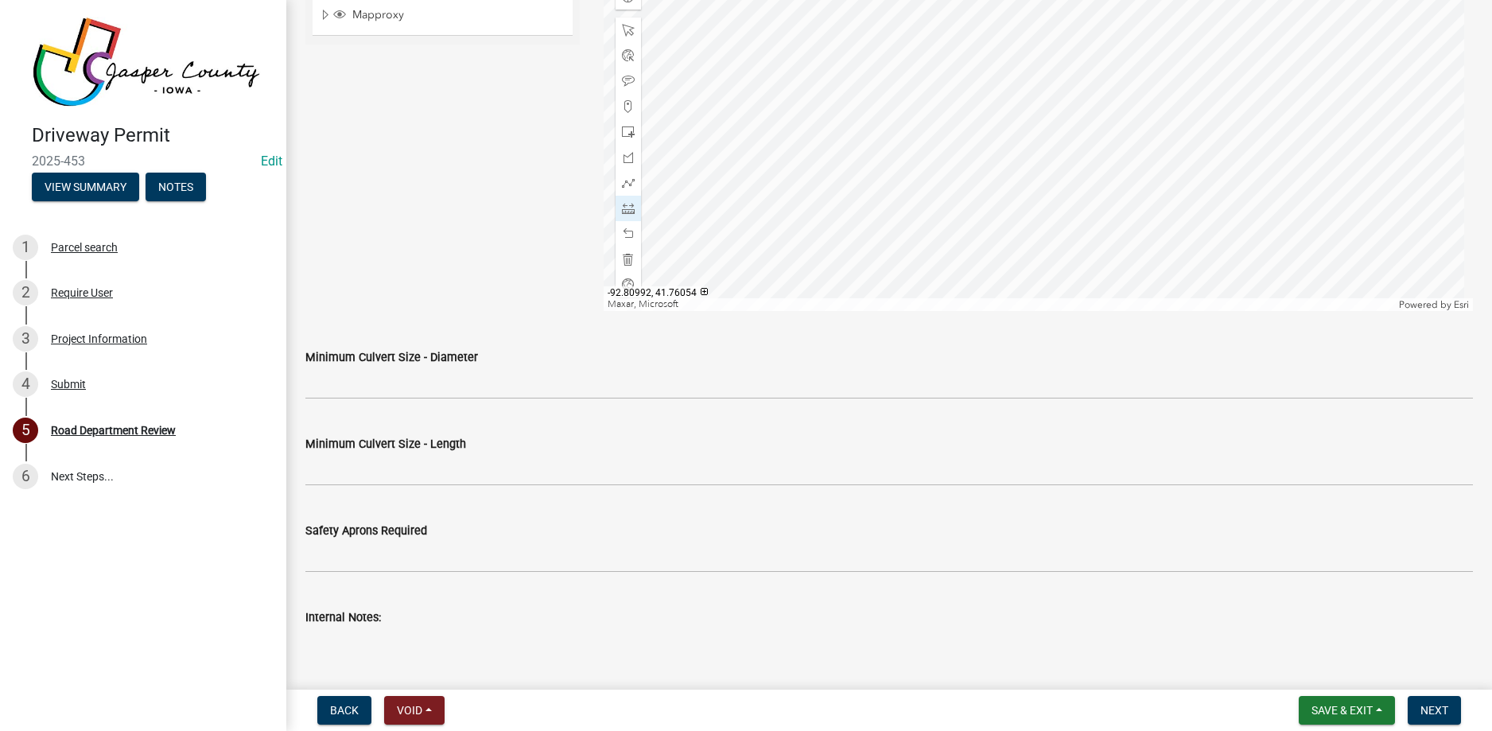
scroll to position [1034, 0]
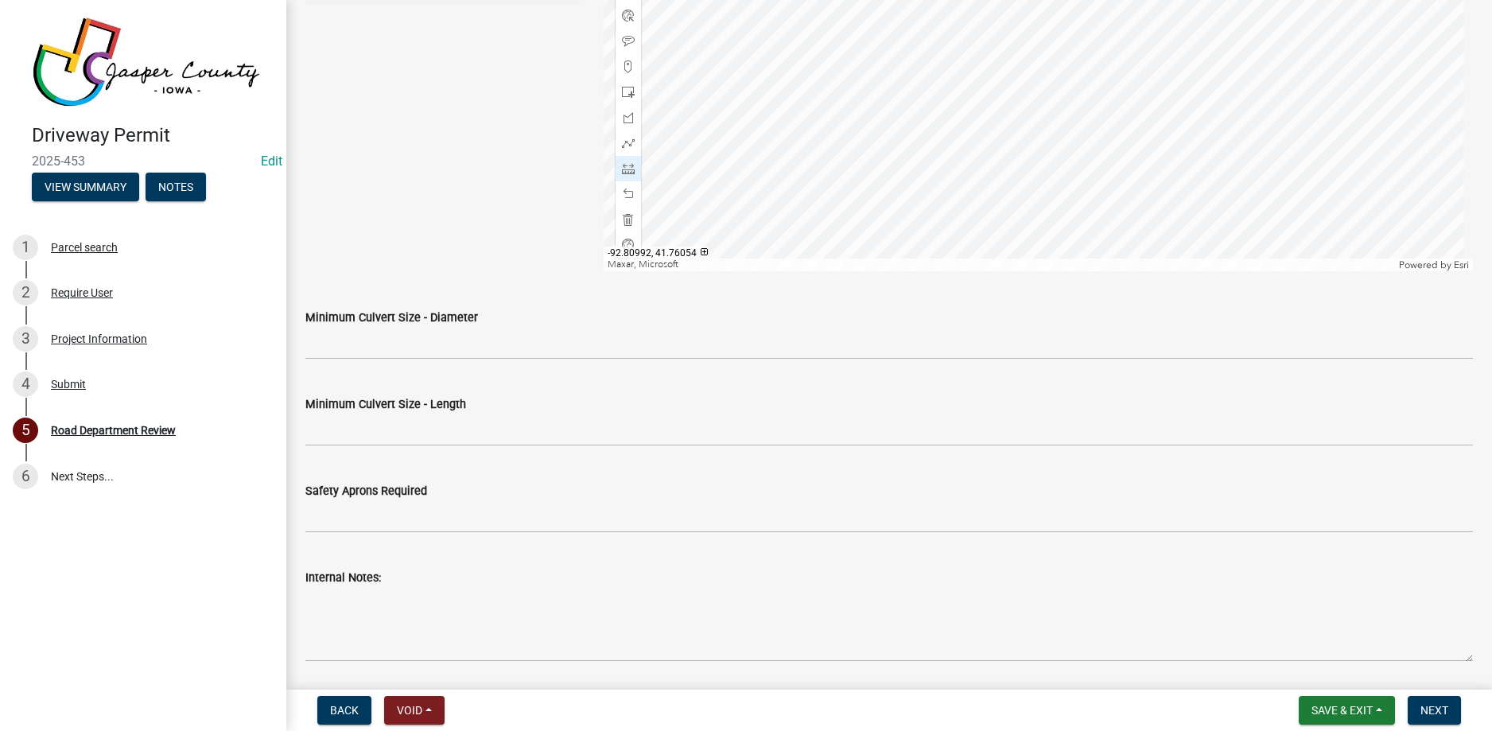
type input "1690' east of E 136th ST N on HWY F-27 E"
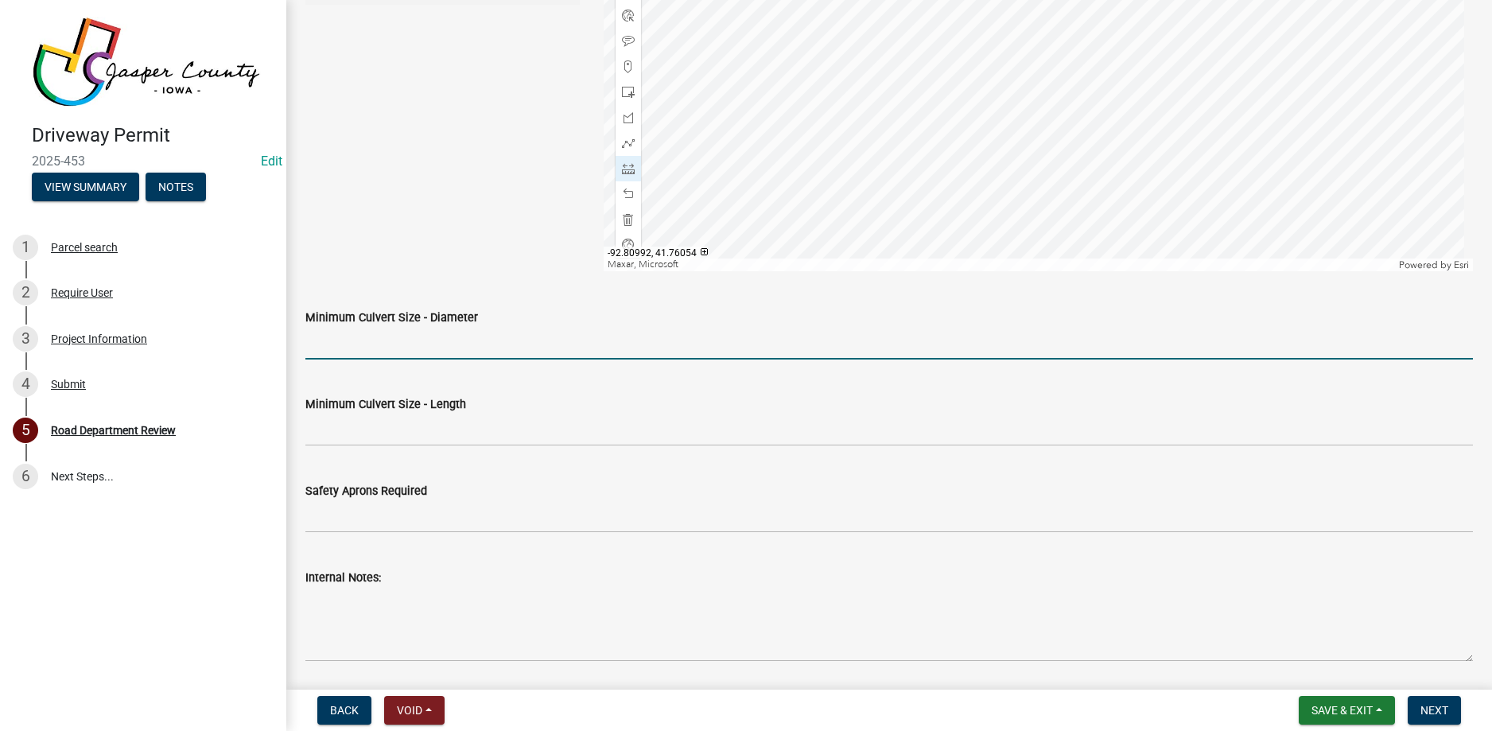
click at [464, 335] on input "Minimum Culvert Size - Diameter" at bounding box center [889, 343] width 1168 height 33
type input "15"
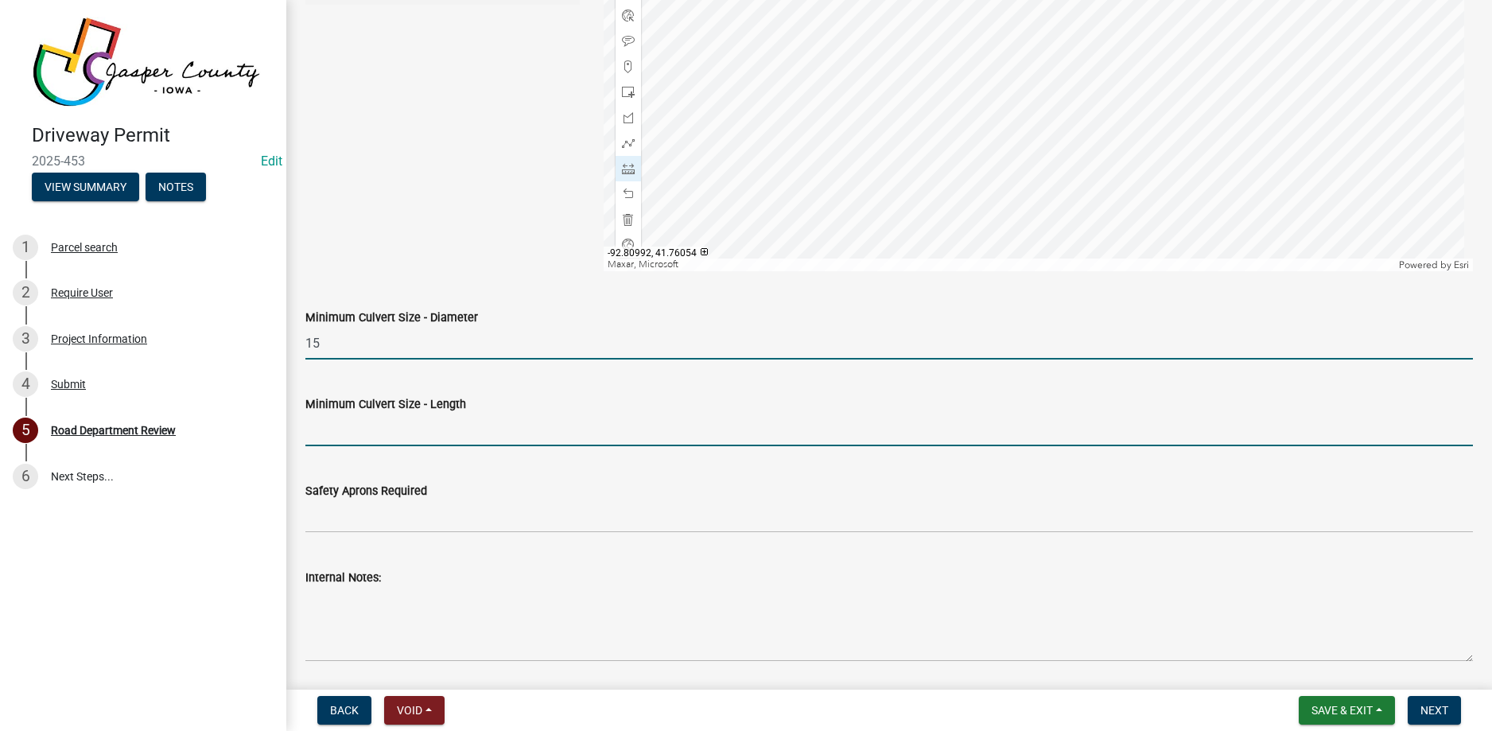
click at [616, 433] on input "Minimum Culvert Size - Length" at bounding box center [889, 430] width 1168 height 33
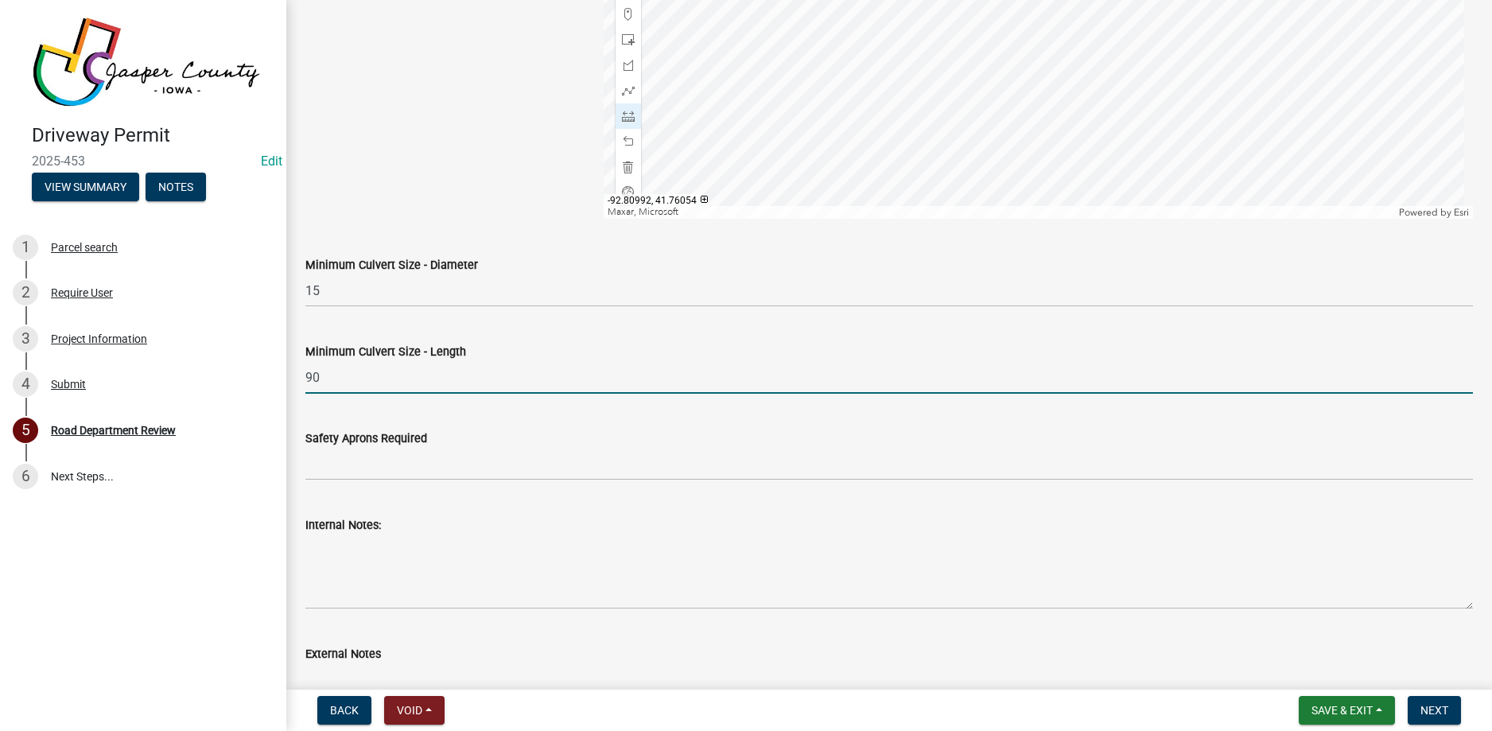
scroll to position [1113, 0]
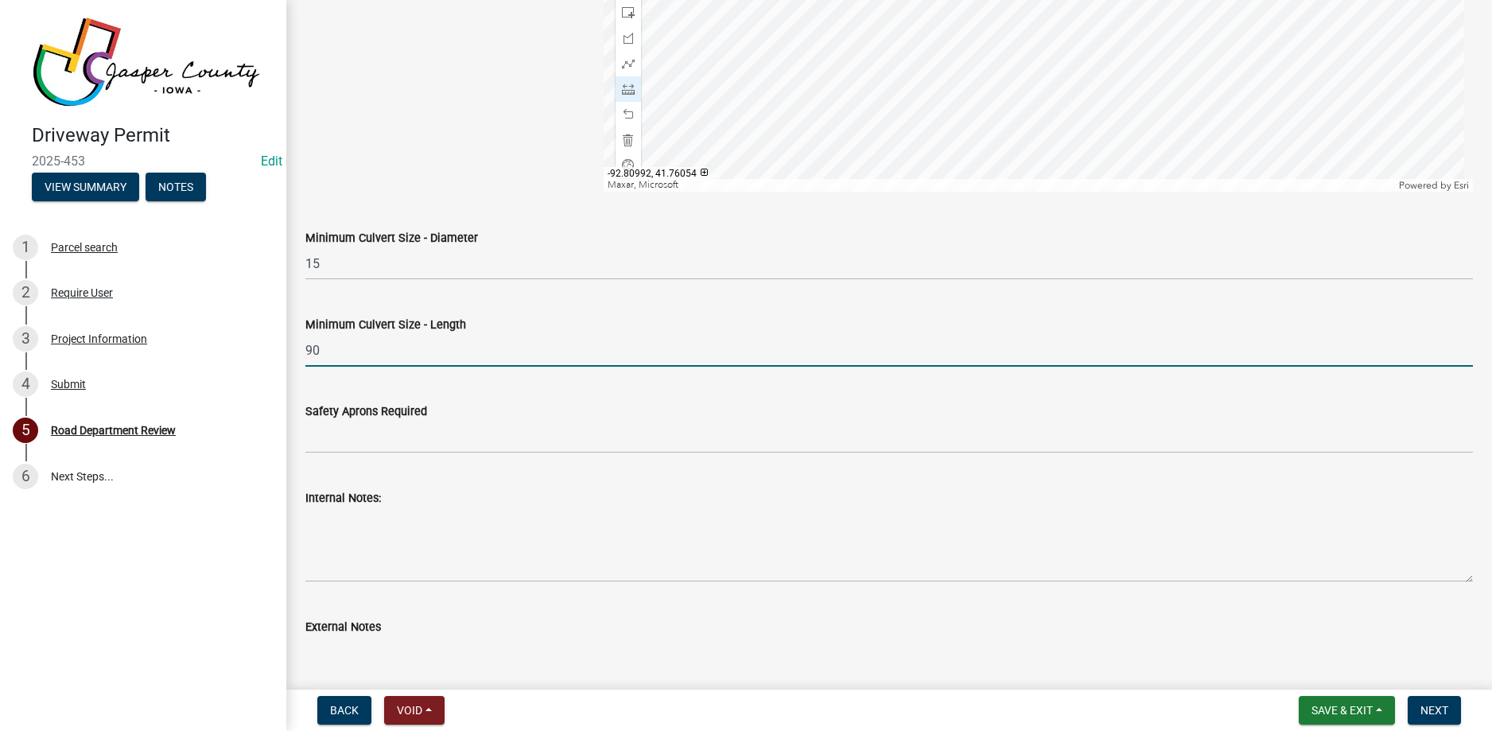
type input "90"
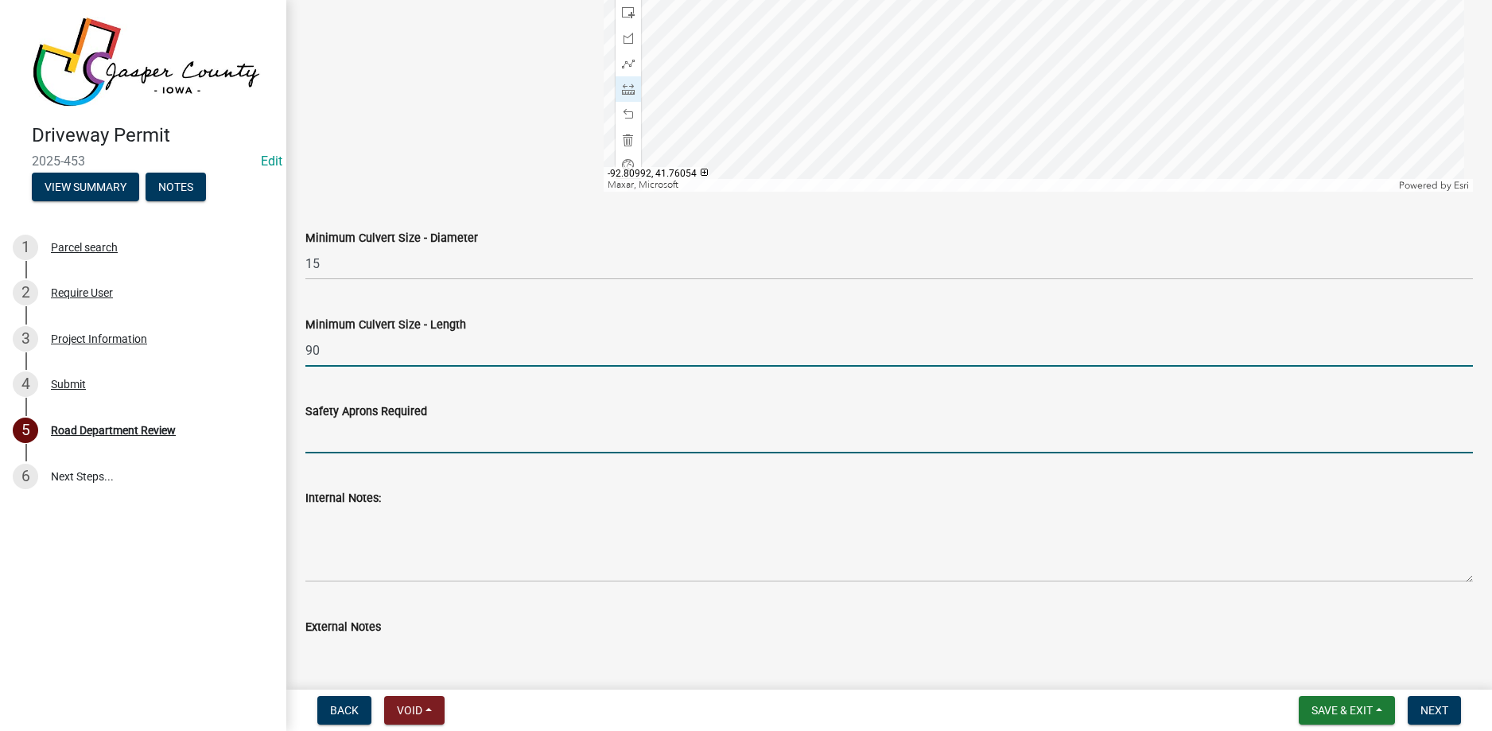
click at [397, 441] on input "Safety Aprons Required" at bounding box center [889, 437] width 1168 height 33
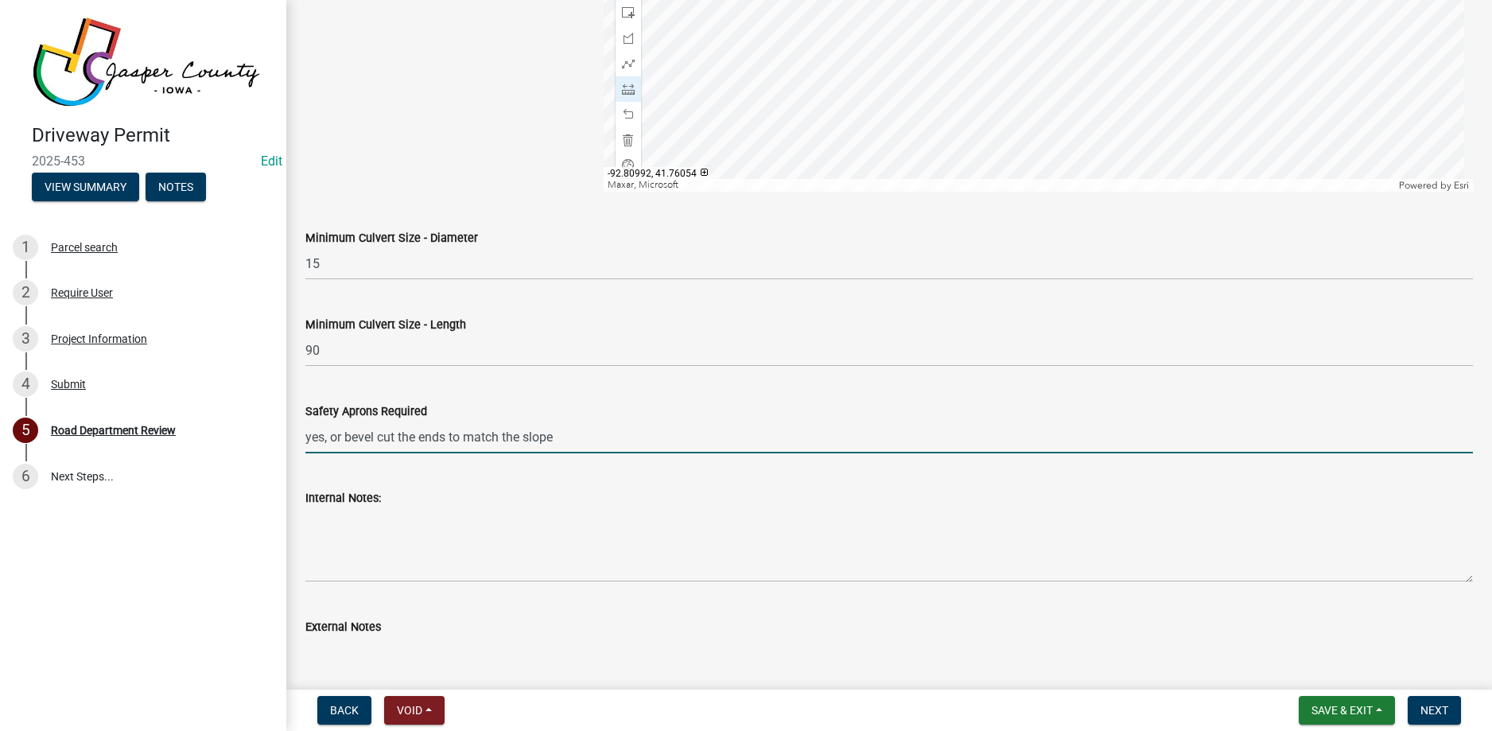
click at [311, 437] on input "yes, or bevel cut the ends to match the slope" at bounding box center [889, 437] width 1168 height 33
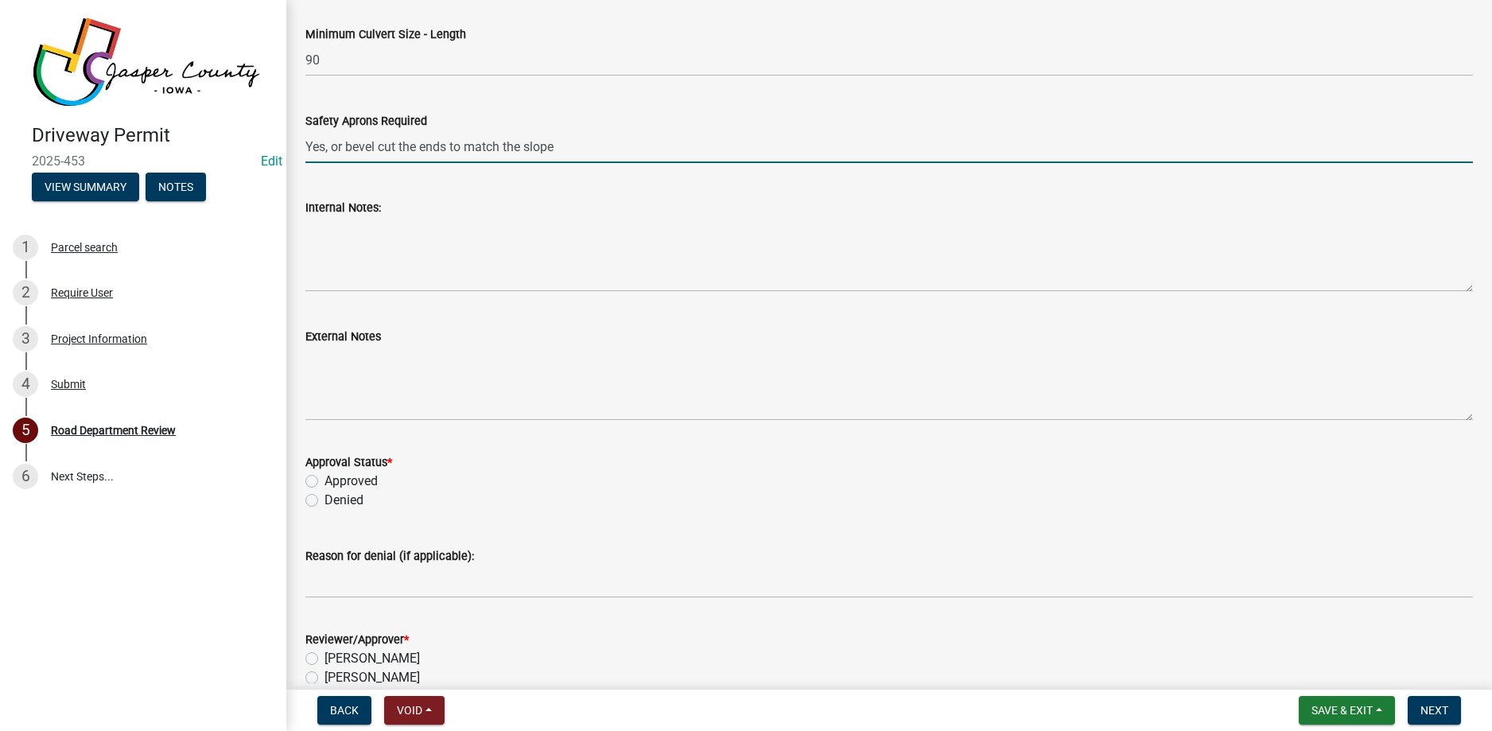
scroll to position [1432, 0]
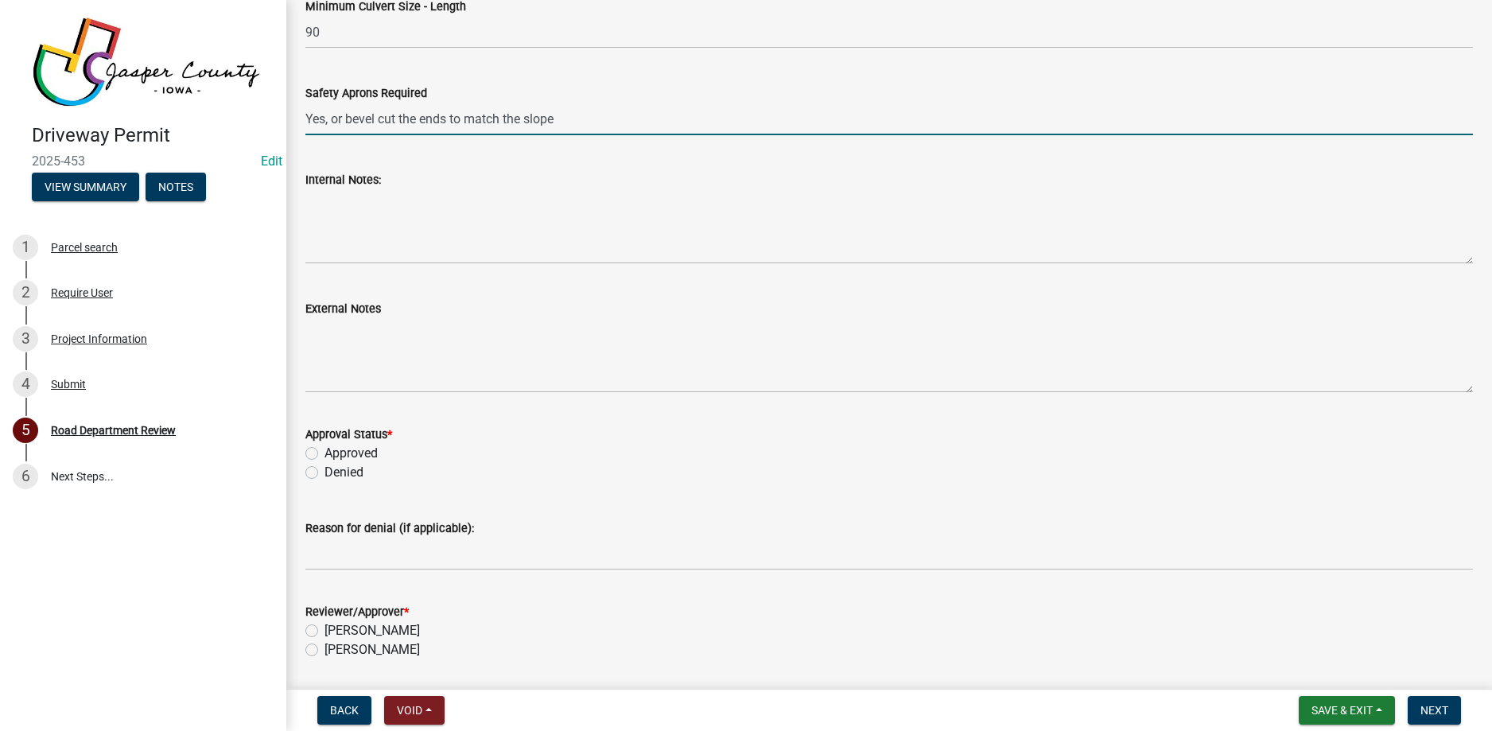
type input "Yes, or bevel cut the ends to match the slope"
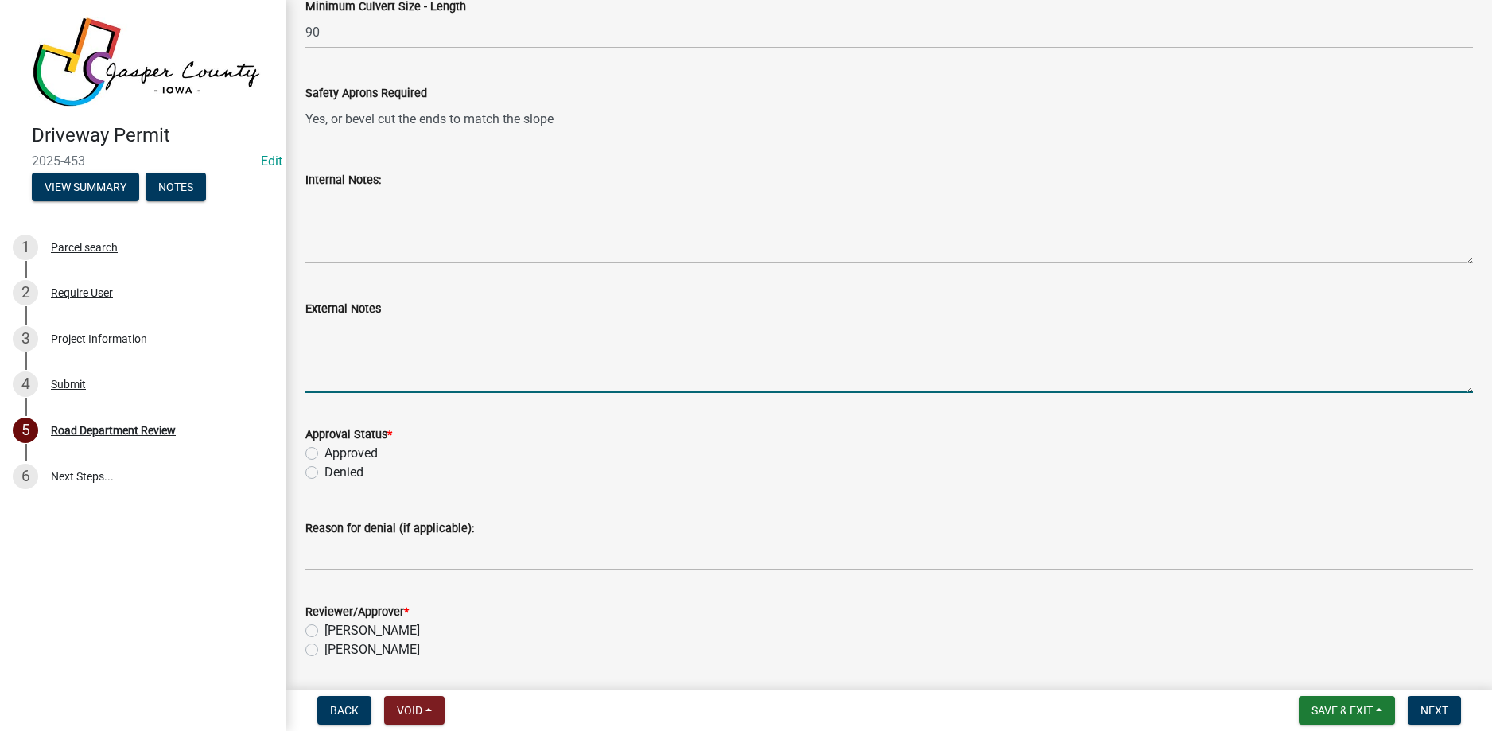
click at [384, 345] on textarea "External Notes" at bounding box center [889, 355] width 1168 height 75
click at [997, 329] on textarea "Entrance top shall be at a minimum of 18'. Entrance shall slope away from the r…" at bounding box center [889, 355] width 1168 height 75
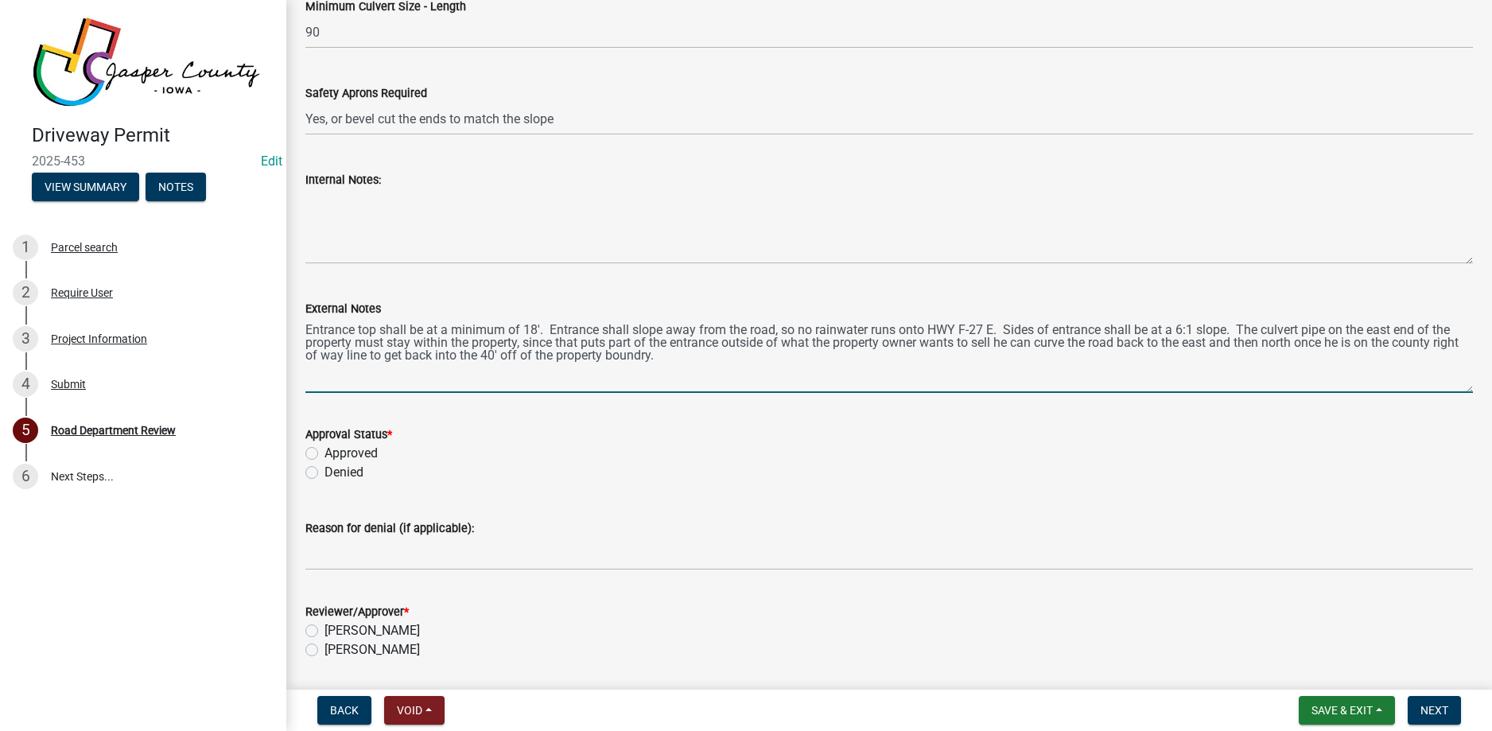
click at [1000, 346] on textarea "Entrance top shall be at a minimum of 18'. Entrance shall slope away from the r…" at bounding box center [889, 355] width 1168 height 75
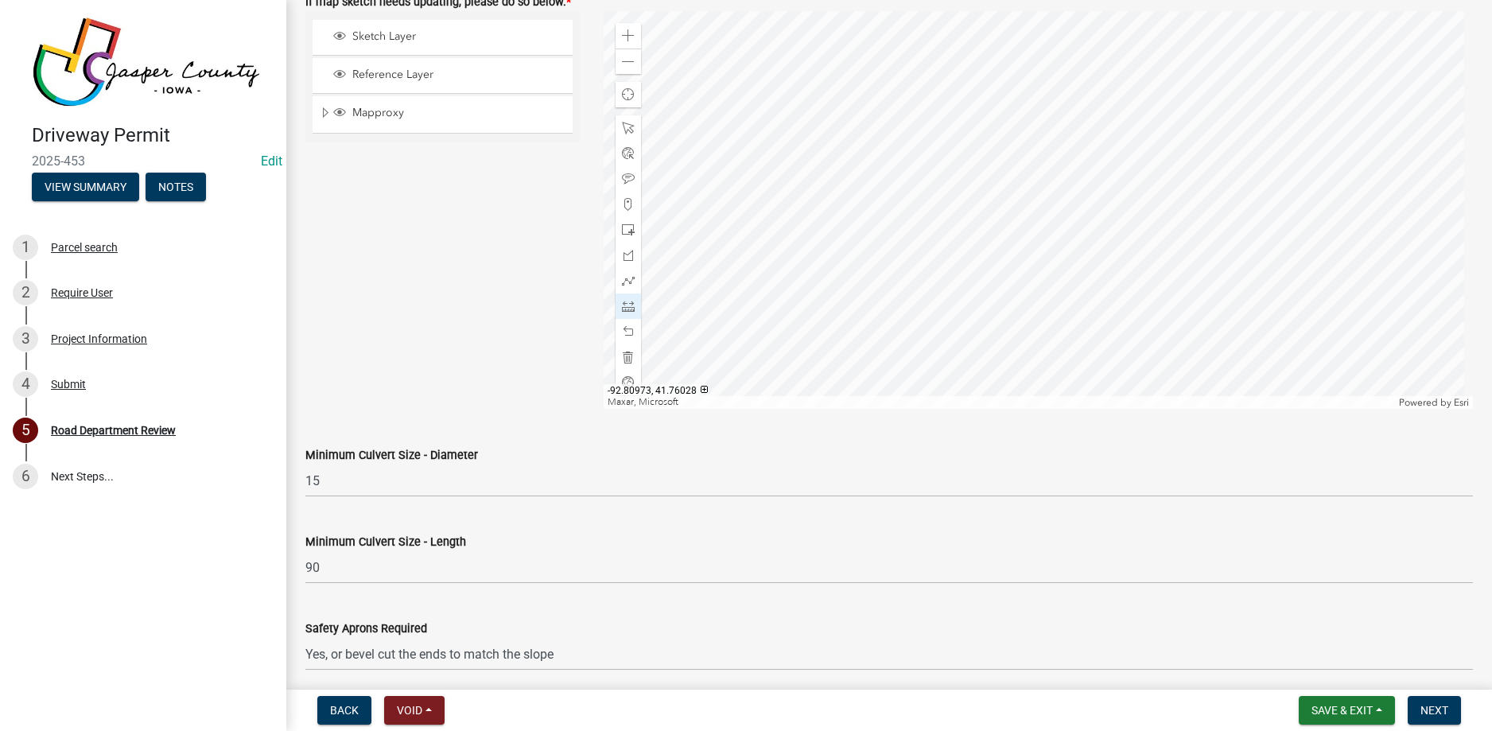
scroll to position [1034, 0]
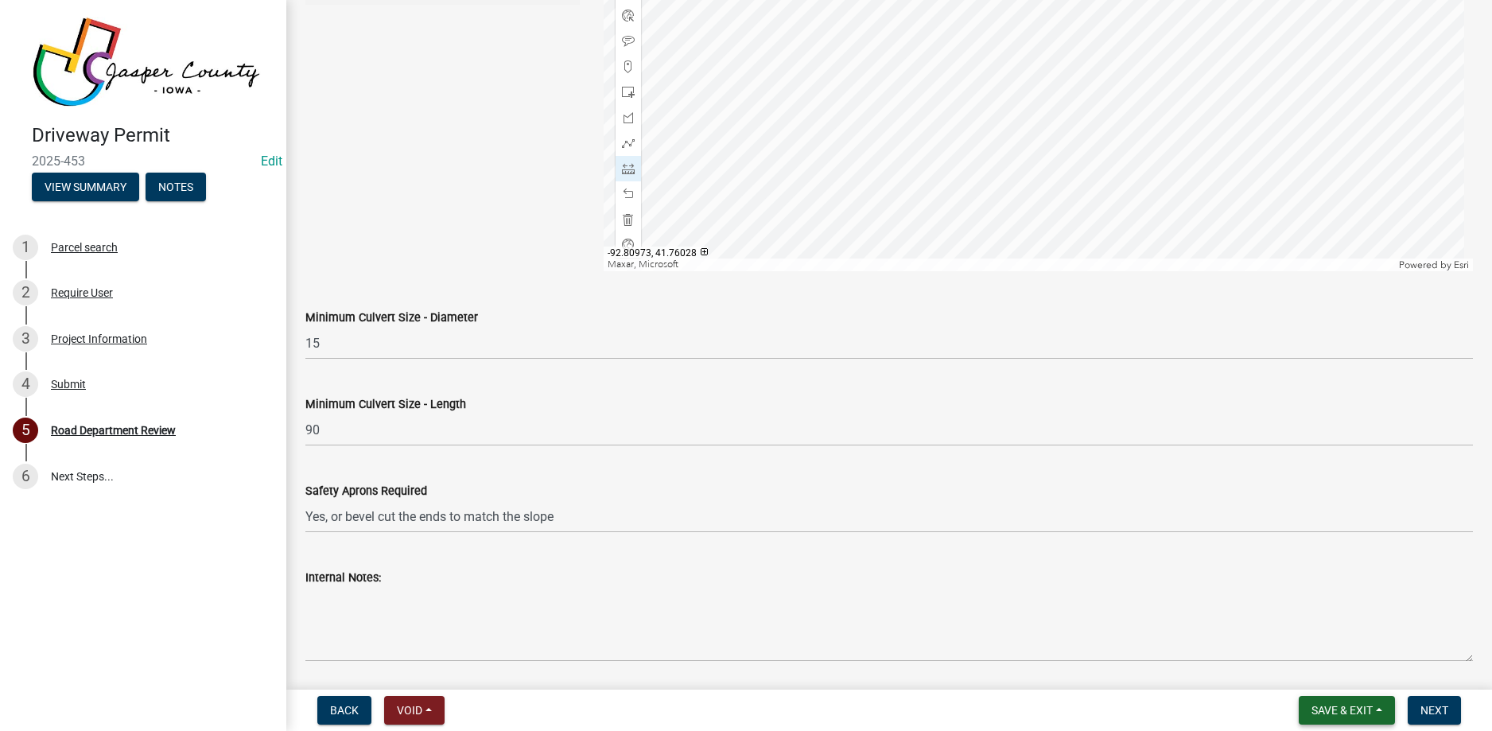
type textarea "Entrance top shall be at a minimum of 18'. Entrance shall slope away from the r…"
click at [1350, 711] on span "Save & Exit" at bounding box center [1342, 710] width 61 height 13
click at [1300, 666] on button "Save & Exit" at bounding box center [1331, 669] width 127 height 38
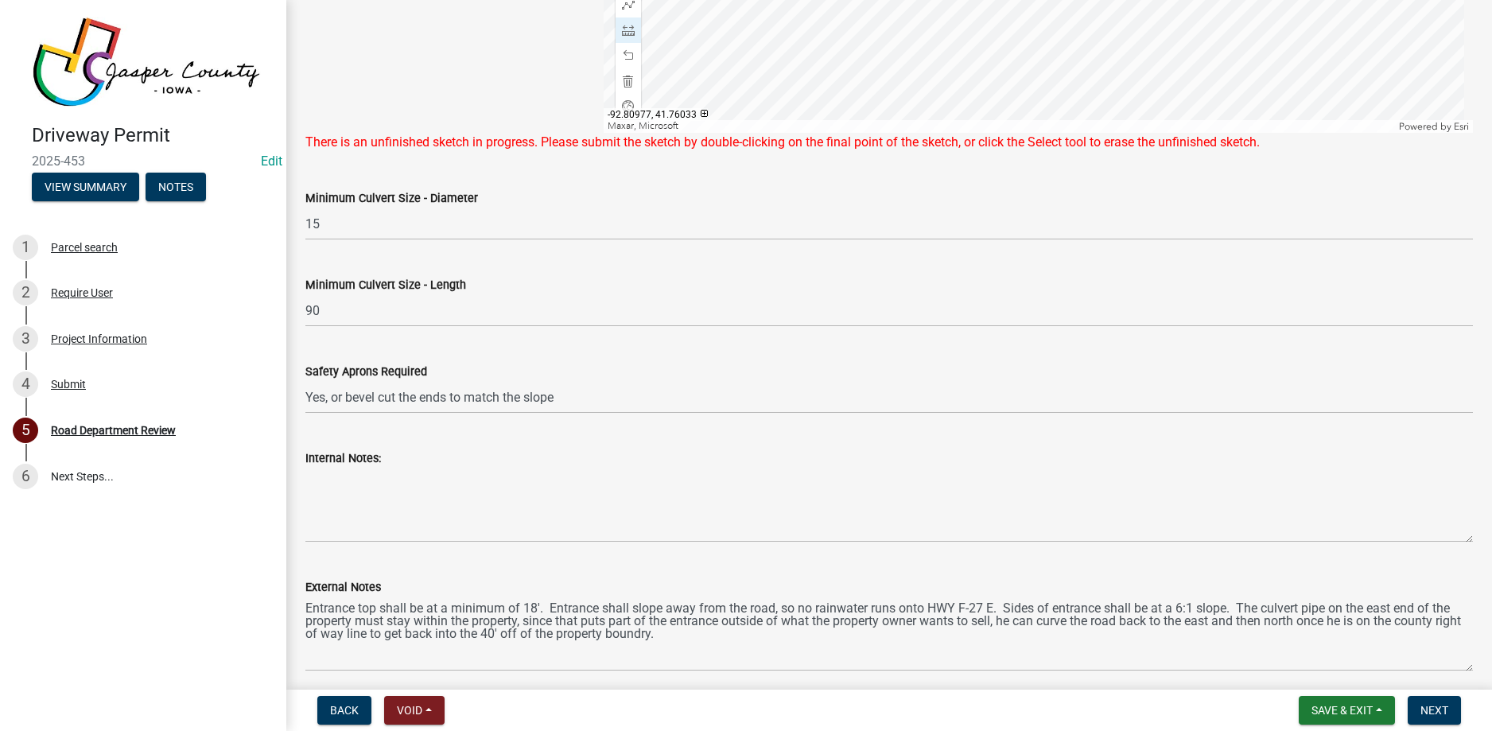
scroll to position [1193, 0]
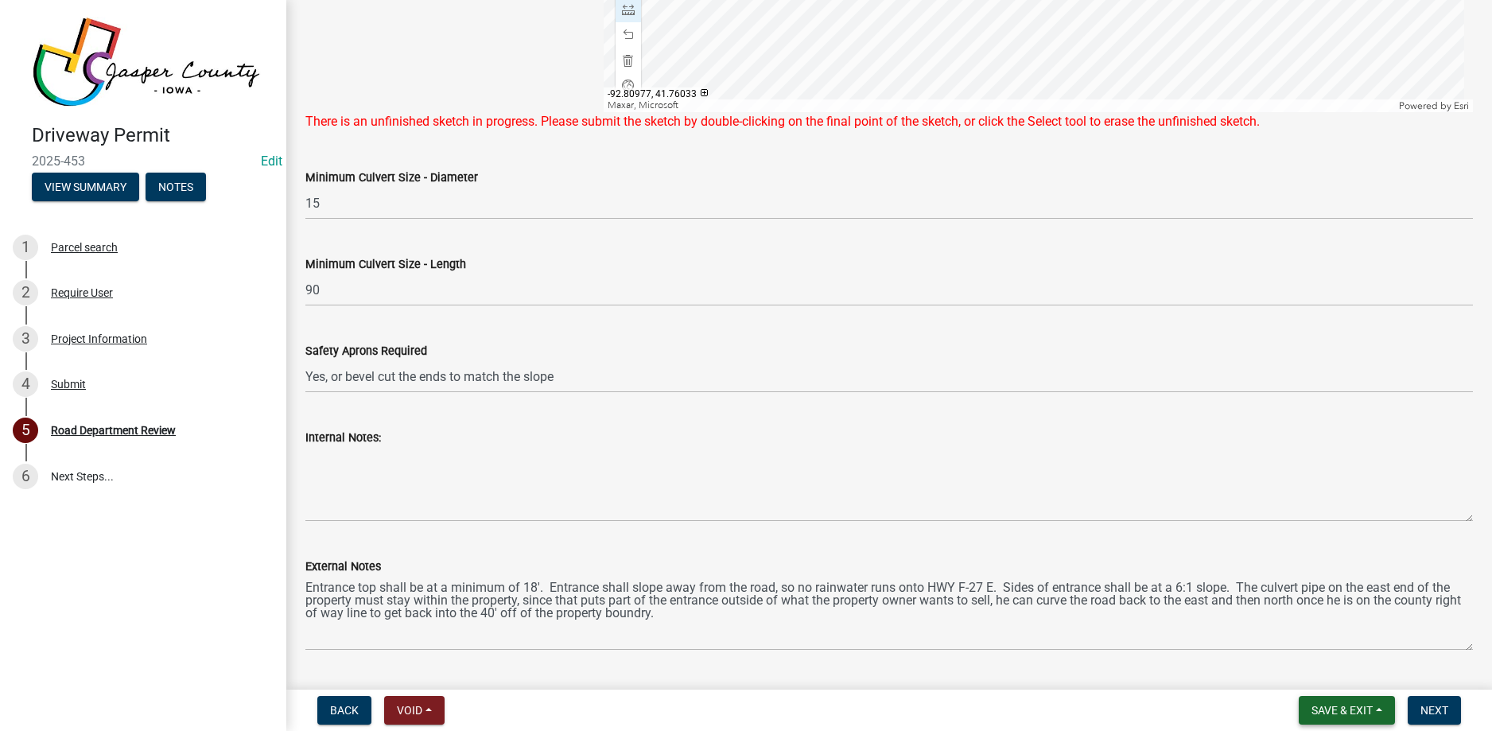
click at [1358, 713] on span "Save & Exit" at bounding box center [1342, 710] width 61 height 13
click at [1304, 629] on button "Save" at bounding box center [1331, 631] width 127 height 38
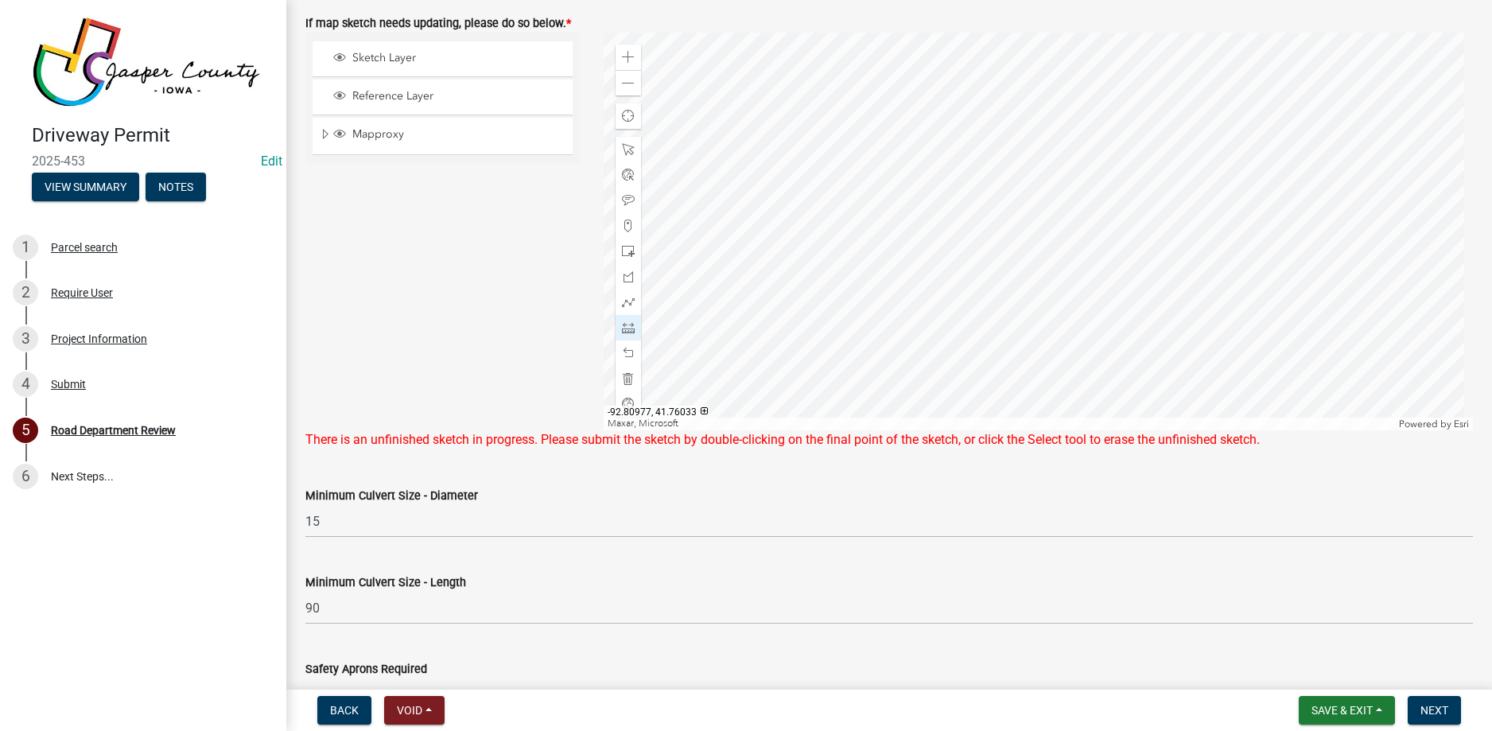
scroll to position [557, 0]
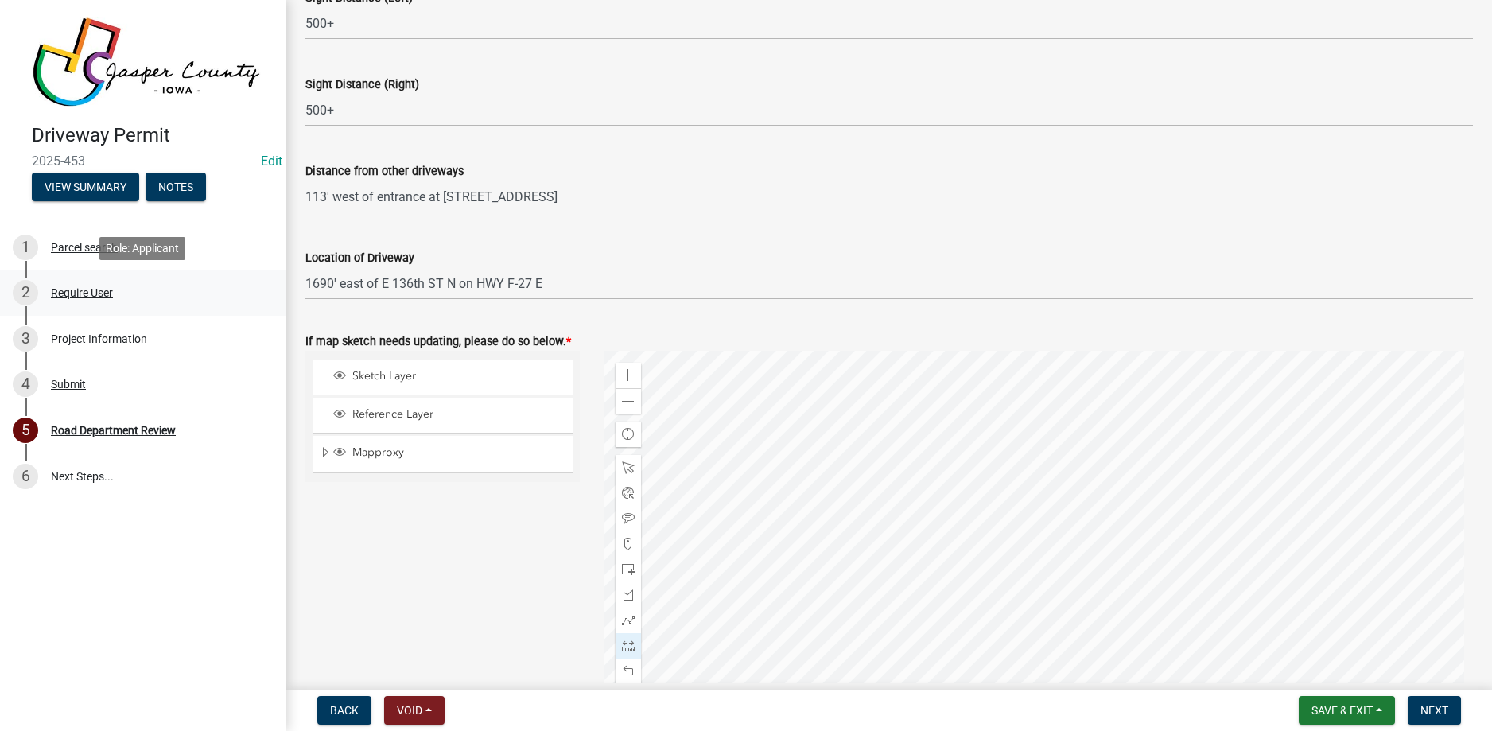
click at [80, 293] on div "Require User" at bounding box center [82, 292] width 62 height 11
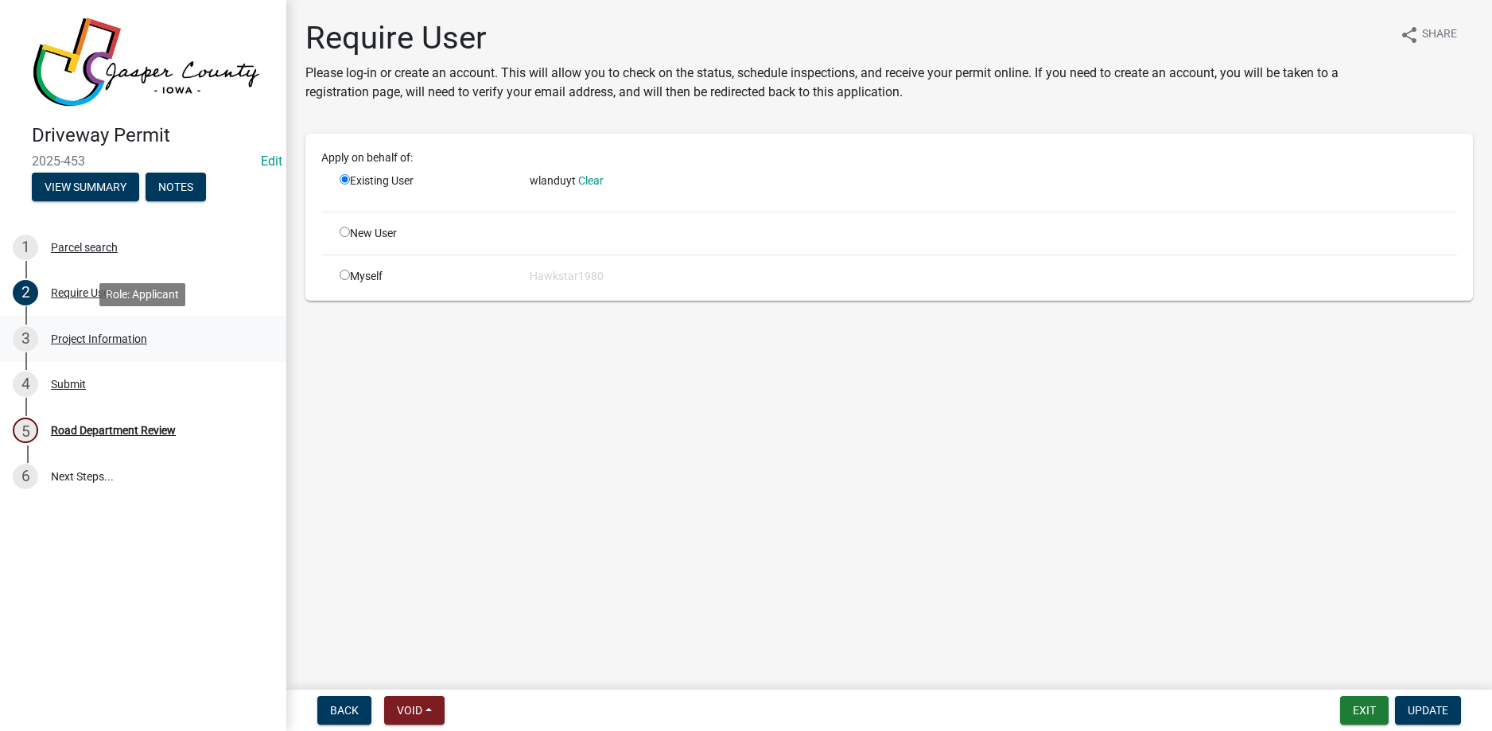
click at [97, 342] on div "Project Information" at bounding box center [99, 338] width 96 height 11
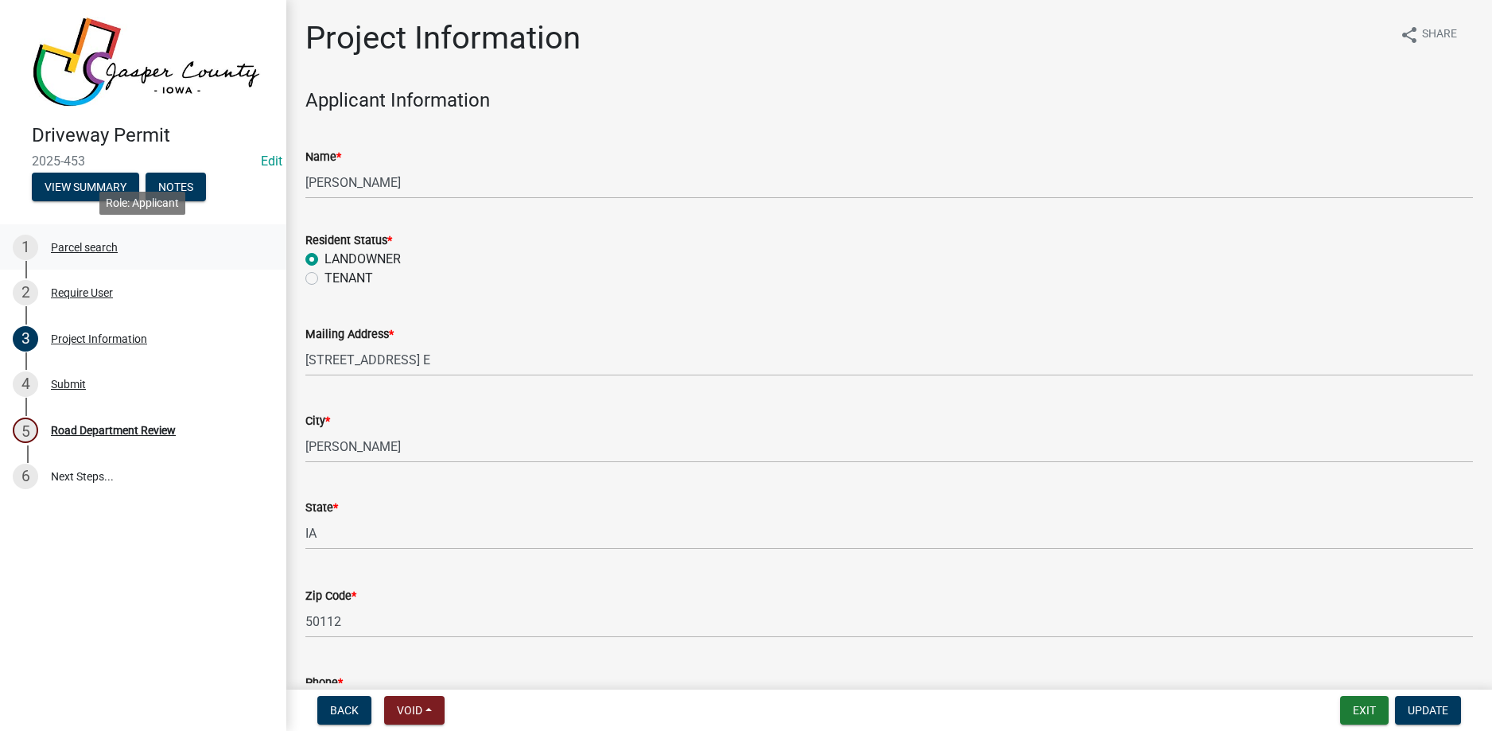
click at [85, 247] on div "Parcel search" at bounding box center [84, 247] width 67 height 11
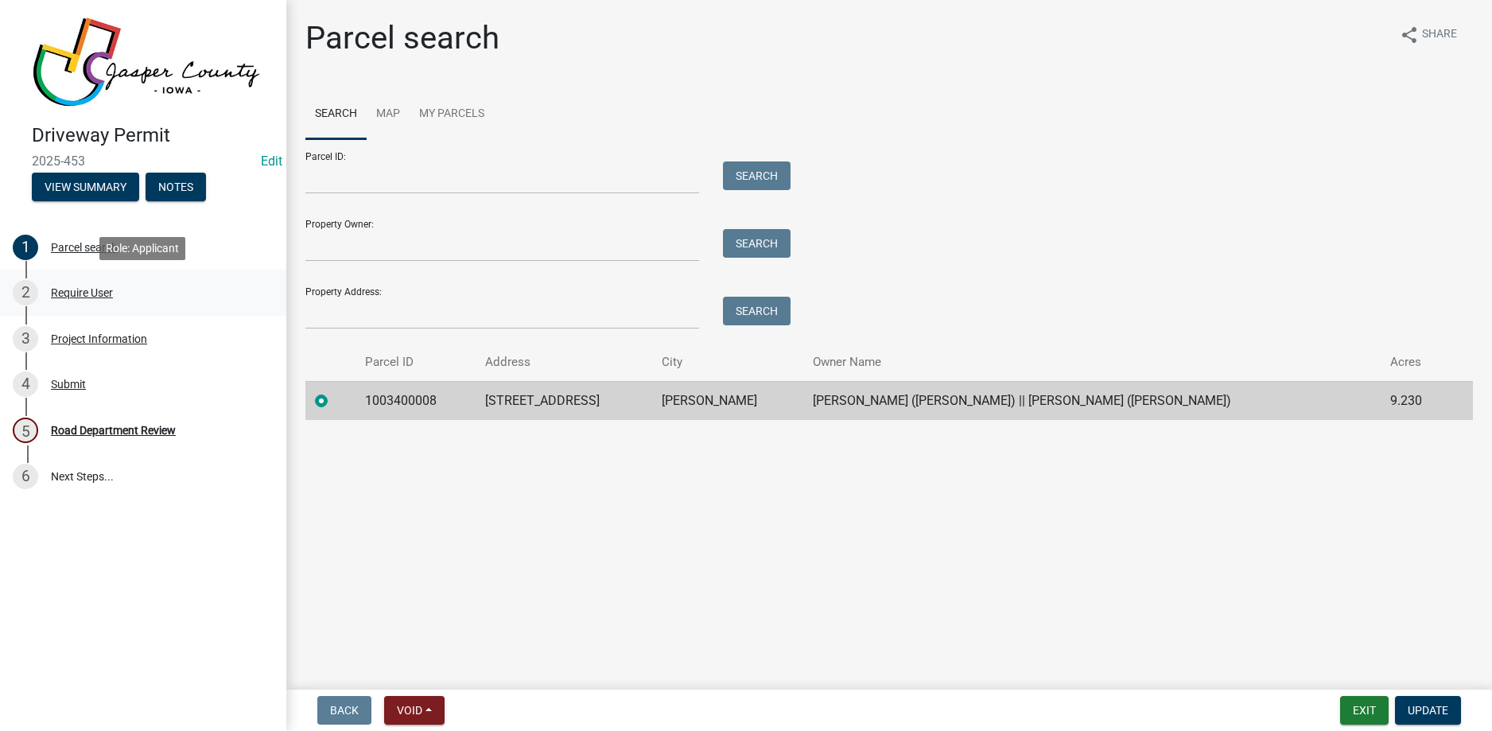
click at [99, 296] on div "Require User" at bounding box center [82, 292] width 62 height 11
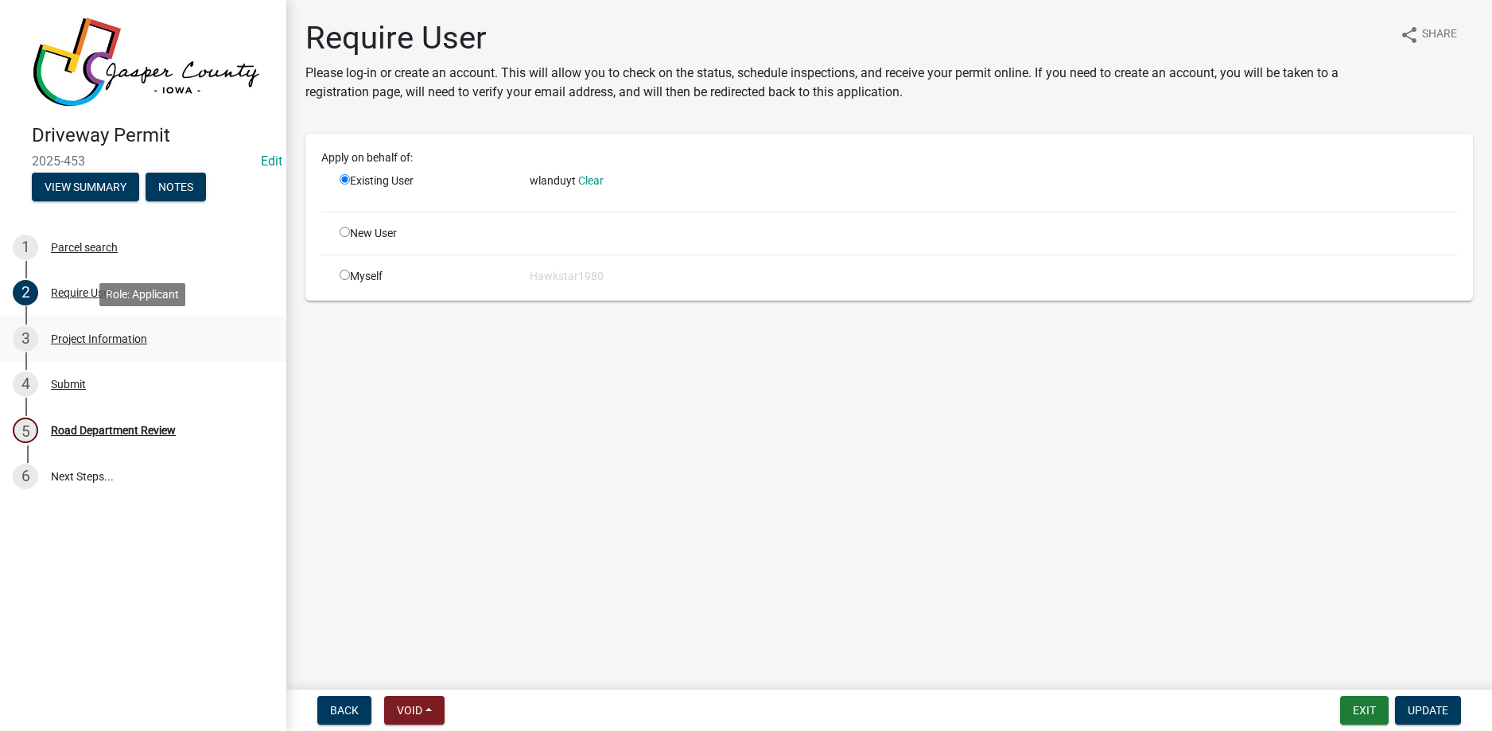
click at [92, 335] on div "Project Information" at bounding box center [99, 338] width 96 height 11
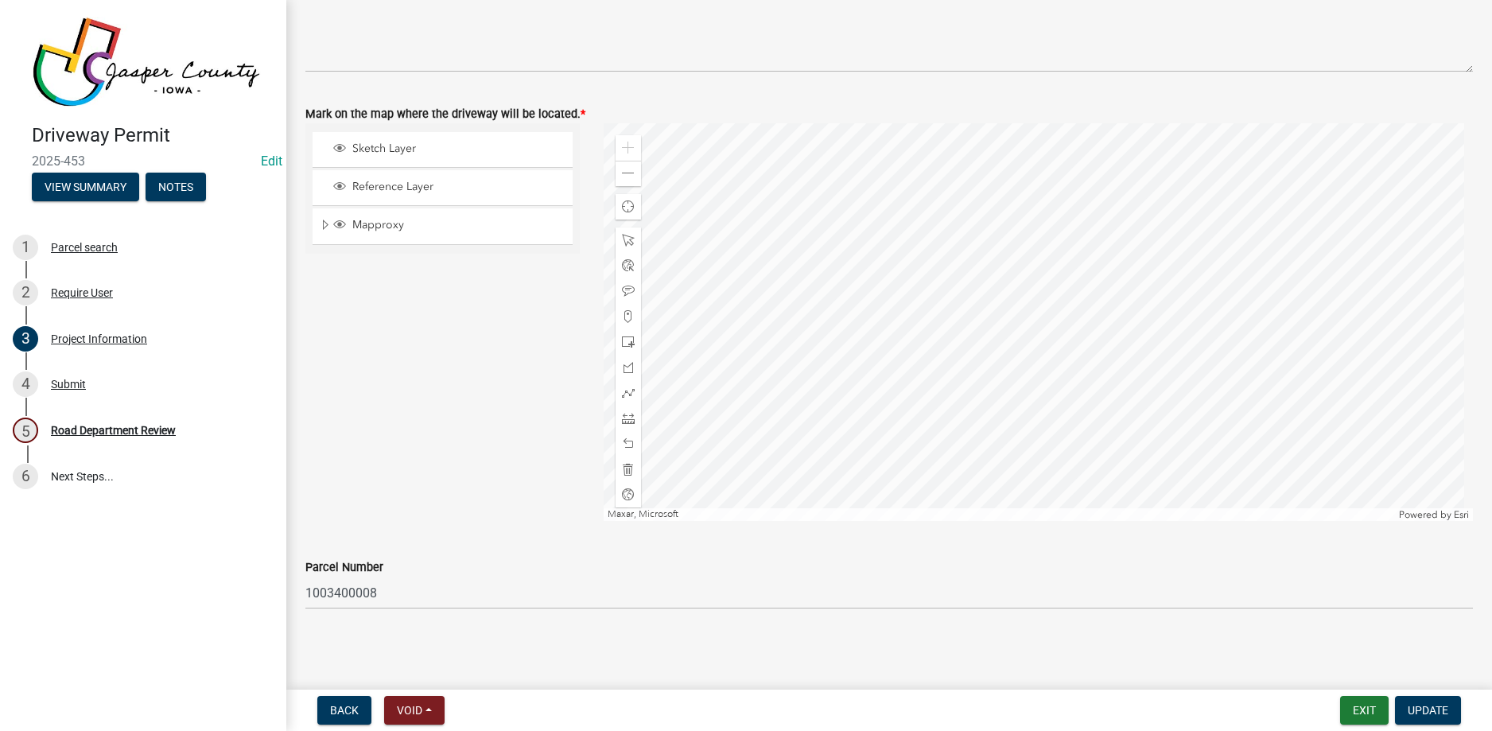
scroll to position [1608, 0]
click at [99, 336] on div "Project Information" at bounding box center [99, 338] width 96 height 11
click at [79, 382] on div "Submit" at bounding box center [68, 384] width 35 height 11
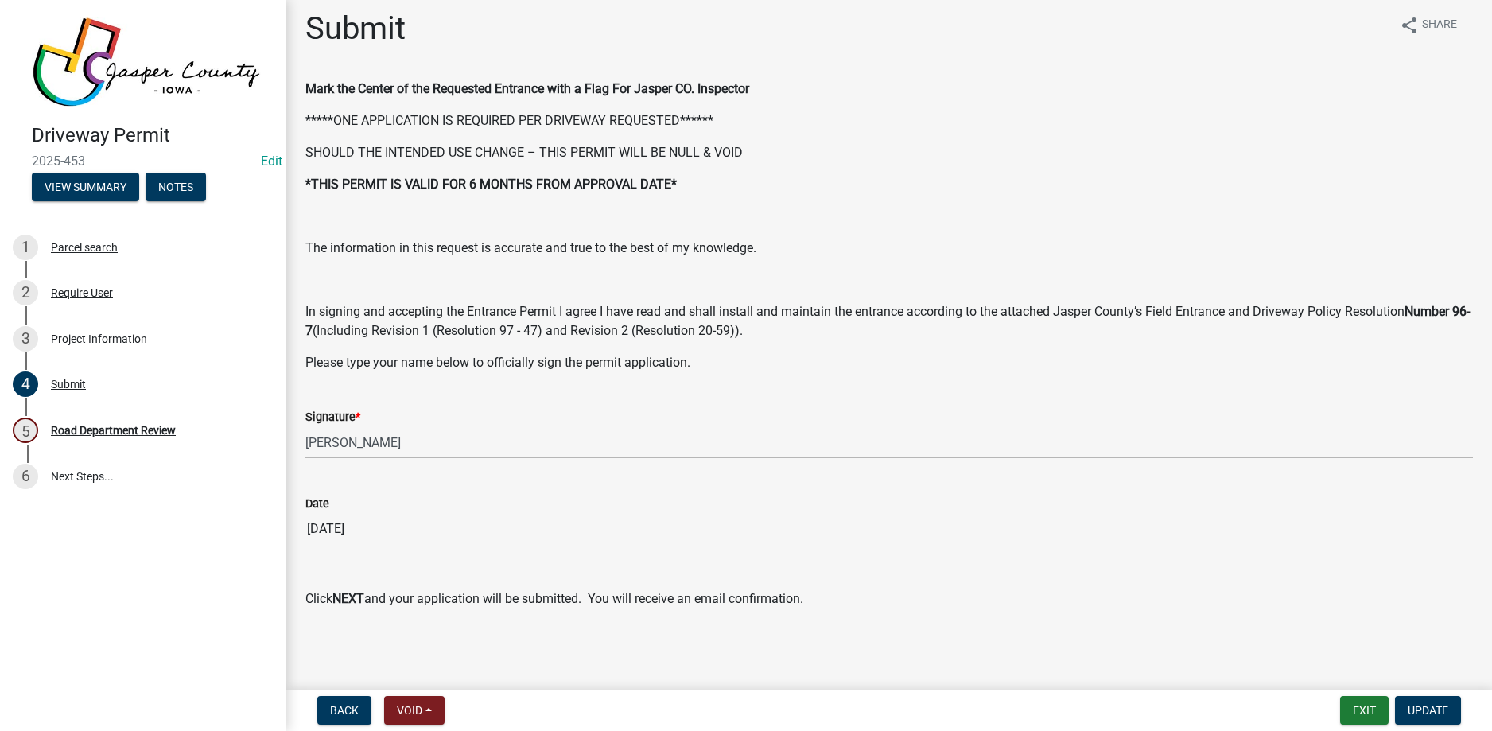
scroll to position [0, 0]
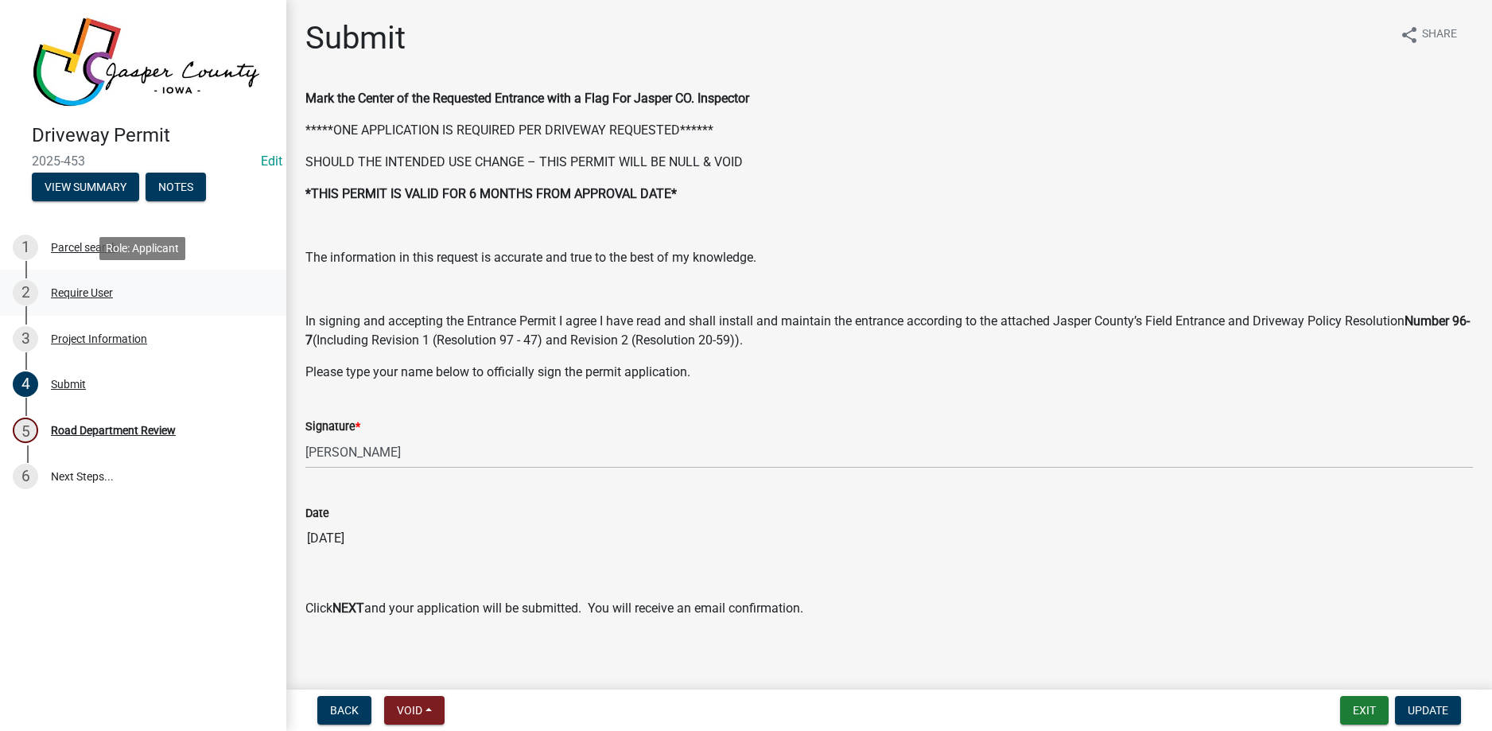
click at [93, 293] on div "Require User" at bounding box center [82, 292] width 62 height 11
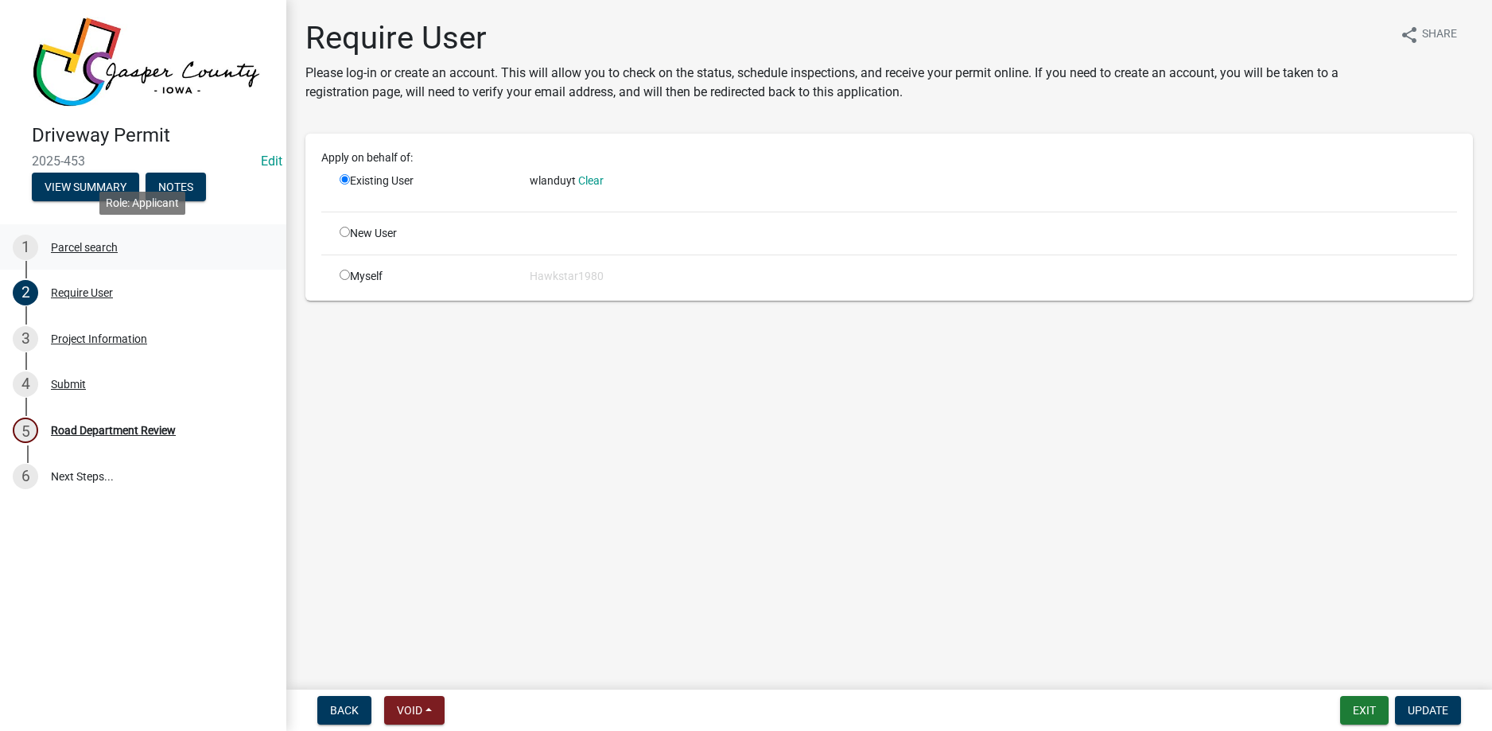
click at [108, 244] on div "Parcel search" at bounding box center [84, 247] width 67 height 11
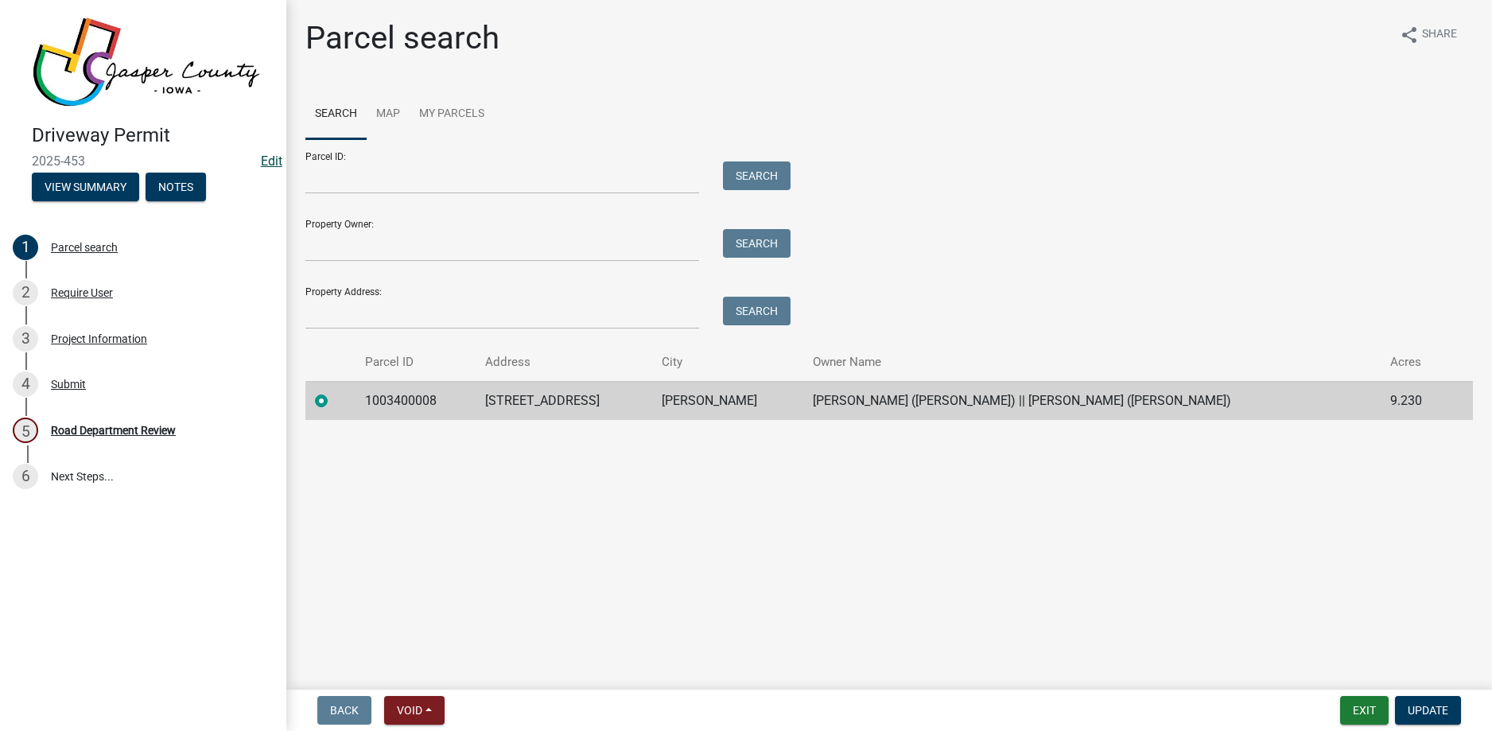
click at [270, 161] on link "Edit" at bounding box center [271, 161] width 21 height 15
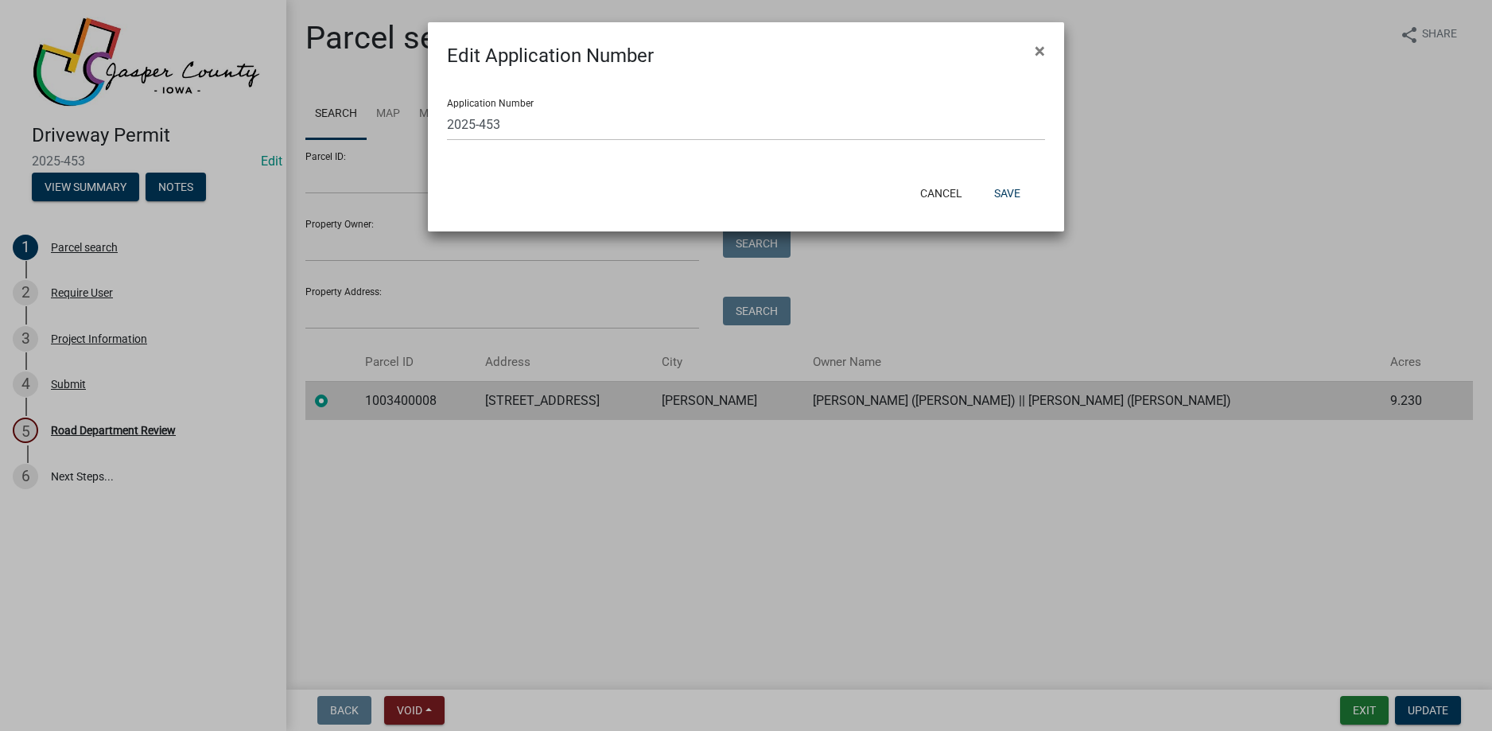
click at [268, 163] on ngb-modal-window "Edit Application Number × Application Number 2025-453 Cancel Save" at bounding box center [746, 365] width 1492 height 731
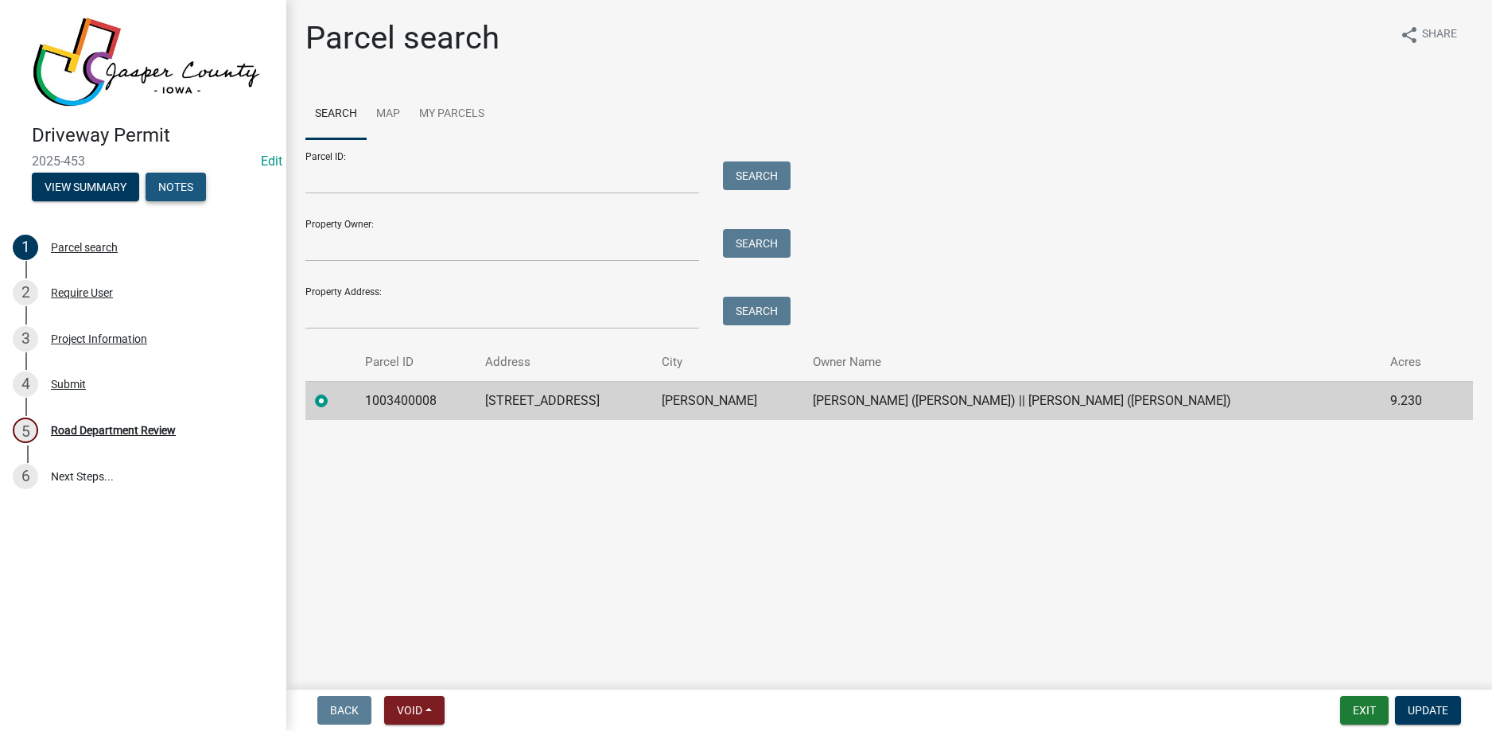
click at [181, 187] on button "Notes" at bounding box center [176, 187] width 60 height 29
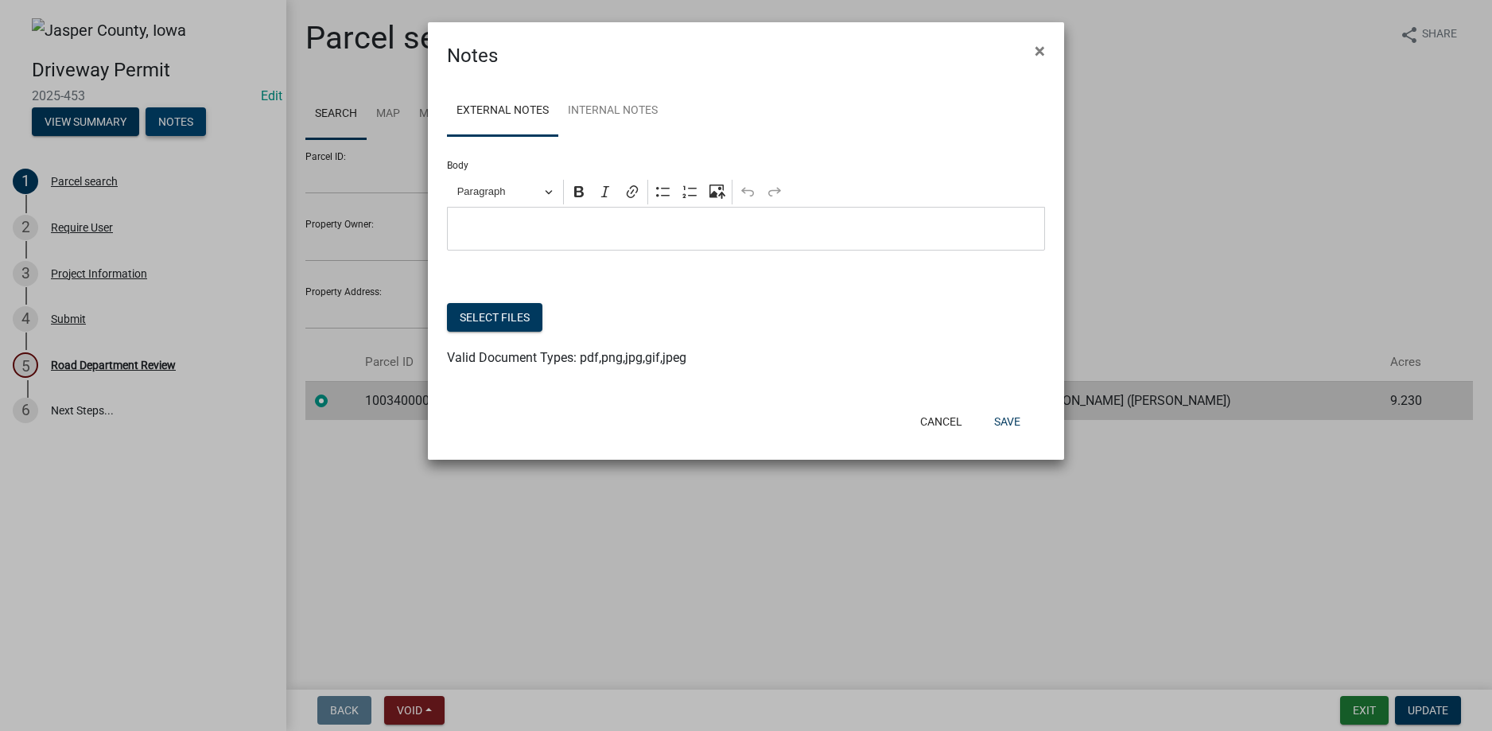
click at [181, 187] on ngb-modal-window "Notes × External Notes Internal Notes Body Rich Text Editor Paragraph Bold Ital…" at bounding box center [746, 365] width 1492 height 731
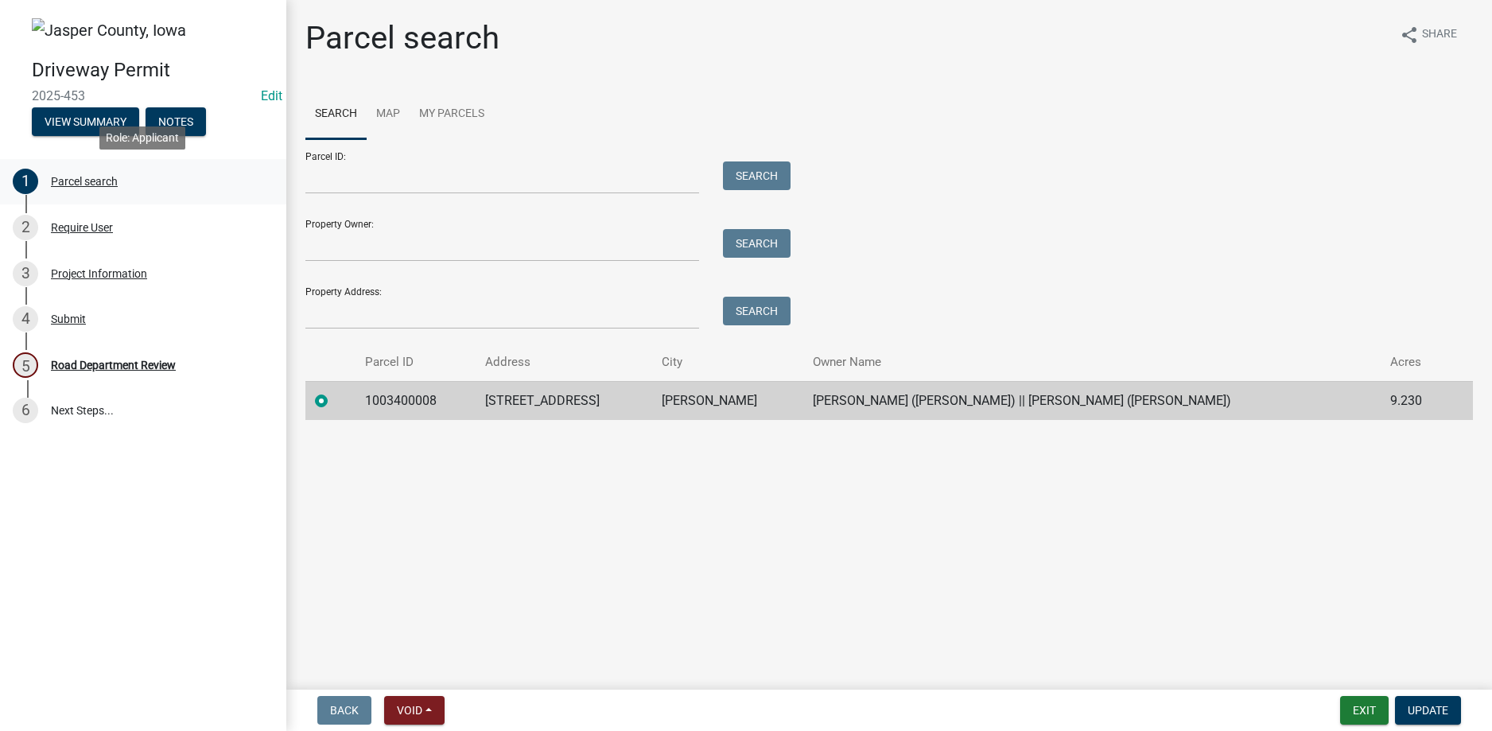
click at [77, 180] on div "Parcel search" at bounding box center [84, 181] width 67 height 11
click at [96, 228] on div "Require User" at bounding box center [82, 227] width 62 height 11
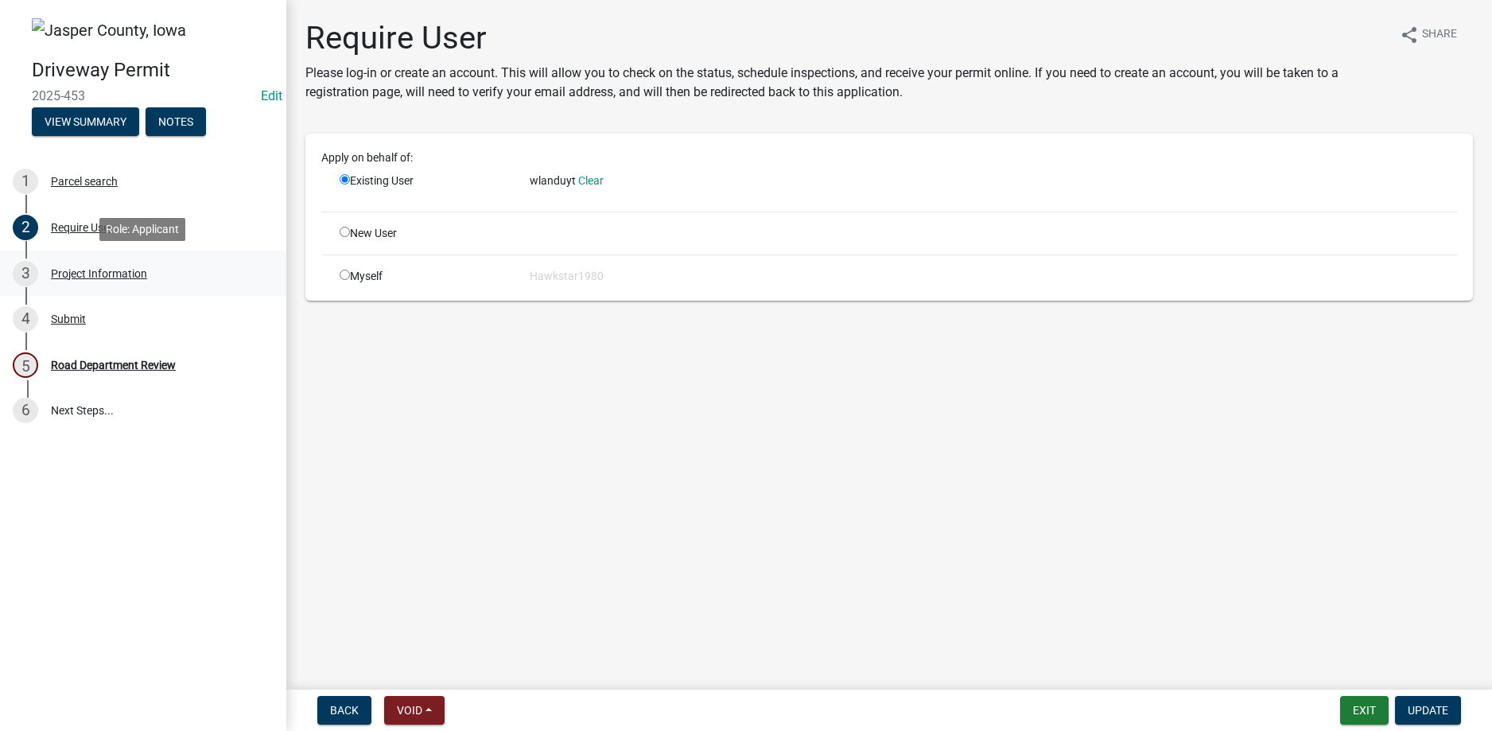
click at [99, 274] on div "Project Information" at bounding box center [99, 273] width 96 height 11
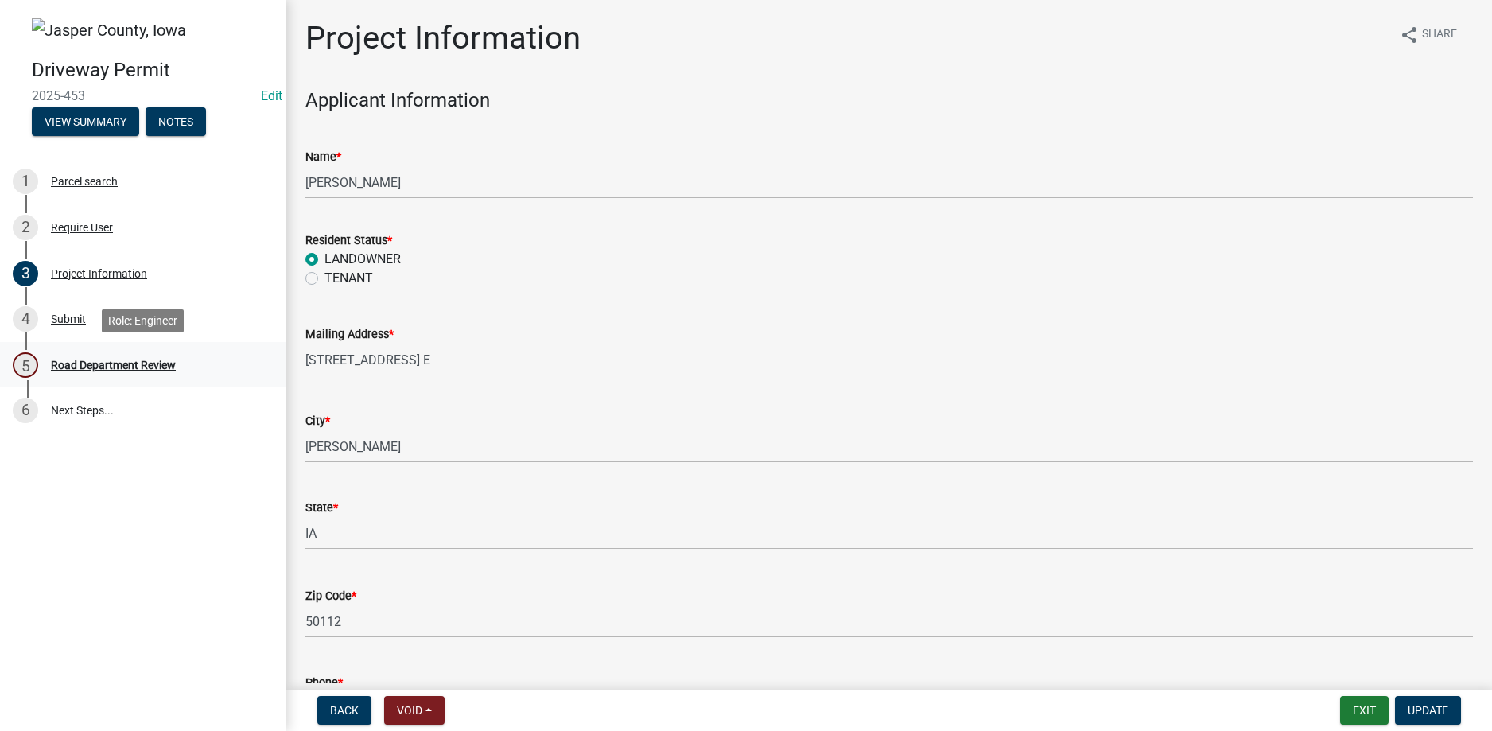
click at [134, 361] on div "Road Department Review" at bounding box center [113, 364] width 125 height 11
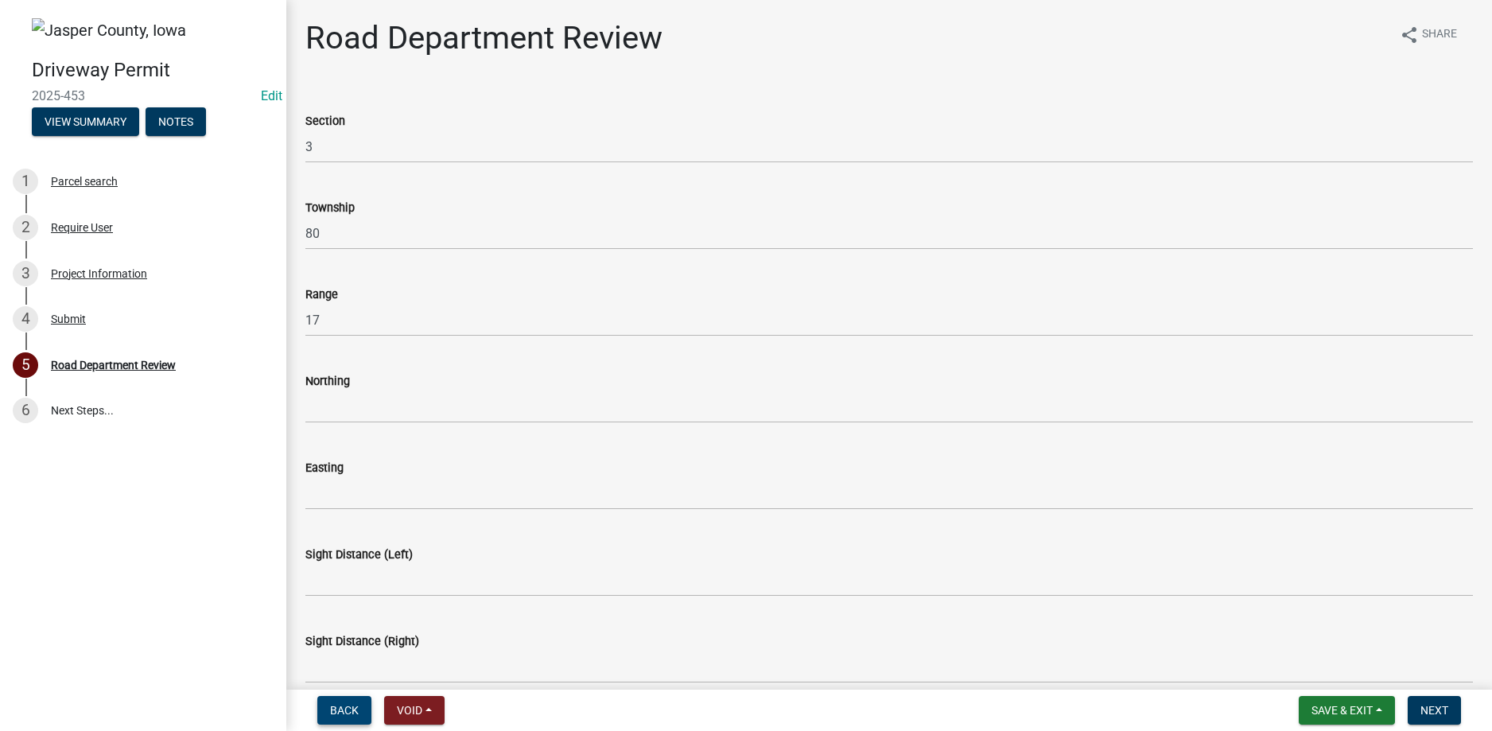
click at [356, 709] on span "Back" at bounding box center [344, 710] width 29 height 13
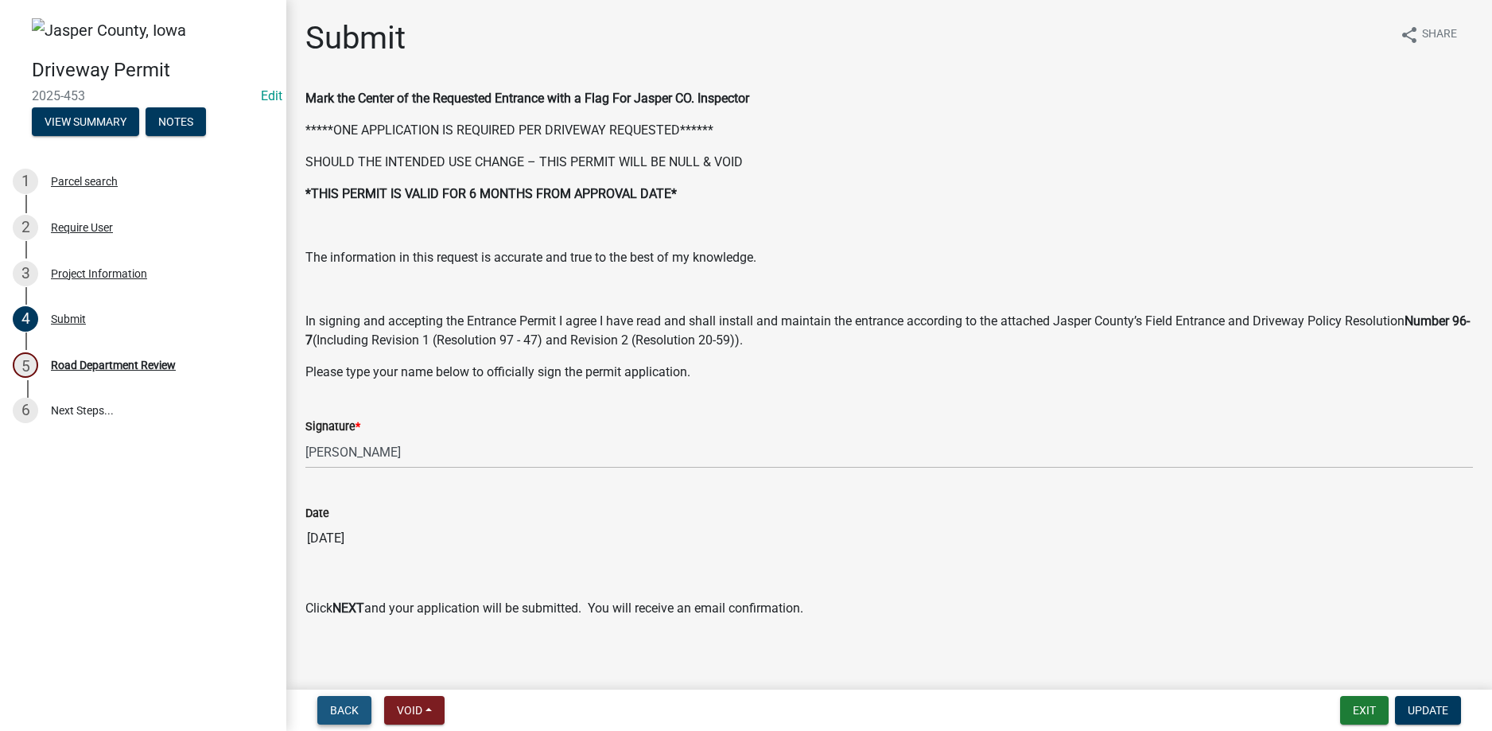
click at [356, 709] on span "Back" at bounding box center [344, 710] width 29 height 13
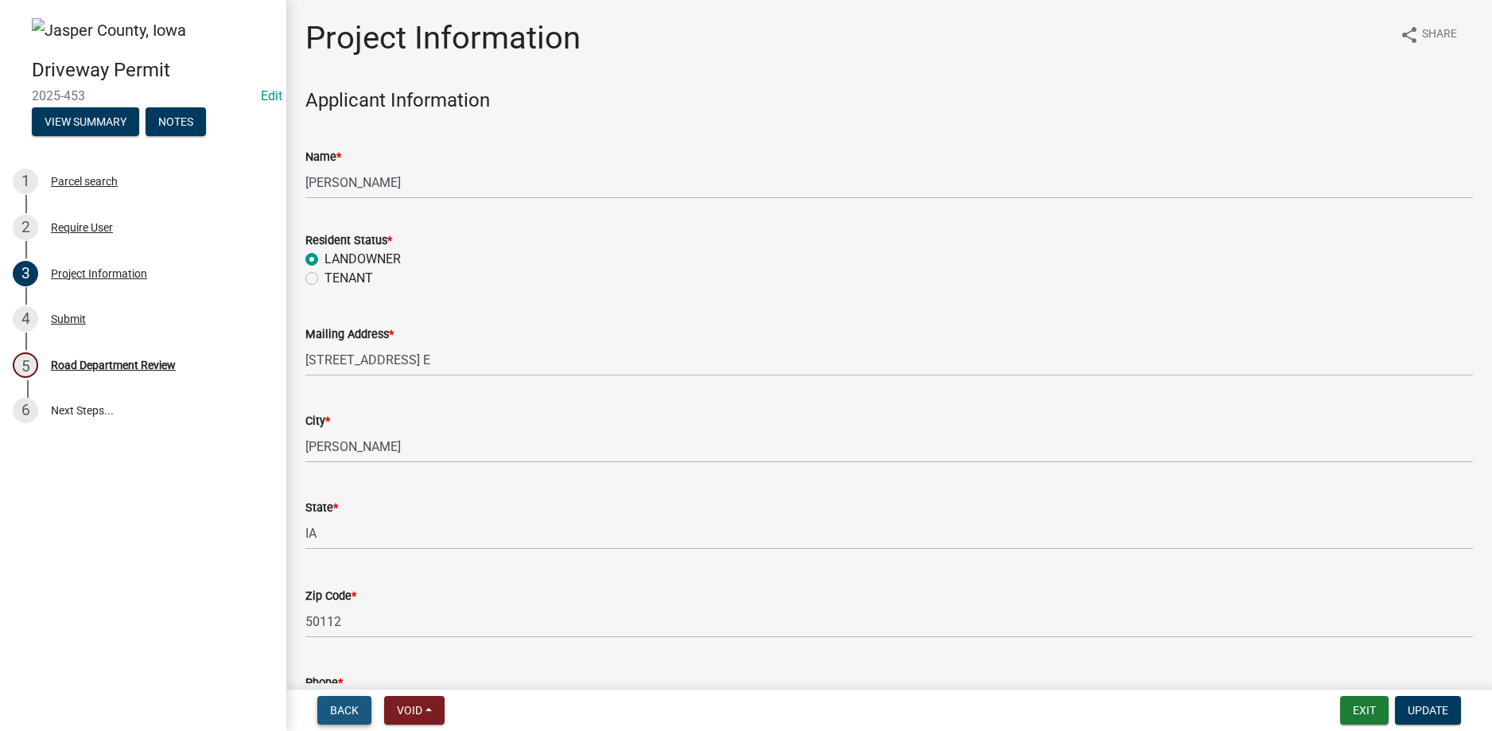
click at [356, 709] on span "Back" at bounding box center [344, 710] width 29 height 13
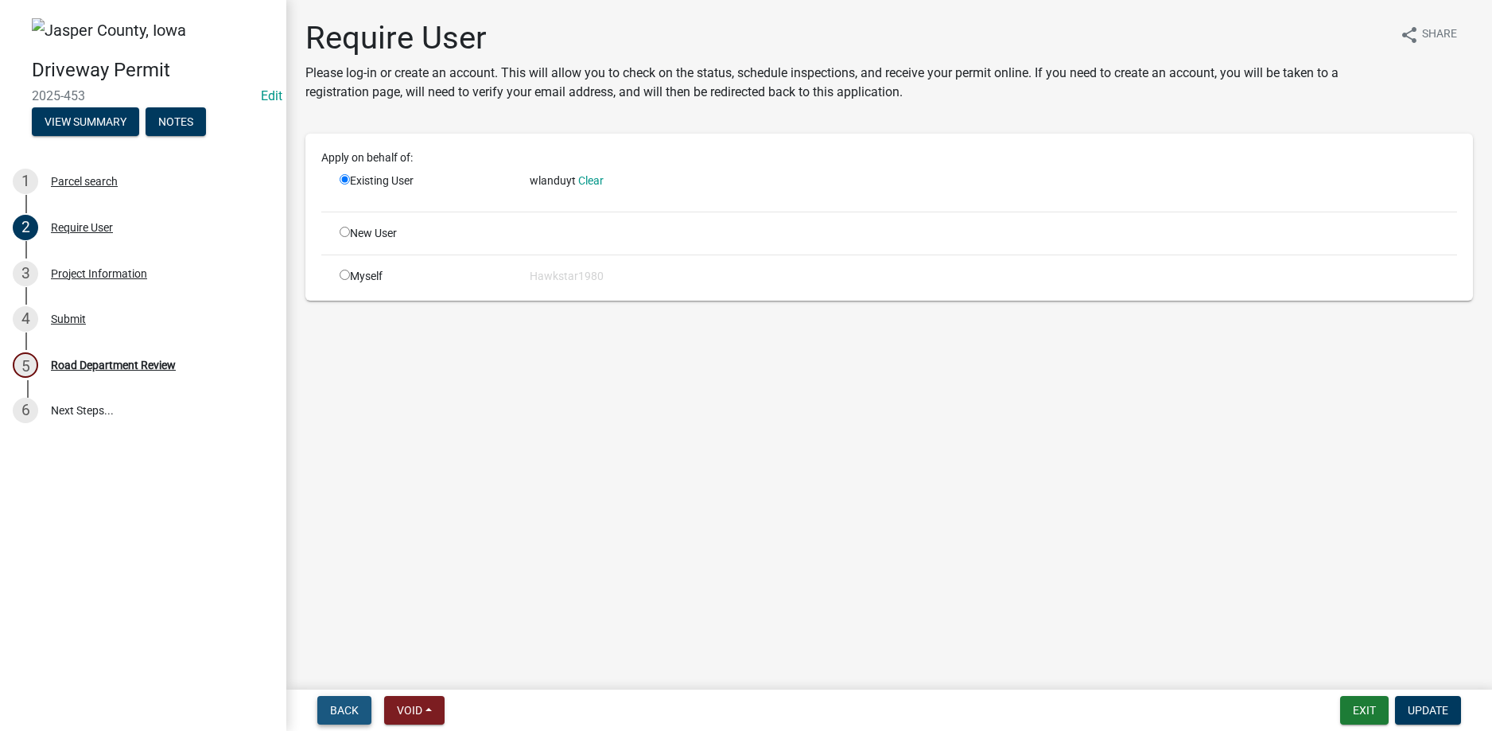
click at [356, 709] on span "Back" at bounding box center [344, 710] width 29 height 13
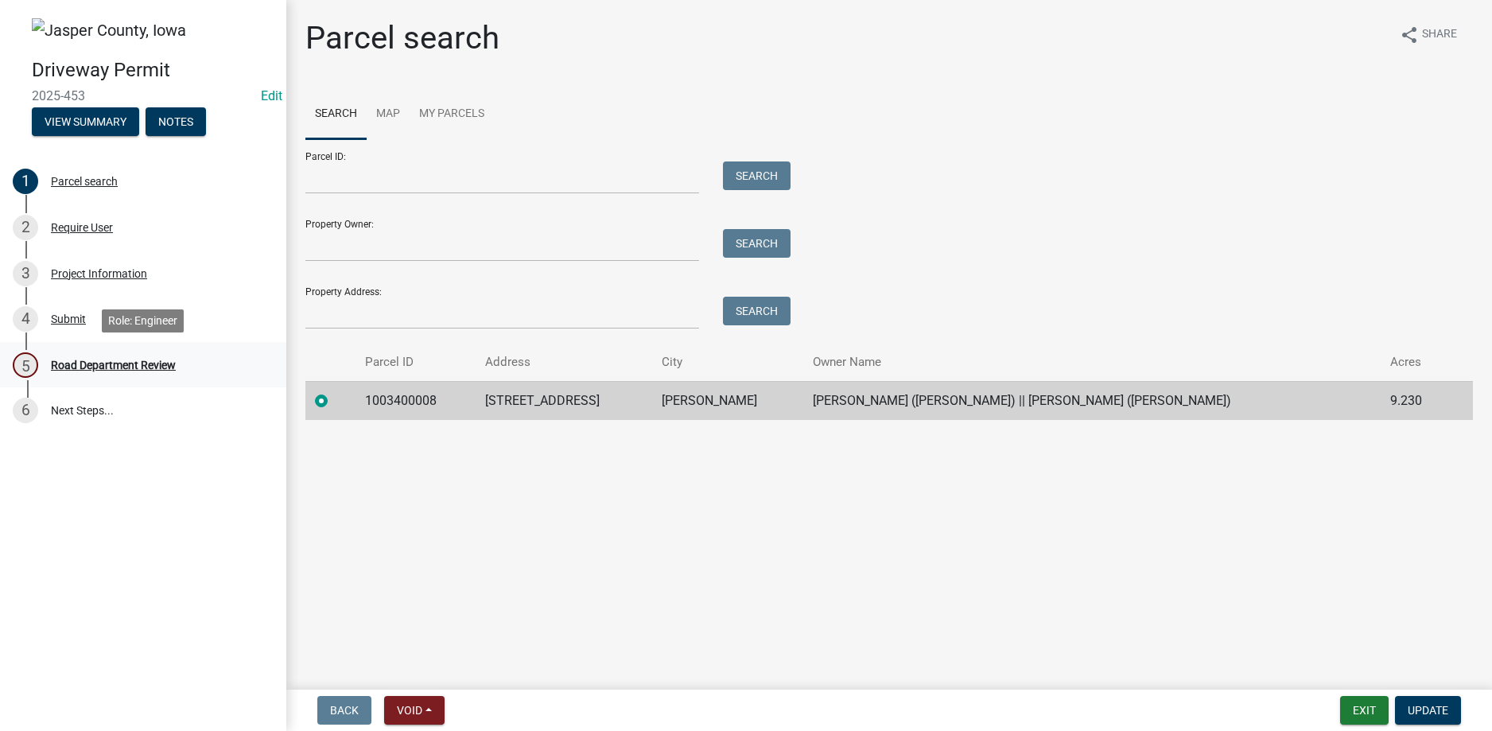
click at [139, 369] on div "Road Department Review" at bounding box center [113, 364] width 125 height 11
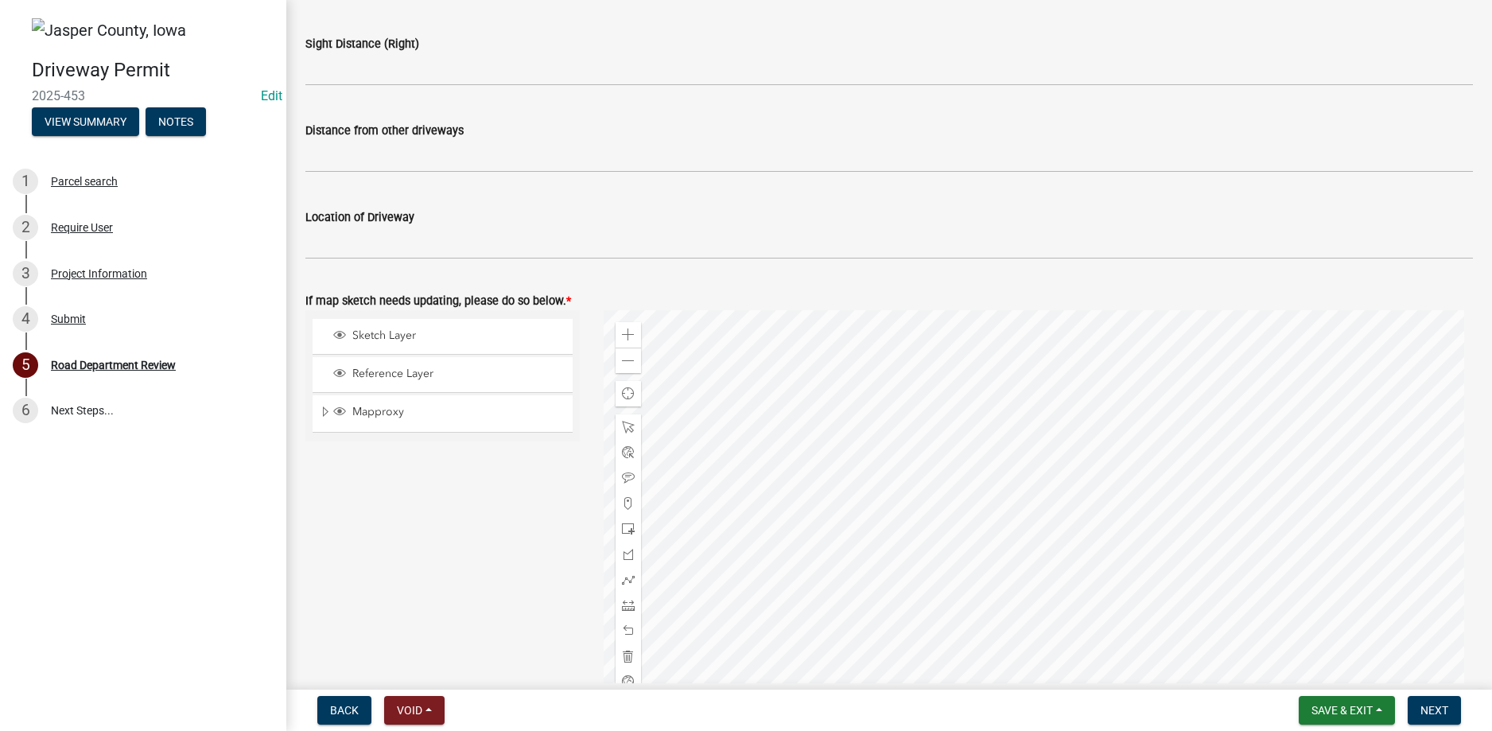
scroll to position [465, 0]
